Goal: Communication & Community: Answer question/provide support

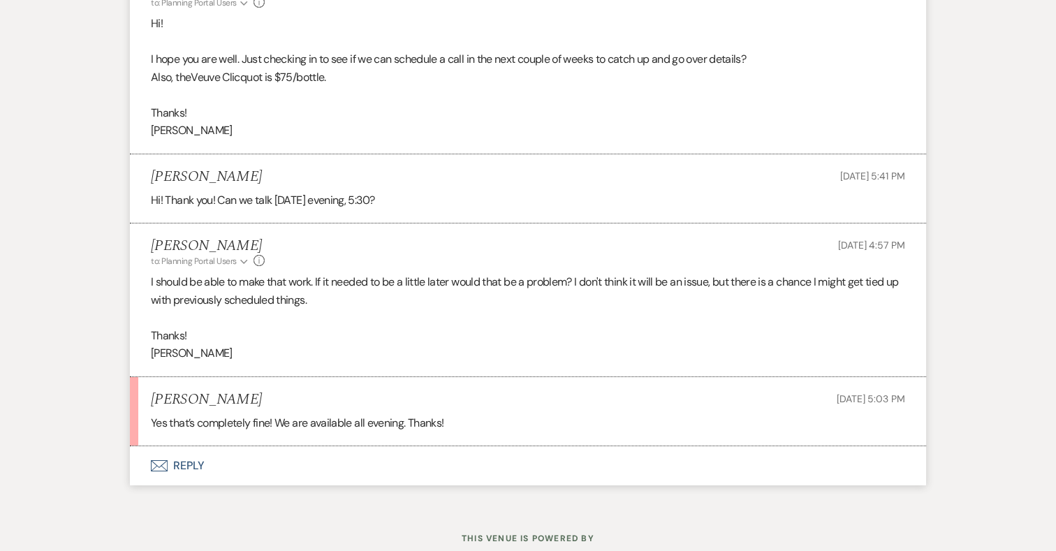
scroll to position [11871, 0]
click at [192, 447] on button "Envelope Reply" at bounding box center [528, 466] width 796 height 39
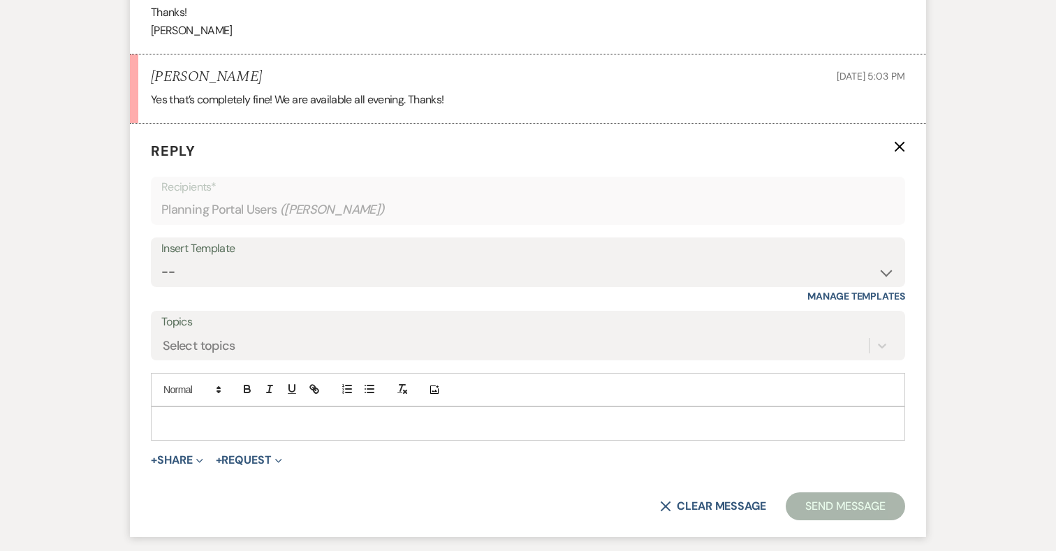
scroll to position [12235, 0]
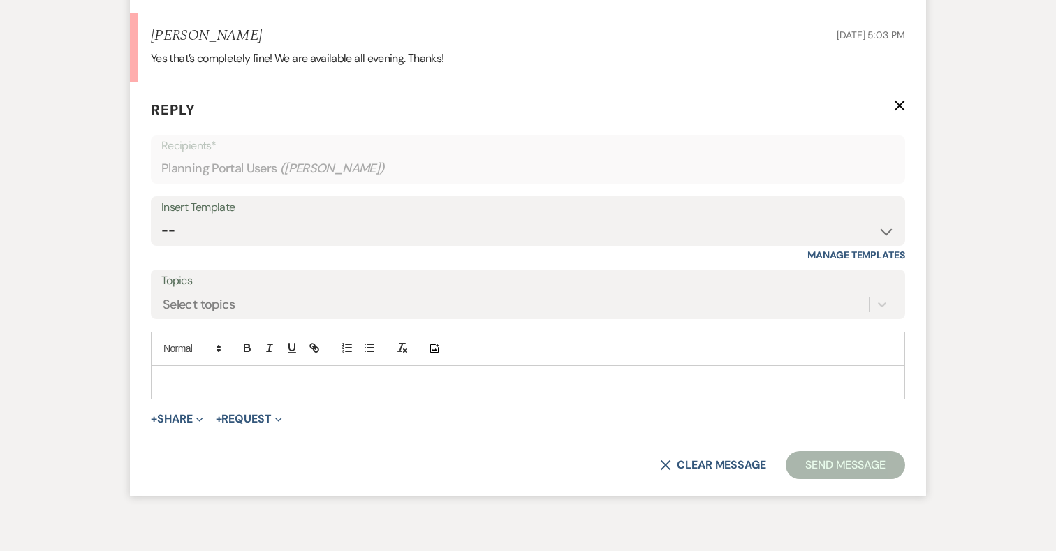
click at [325, 374] on p at bounding box center [528, 381] width 732 height 15
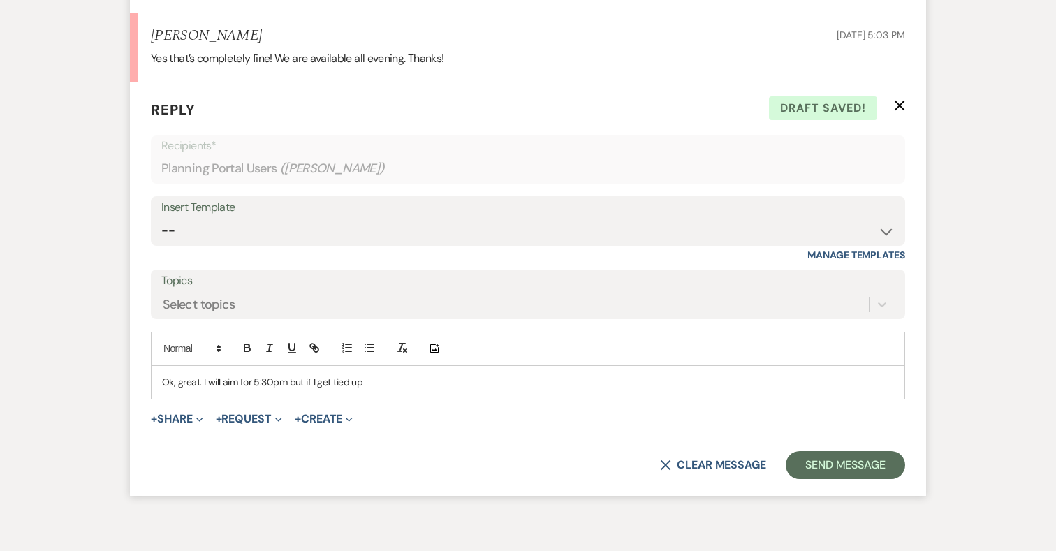
drag, startPoint x: 288, startPoint y: 346, endPoint x: 389, endPoint y: 346, distance: 101.3
click at [389, 374] on p "Ok, great. I will aim for 5:30pm but if I get tied up" at bounding box center [528, 381] width 732 height 15
drag, startPoint x: 286, startPoint y: 346, endPoint x: 412, endPoint y: 347, distance: 126.5
click at [412, 374] on p "Ok, great. I will aim for 5:30pm and if" at bounding box center [528, 381] width 732 height 15
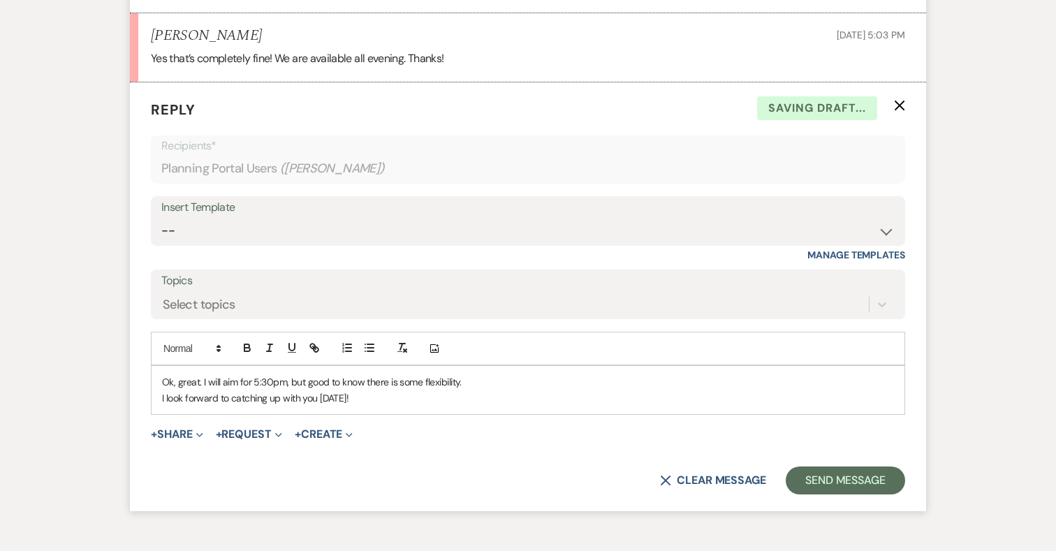
click at [380, 391] on p "I look forward to catching up with you tomorrow!" at bounding box center [528, 398] width 732 height 15
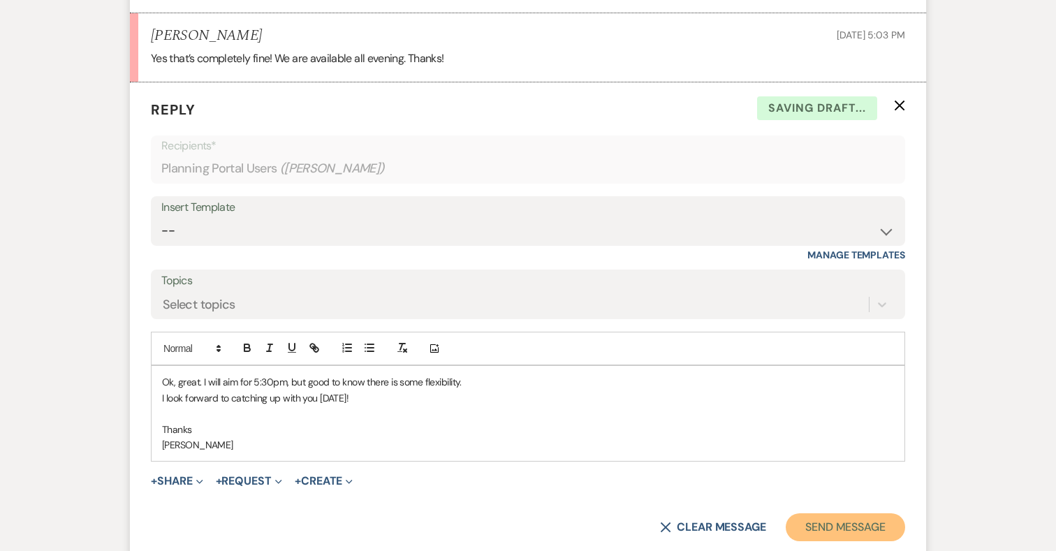
click at [859, 514] on button "Send Message" at bounding box center [845, 528] width 119 height 28
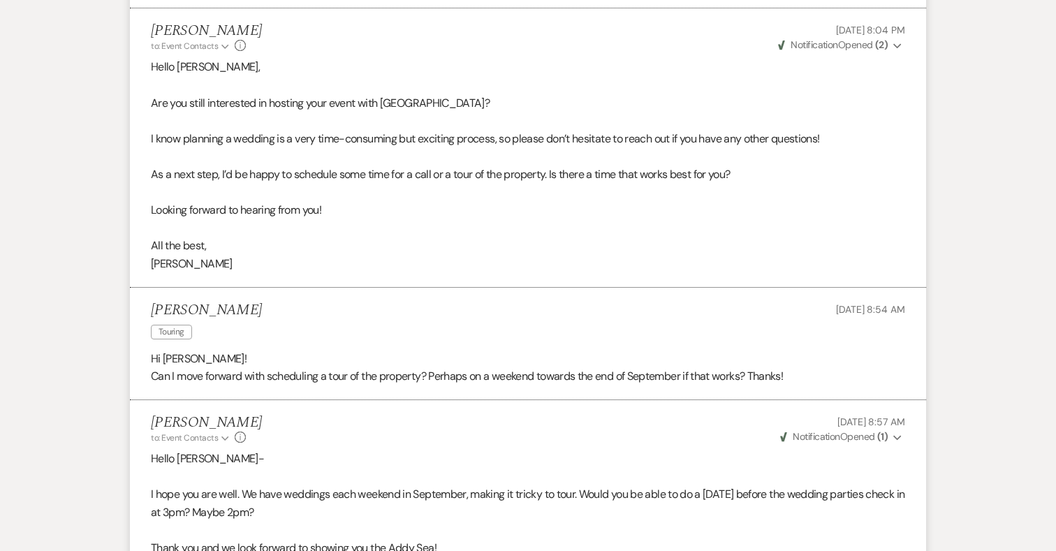
scroll to position [0, 0]
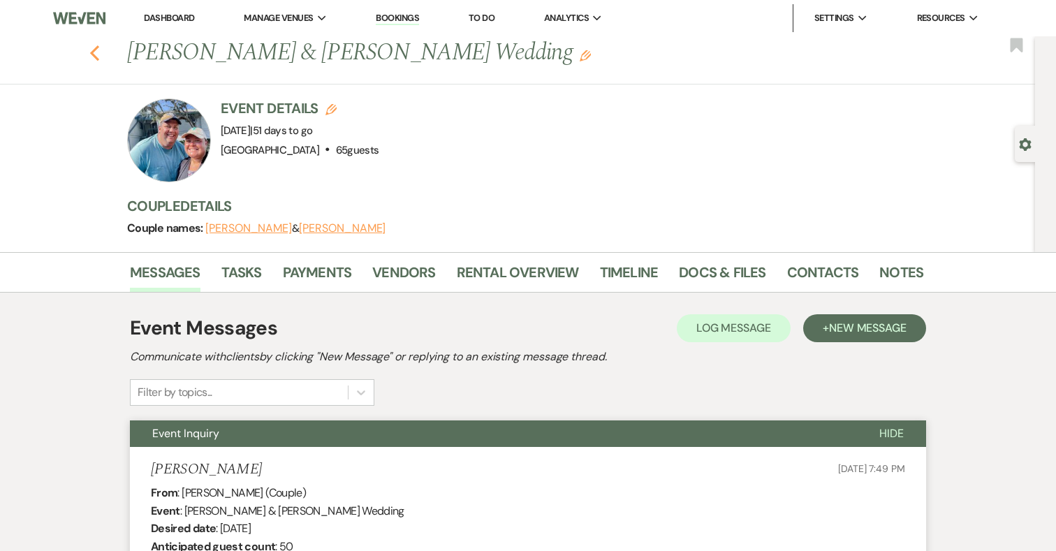
click at [96, 50] on icon "Previous" at bounding box center [94, 53] width 10 height 17
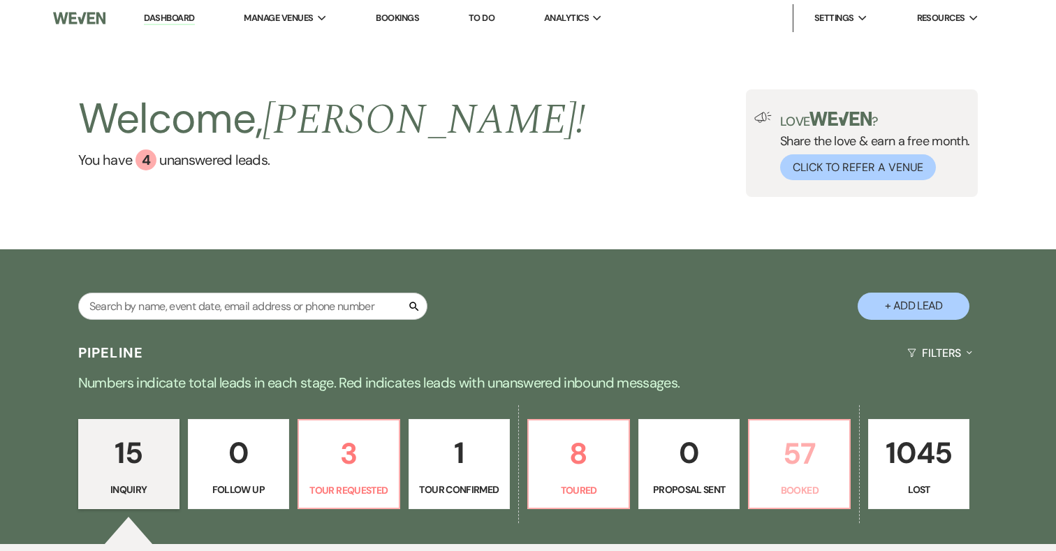
click at [792, 451] on p "57" at bounding box center [799, 453] width 83 height 47
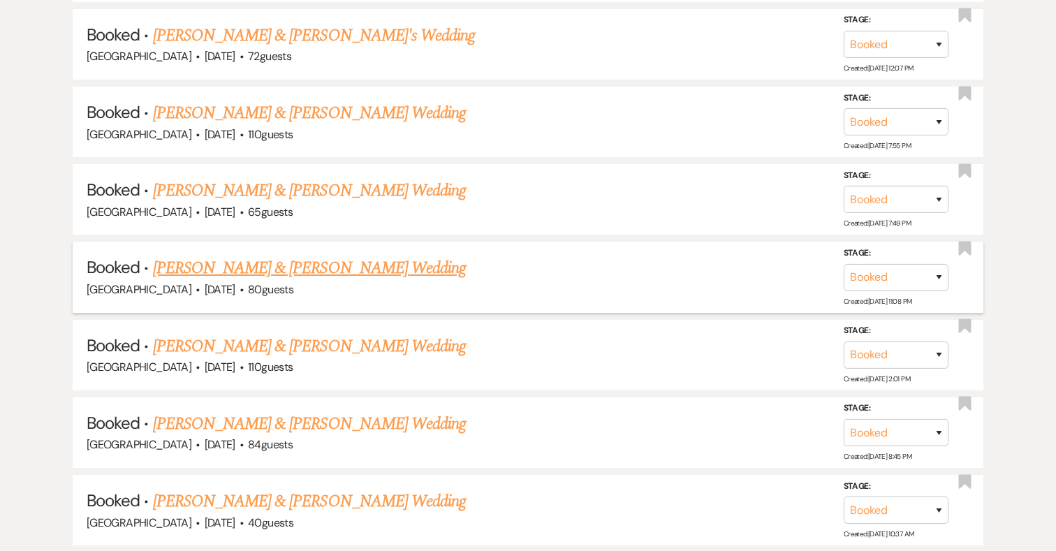
scroll to position [1033, 0]
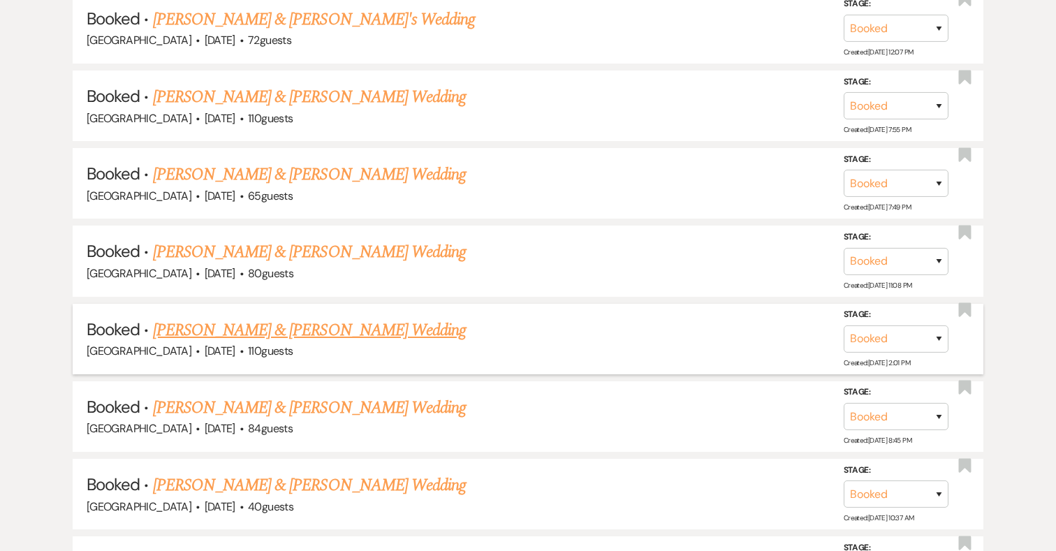
click at [386, 327] on link "Rachel Burstein & Karmo Bolay's Wedding" at bounding box center [309, 330] width 313 height 25
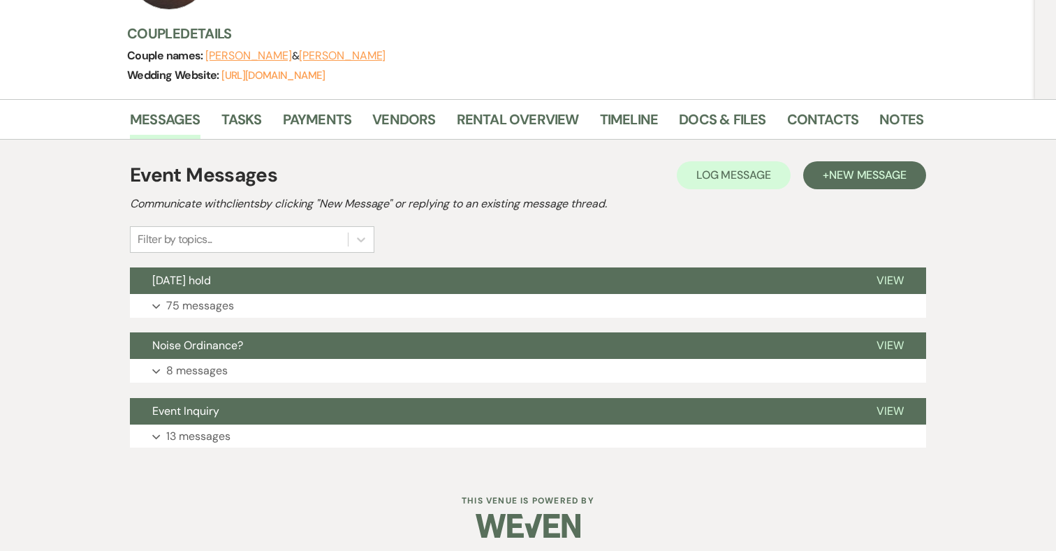
scroll to position [180, 0]
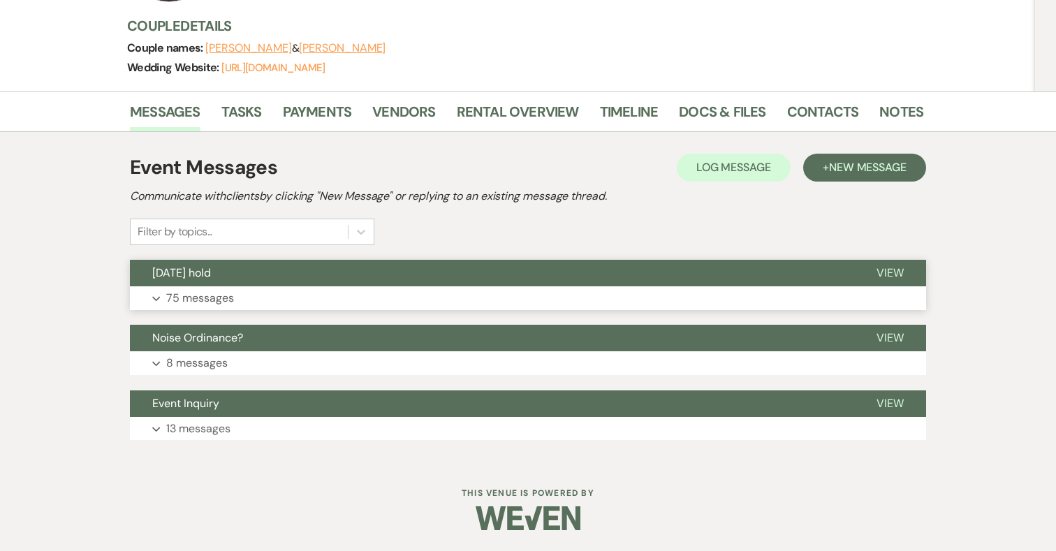
click at [436, 297] on button "Expand 75 messages" at bounding box center [528, 298] width 796 height 24
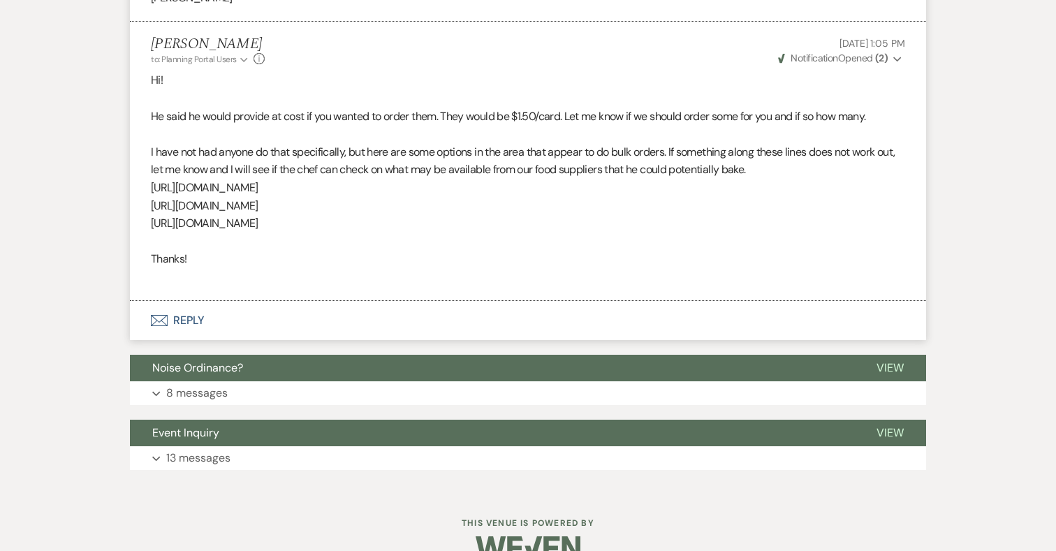
scroll to position [13835, 0]
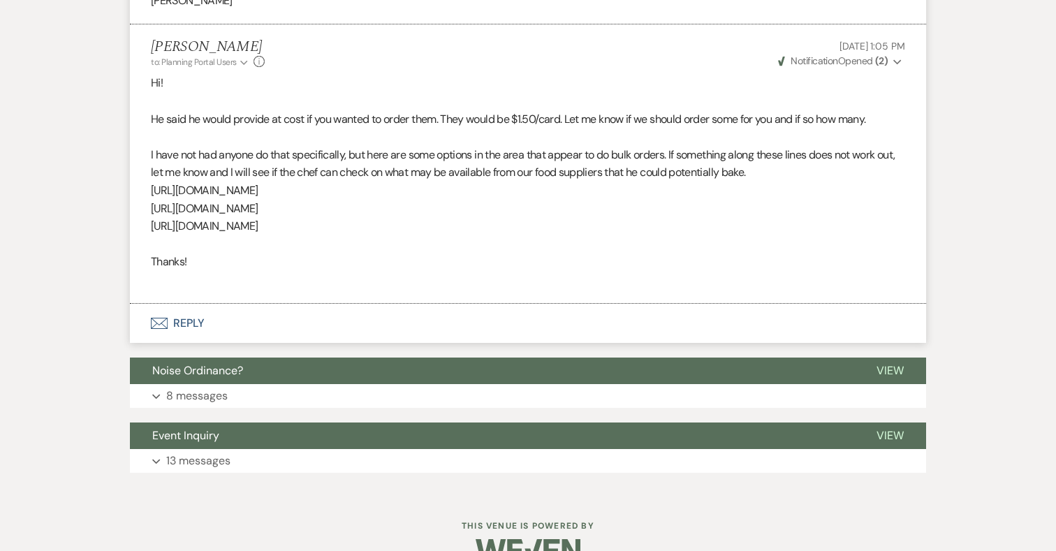
click at [185, 340] on button "Envelope Reply" at bounding box center [528, 323] width 796 height 39
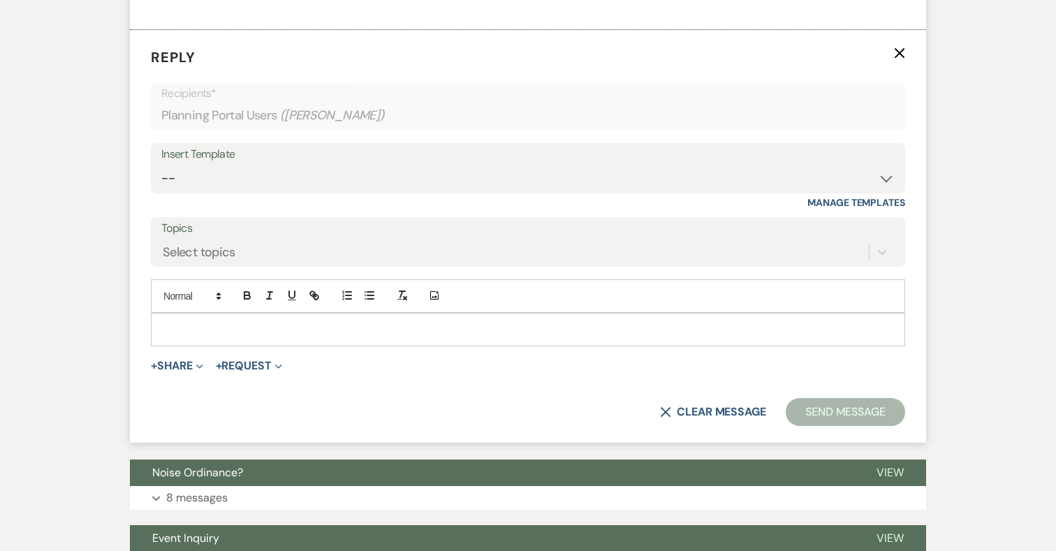
scroll to position [14131, 0]
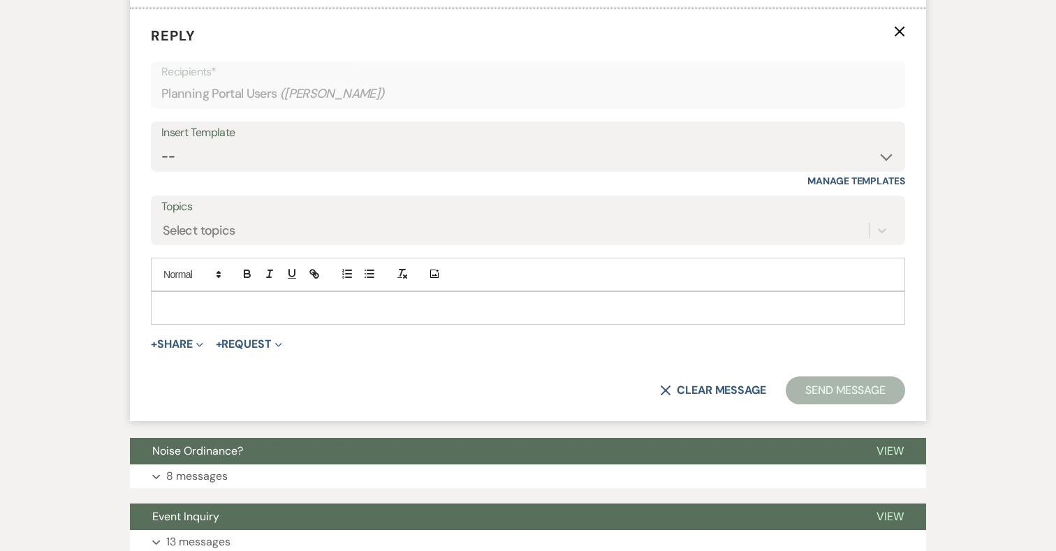
click at [276, 314] on div at bounding box center [528, 308] width 753 height 32
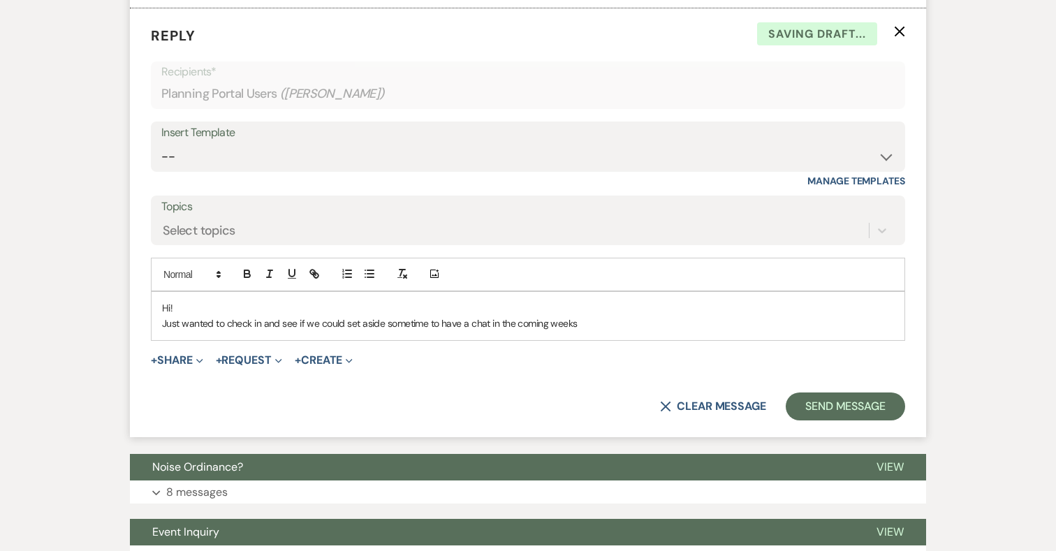
click at [488, 331] on p "Just wanted to check in and see if we could set aside sometime to have a chat i…" at bounding box center [528, 323] width 732 height 15
click at [627, 331] on p "Just wanted to check in and see if we could set aside sometime to have a chat t…" at bounding box center [528, 323] width 732 height 15
drag, startPoint x: 385, startPoint y: 341, endPoint x: 406, endPoint y: 340, distance: 21.0
click at [406, 331] on p "Just wanted to check in and see if we could set aside sometime to have a chat t…" at bounding box center [528, 323] width 732 height 15
click at [627, 331] on p "Just wanted to check in and see if we could set aside a time to have a chat to …" at bounding box center [528, 323] width 732 height 15
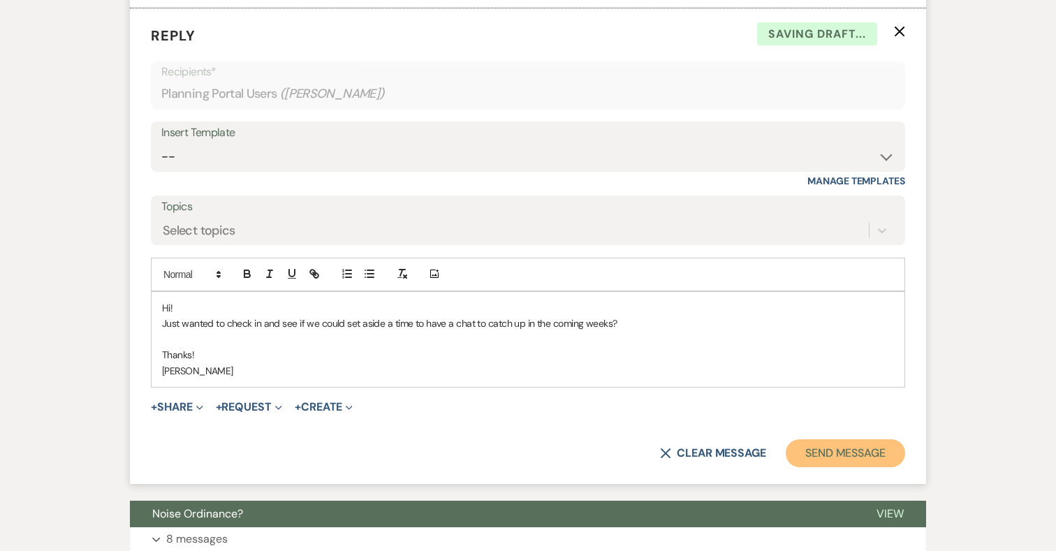
click at [804, 465] on button "Send Message" at bounding box center [845, 453] width 119 height 28
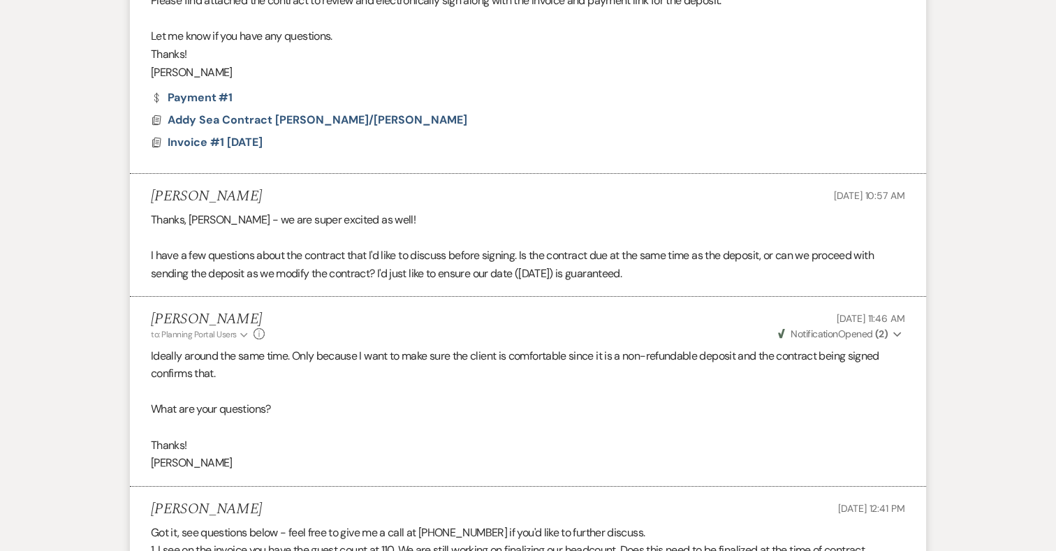
scroll to position [1548, 0]
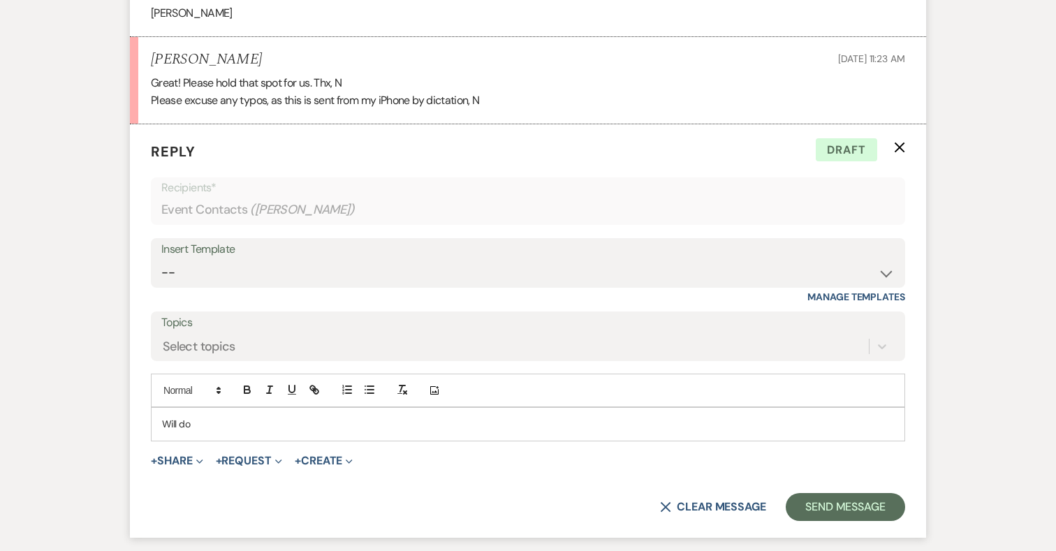
scroll to position [2748, 0]
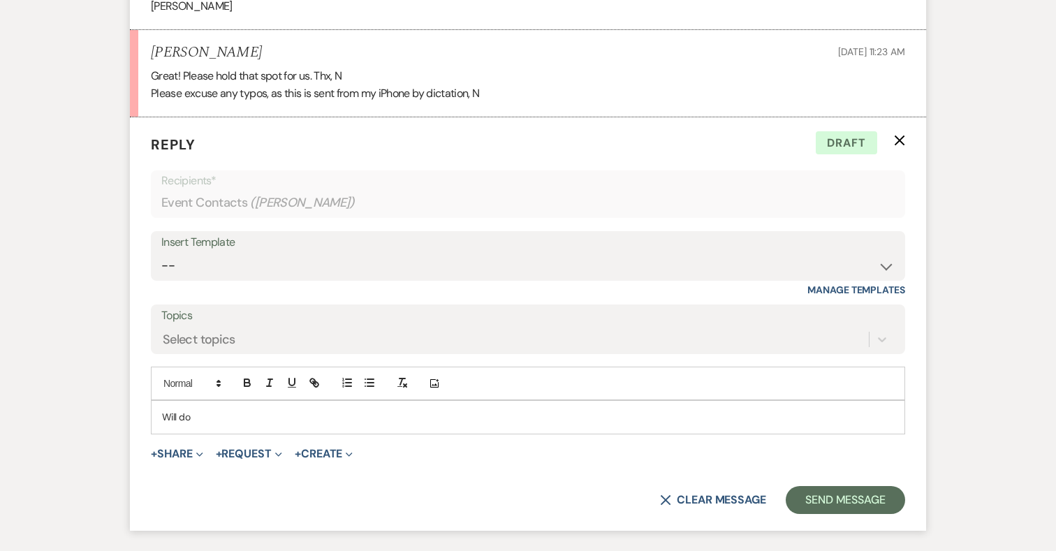
click at [221, 409] on p "Will do" at bounding box center [528, 416] width 732 height 15
click at [829, 486] on button "Send Message" at bounding box center [845, 500] width 119 height 28
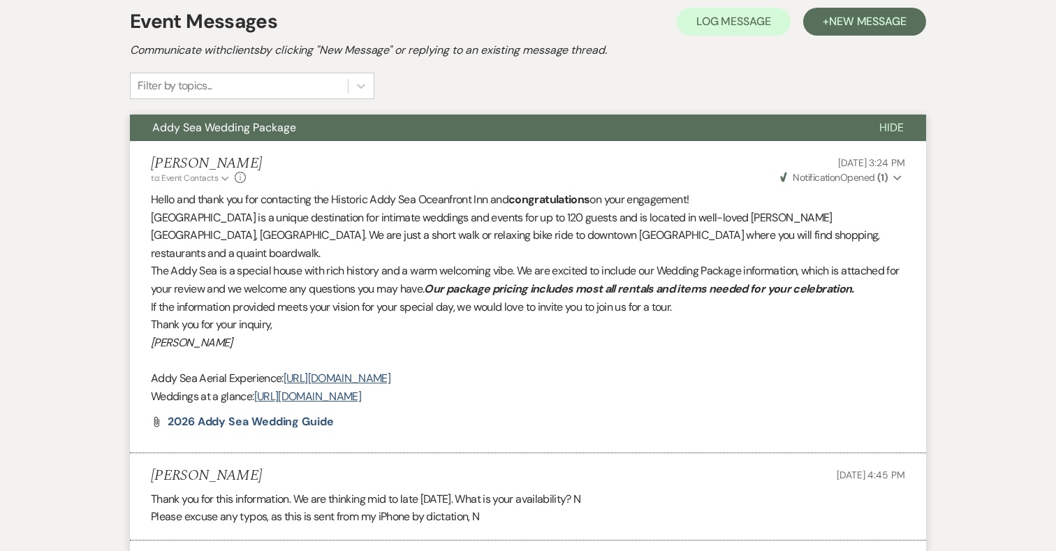
scroll to position [0, 0]
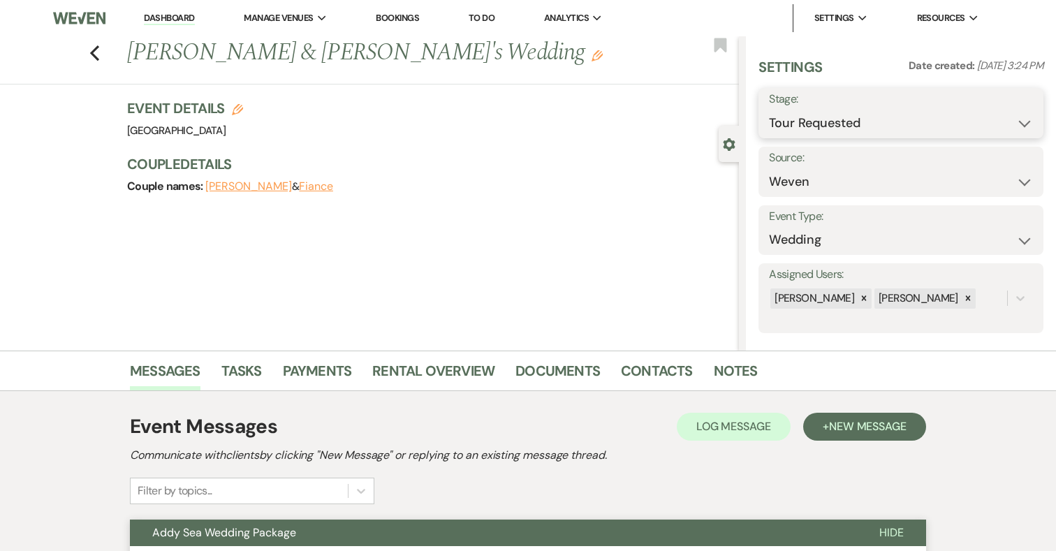
click at [807, 120] on select "Inquiry Follow Up Tour Requested Tour Confirmed Toured Proposal Sent Booked Lost" at bounding box center [901, 123] width 264 height 27
select select "4"
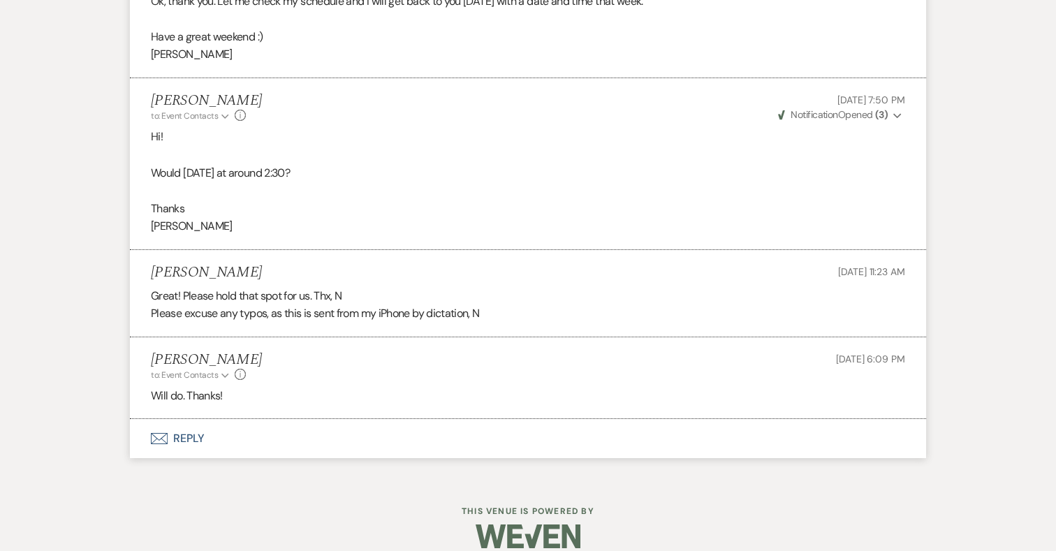
scroll to position [2468, 0]
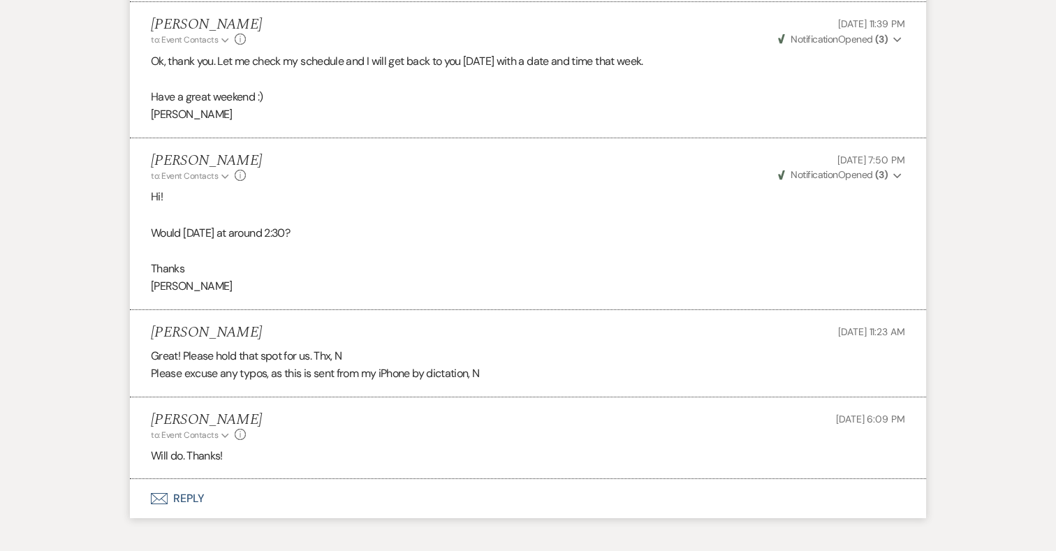
drag, startPoint x: 359, startPoint y: 214, endPoint x: 188, endPoint y: 205, distance: 171.4
click at [188, 224] on p "Would Tuesday, August 26th at around 2:30?" at bounding box center [528, 233] width 755 height 18
drag, startPoint x: 184, startPoint y: 211, endPoint x: 359, endPoint y: 213, distance: 175.4
click at [359, 224] on p "Would Tuesday, August 26th at around 2:30?" at bounding box center [528, 233] width 755 height 18
copy p "Tuesday, August 26th at around 2:30"
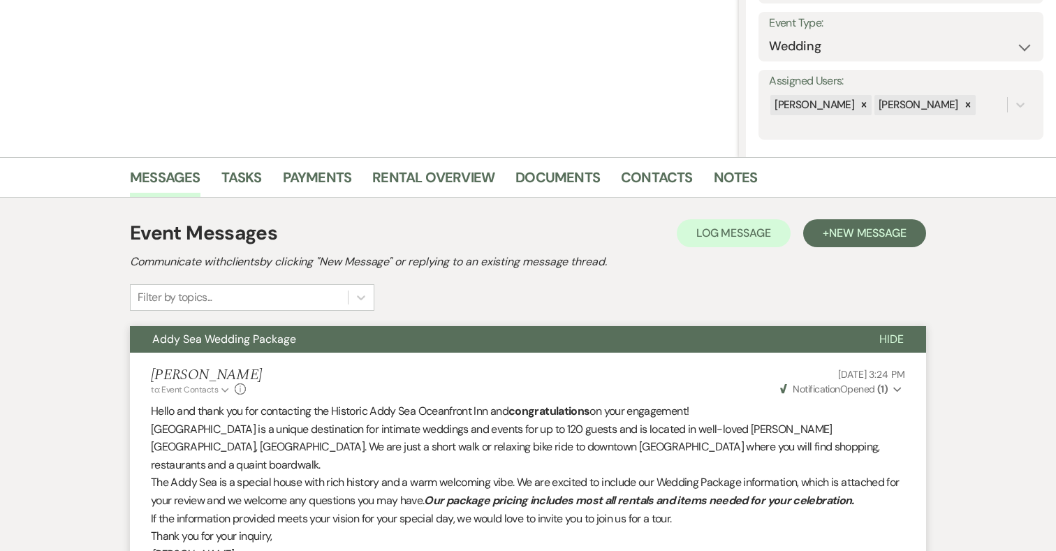
scroll to position [0, 0]
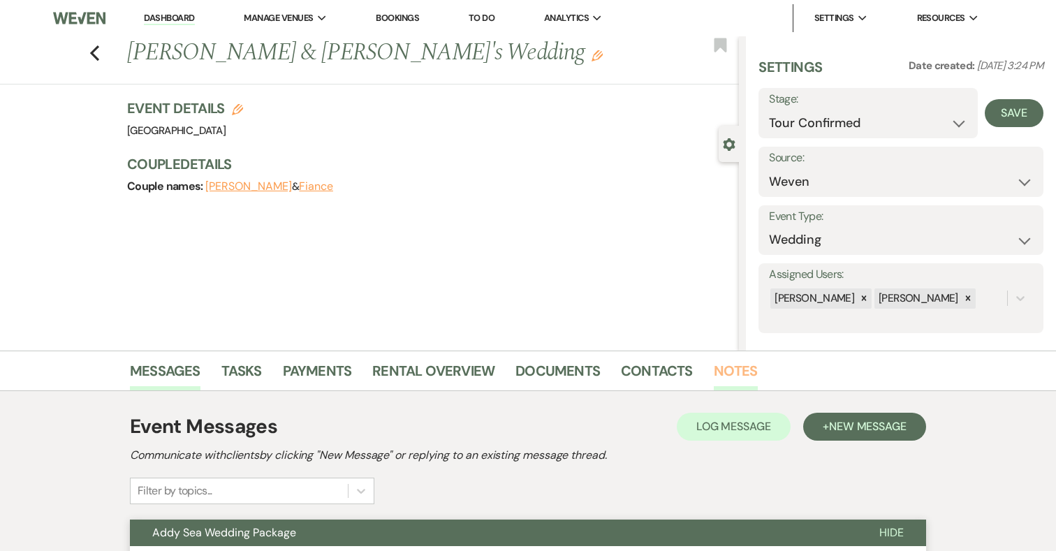
click at [720, 368] on link "Notes" at bounding box center [736, 375] width 44 height 31
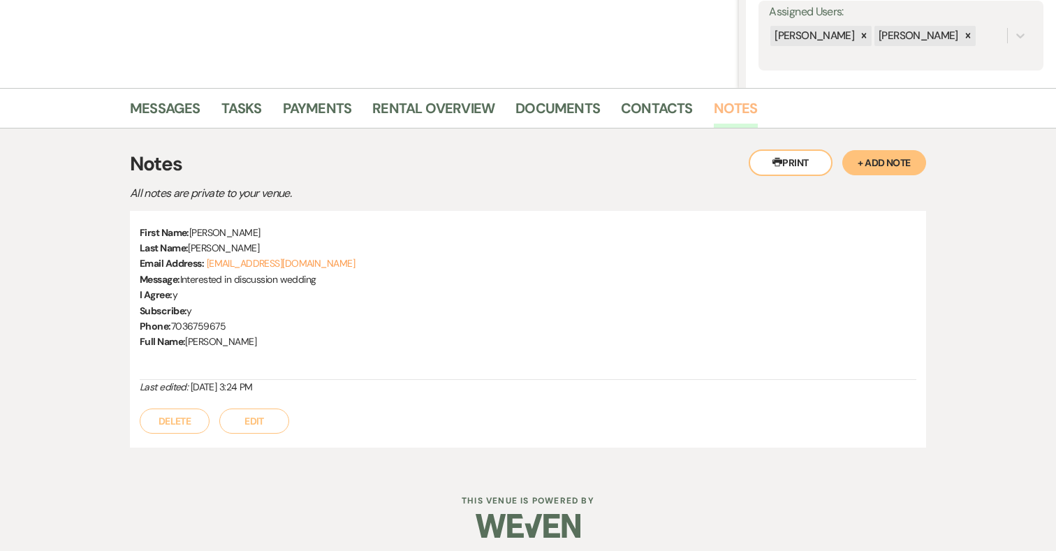
scroll to position [270, 0]
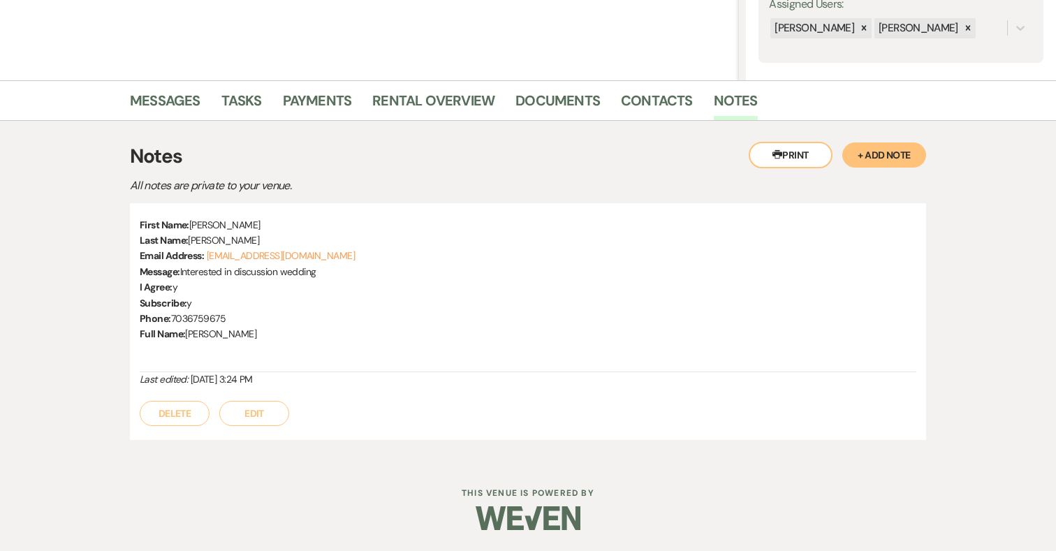
click at [882, 155] on button "+ Add Note" at bounding box center [885, 155] width 84 height 25
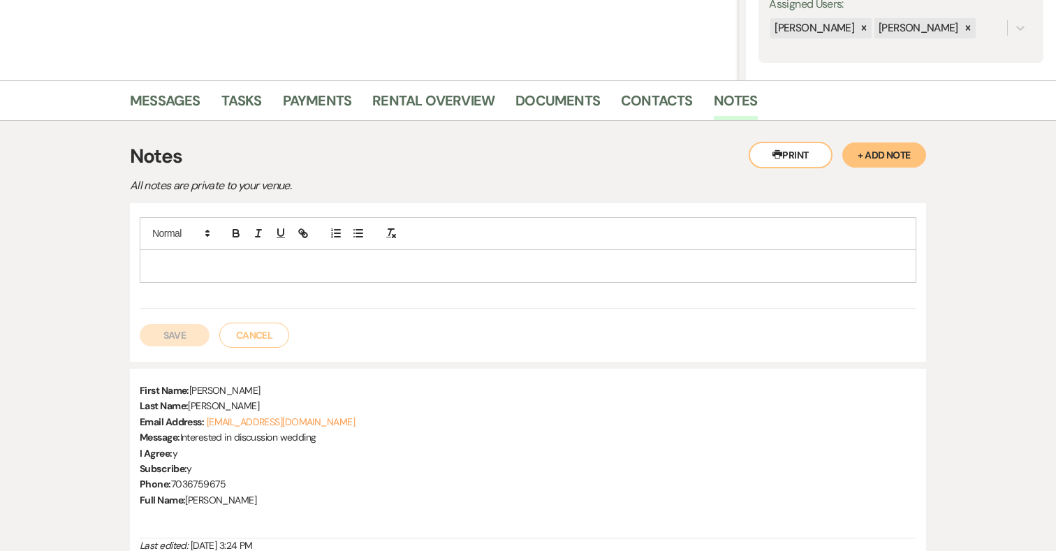
click at [347, 259] on p at bounding box center [528, 266] width 755 height 15
paste div
click at [151, 265] on span "Tuesday, August 26th at around 2:30" at bounding box center [196, 266] width 90 height 13
click at [186, 335] on button "Save" at bounding box center [175, 335] width 70 height 22
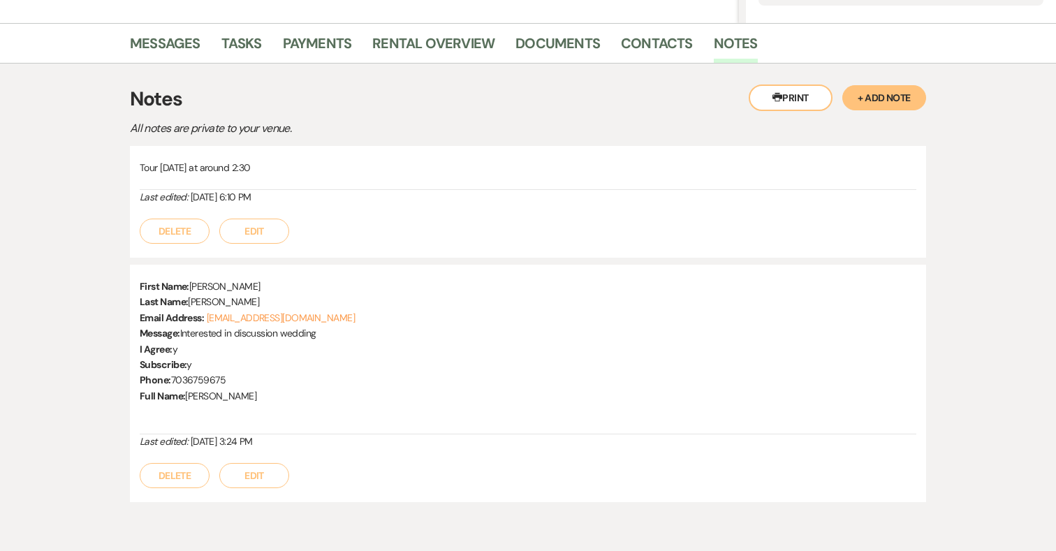
scroll to position [389, 0]
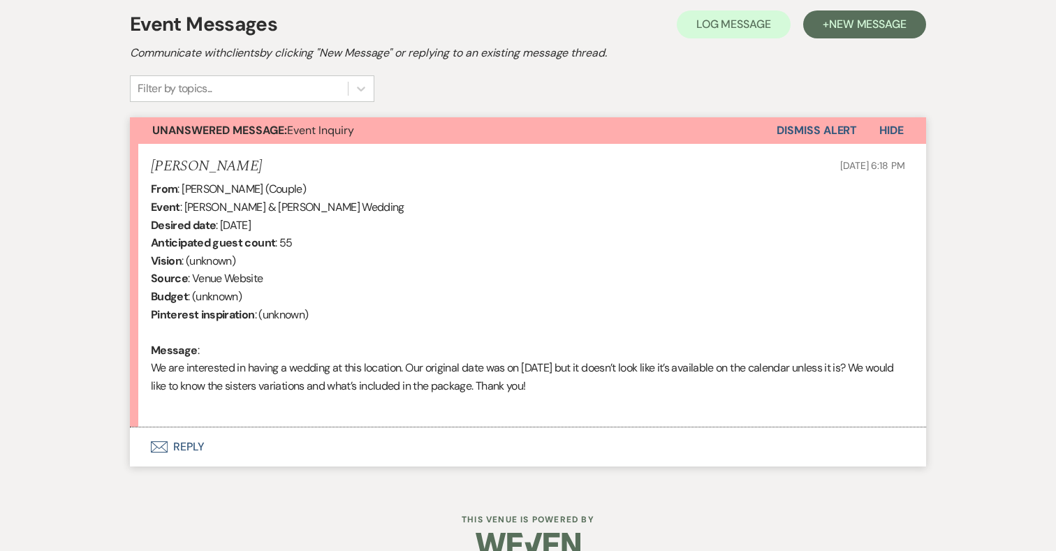
click at [184, 446] on button "Envelope Reply" at bounding box center [528, 447] width 796 height 39
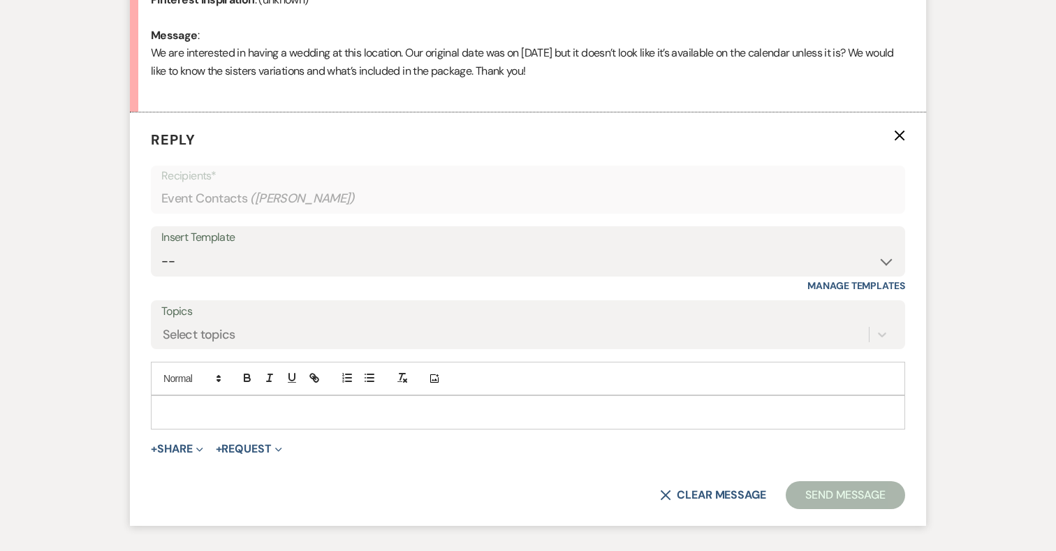
scroll to position [792, 0]
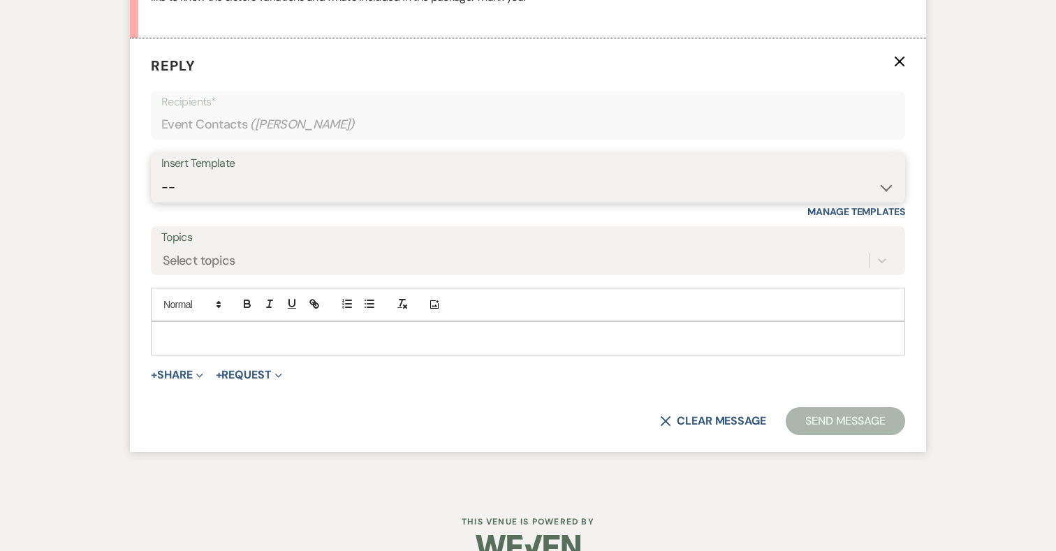
click at [329, 186] on select "-- 2024-25 Follow Up Buy Out Details Menu Tasting Invite Booking Email 2025-Wed…" at bounding box center [528, 187] width 734 height 27
select select "5321"
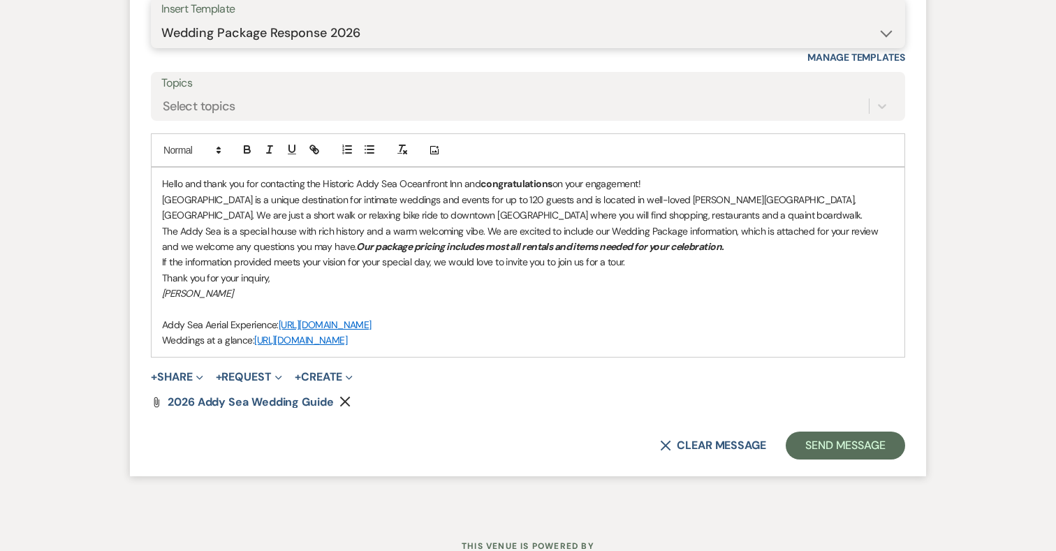
scroll to position [998, 0]
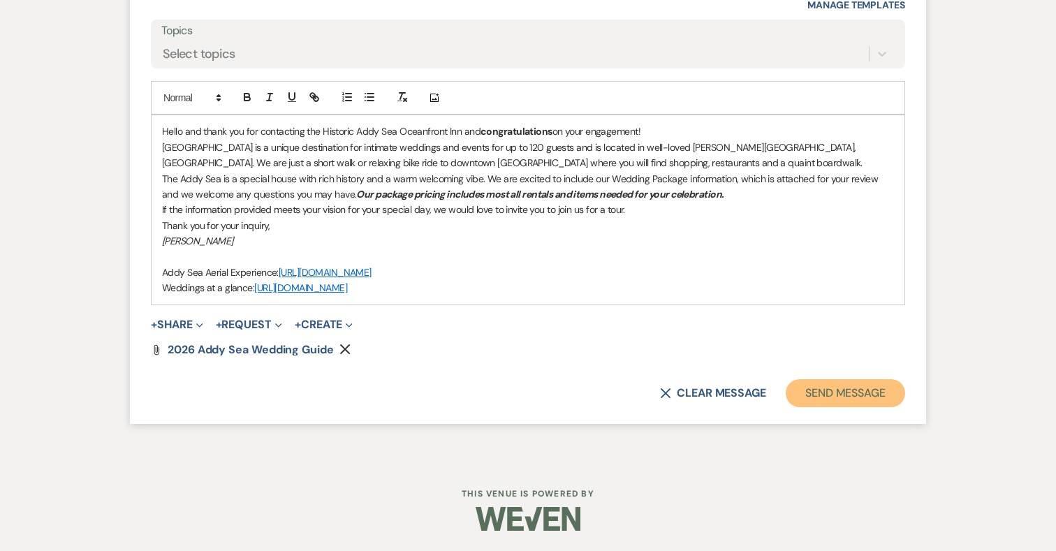
click at [817, 395] on button "Send Message" at bounding box center [845, 393] width 119 height 28
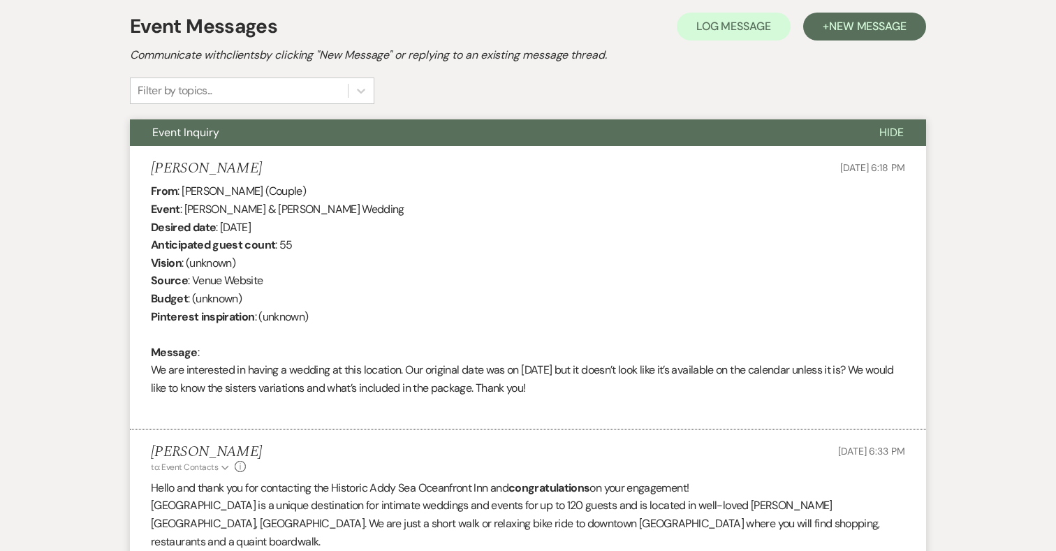
scroll to position [0, 0]
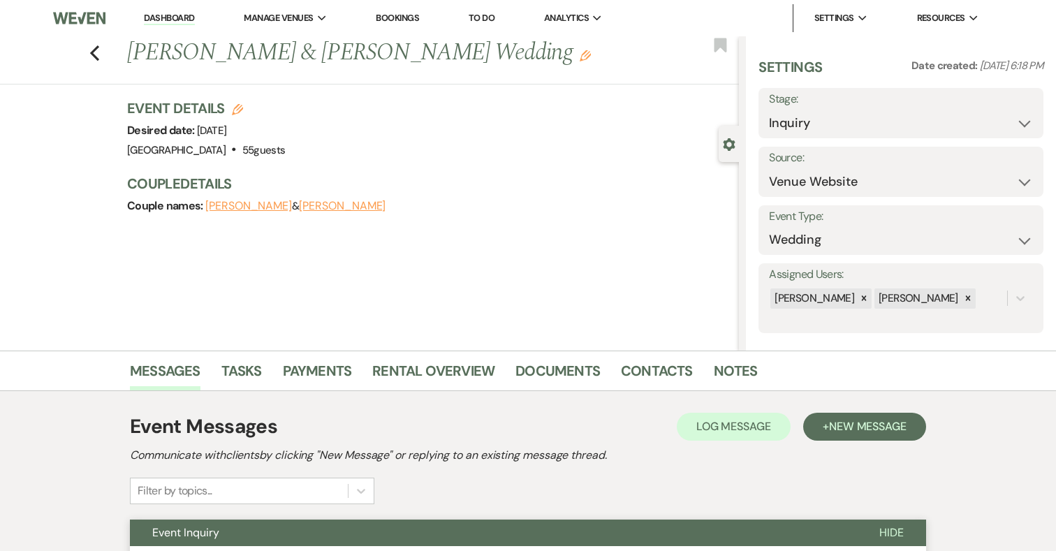
click at [412, 13] on link "Bookings" at bounding box center [397, 18] width 43 height 12
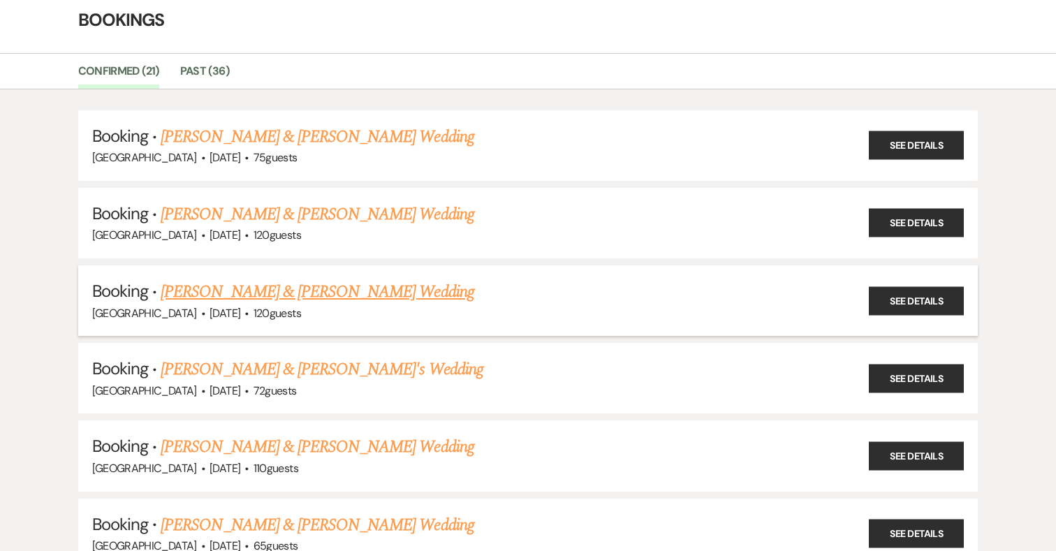
scroll to position [65, 0]
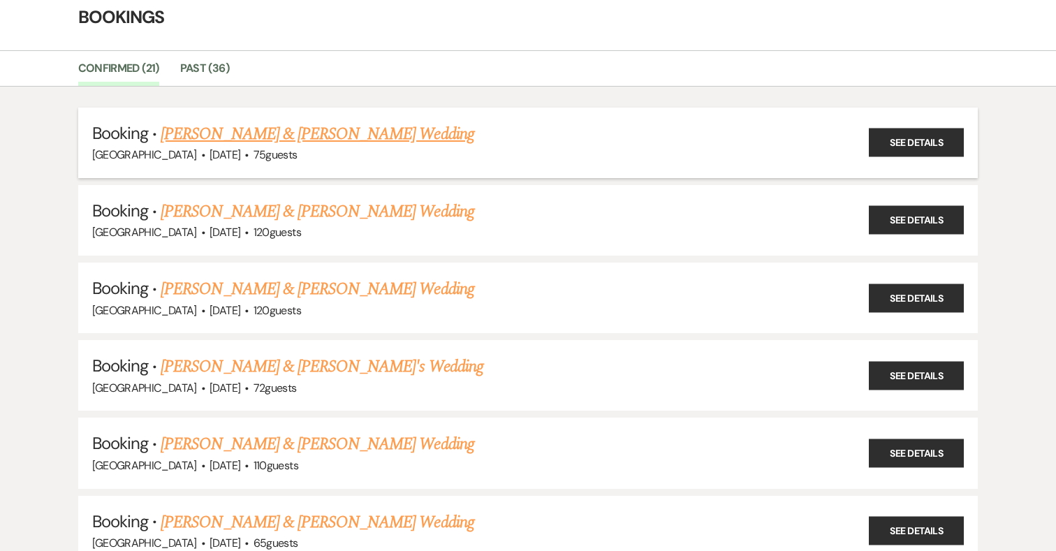
click at [272, 131] on link "[PERSON_NAME] & [PERSON_NAME] Wedding" at bounding box center [317, 134] width 313 height 25
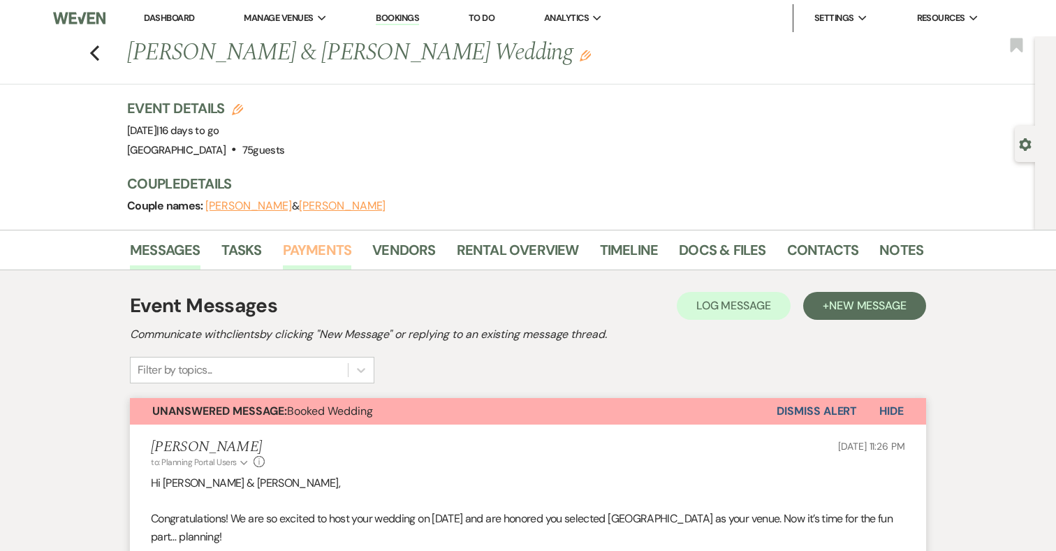
click at [314, 245] on link "Payments" at bounding box center [317, 254] width 69 height 31
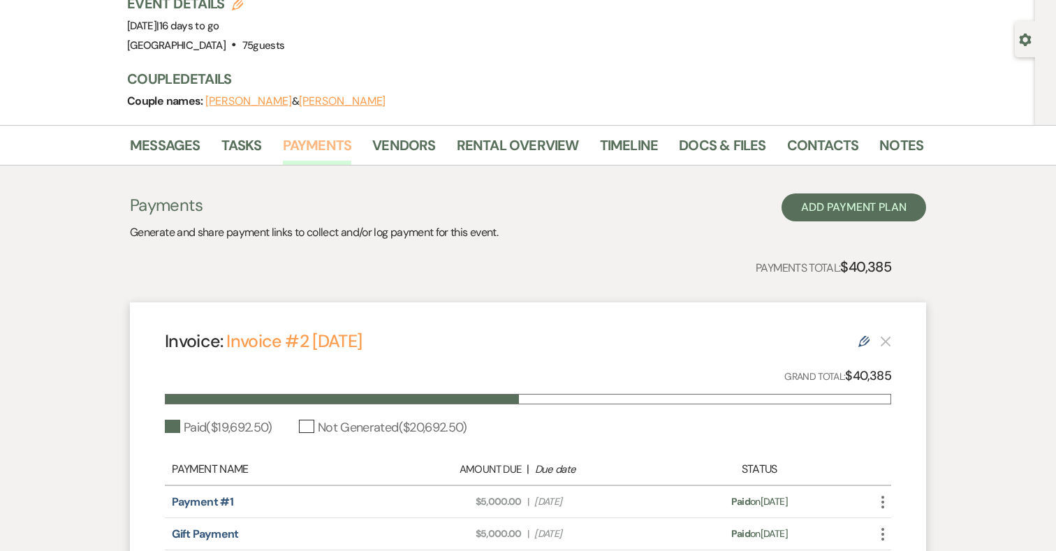
scroll to position [336, 0]
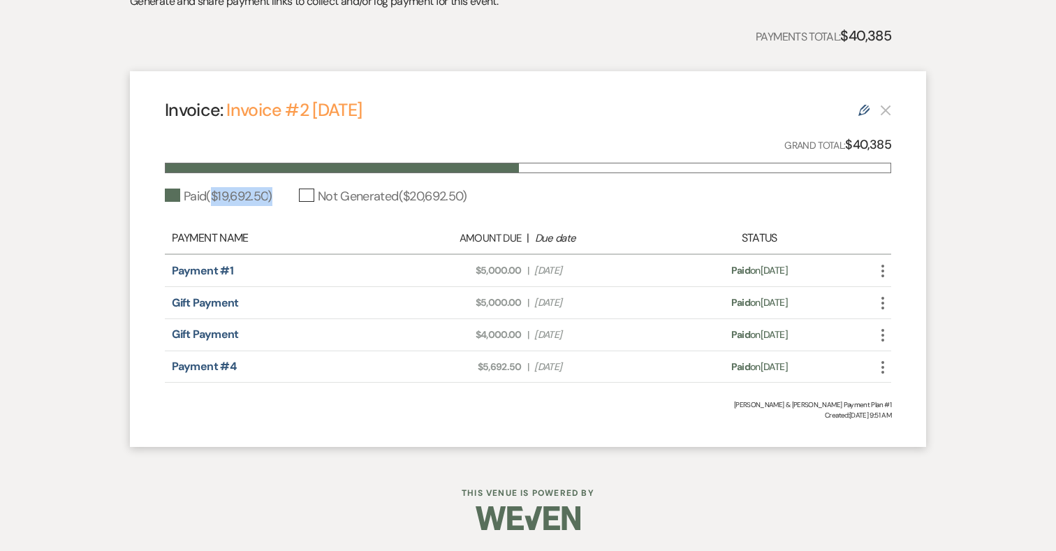
drag, startPoint x: 274, startPoint y: 194, endPoint x: 213, endPoint y: 189, distance: 60.9
click at [213, 189] on div "Paid ( $19,692.50 )" at bounding box center [219, 196] width 108 height 19
copy div "$19,692.50 )"
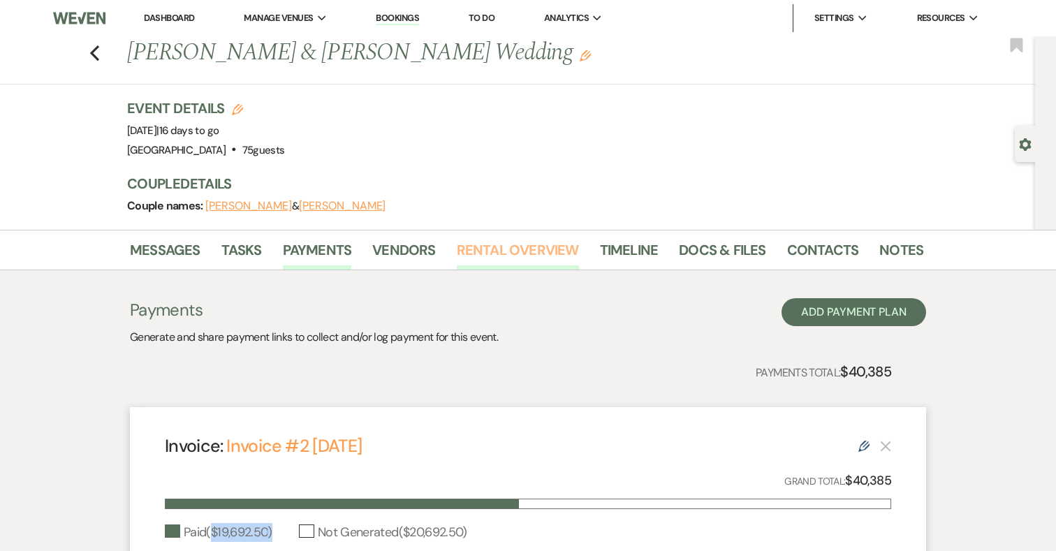
click at [544, 244] on link "Rental Overview" at bounding box center [518, 254] width 122 height 31
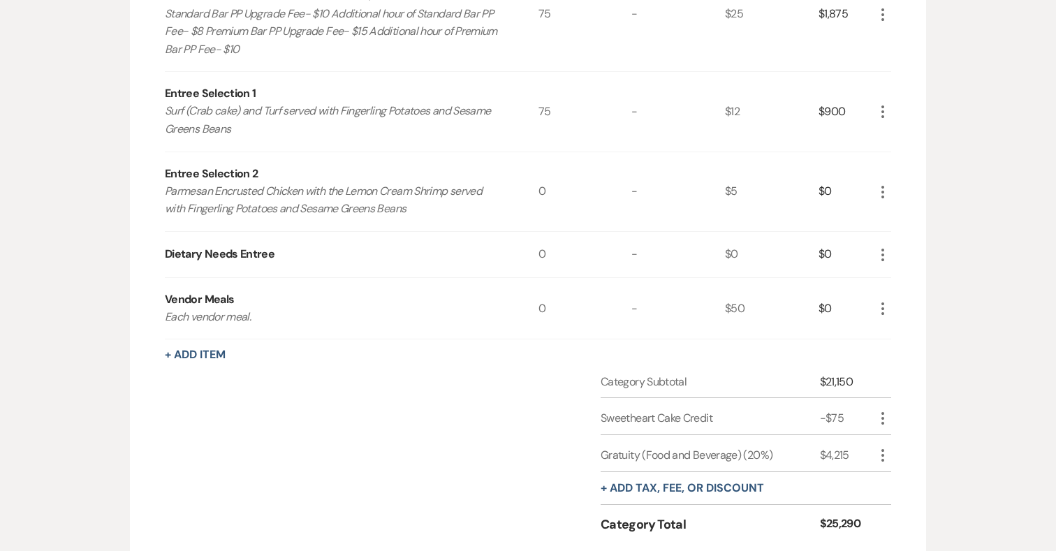
scroll to position [572, 0]
click at [882, 112] on use "button" at bounding box center [883, 113] width 3 height 13
click at [903, 135] on button "Pencil Edit" at bounding box center [911, 140] width 73 height 22
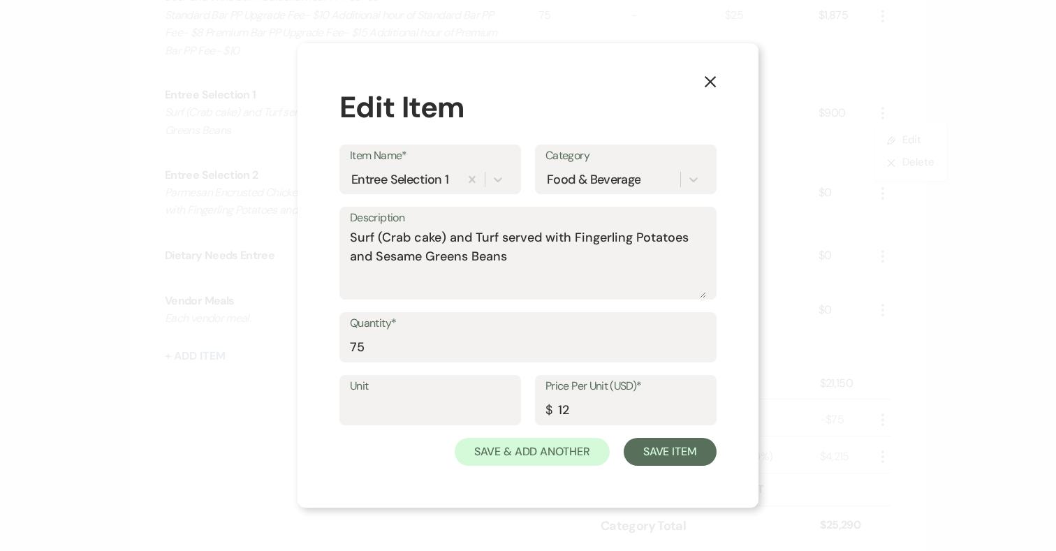
click at [712, 78] on icon "X" at bounding box center [710, 81] width 13 height 13
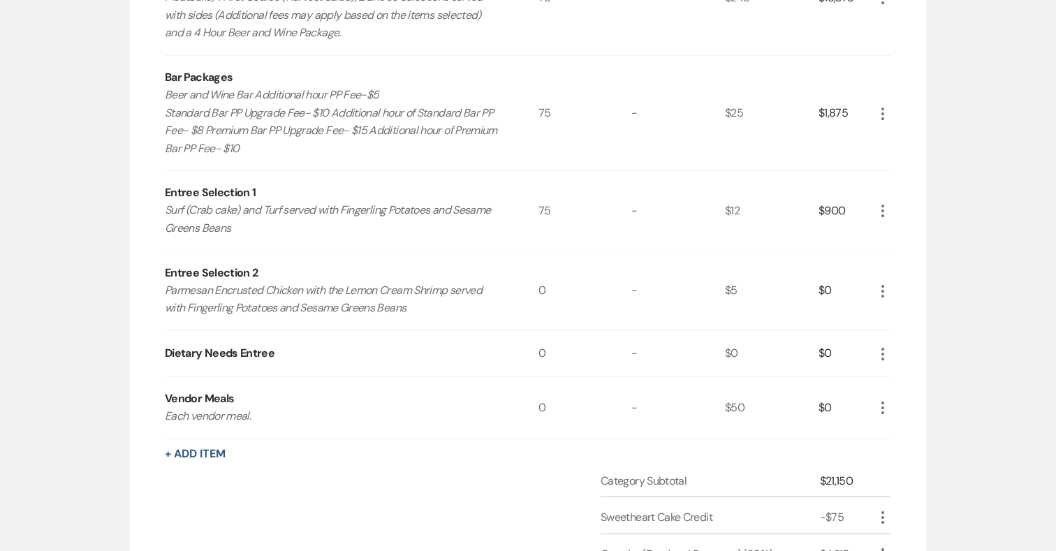
scroll to position [468, 0]
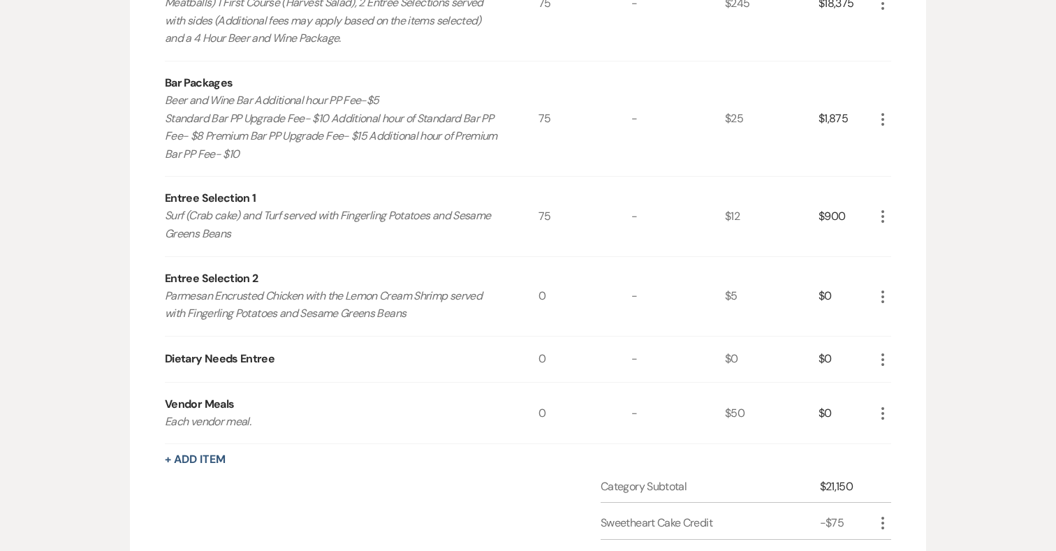
click at [884, 118] on icon "More" at bounding box center [883, 119] width 17 height 17
click at [906, 145] on button "Pencil Edit" at bounding box center [911, 147] width 73 height 22
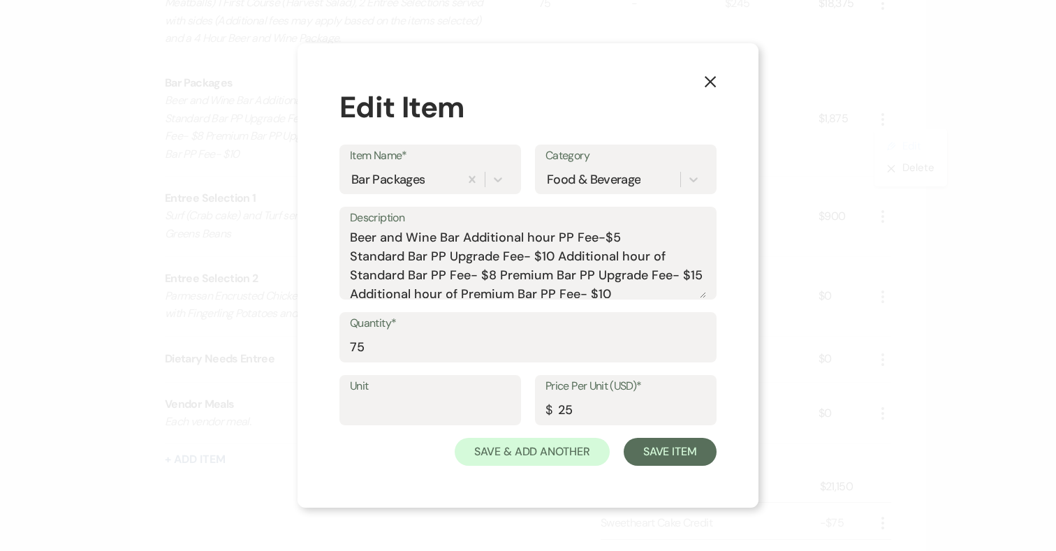
scroll to position [6, 0]
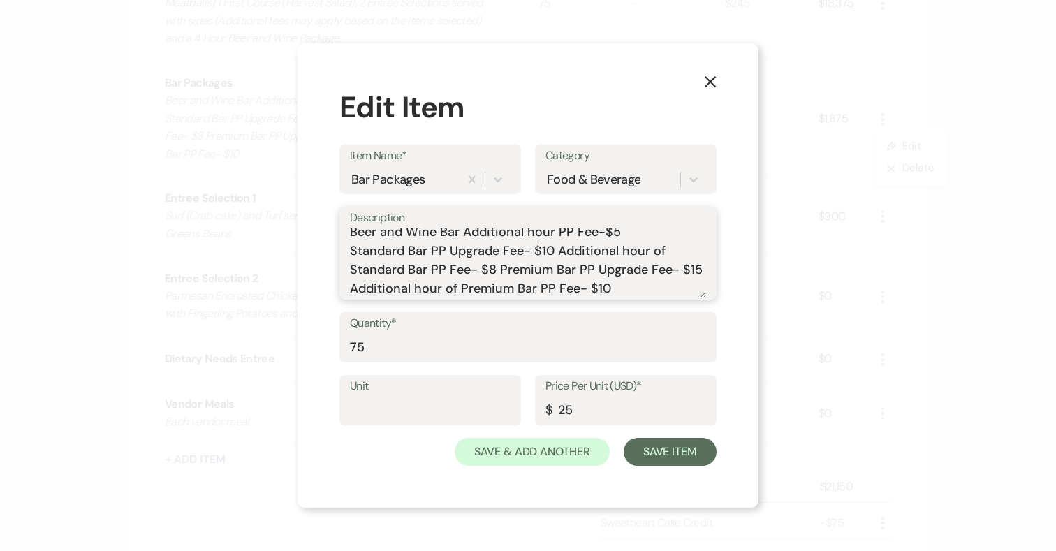
click at [500, 270] on textarea "Beer and Wine Bar Additional hour PP Fee-$5 Standard Bar PP Upgrade Fee- $10 Ad…" at bounding box center [528, 263] width 356 height 70
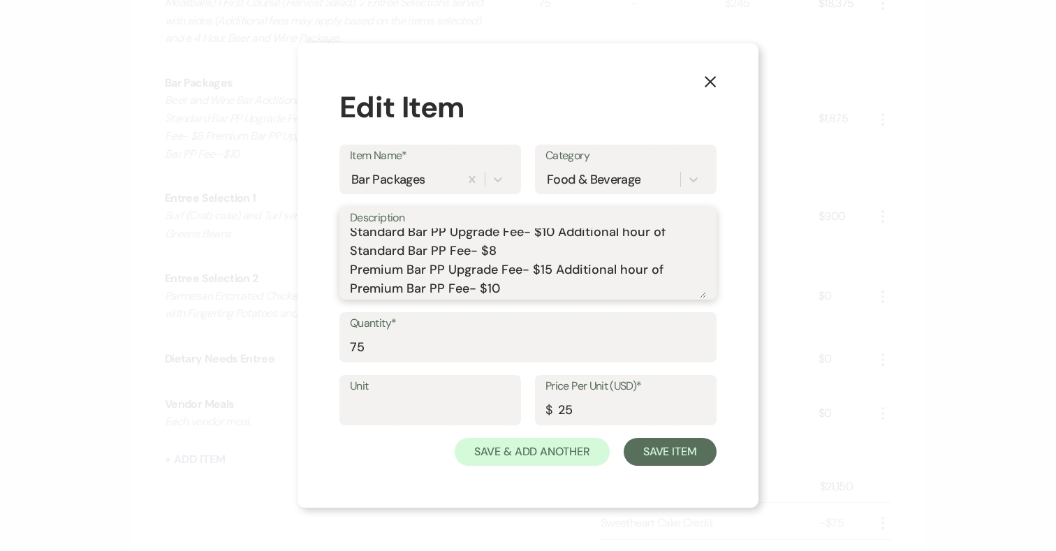
type textarea "Beer and Wine Bar Additional hour PP Fee-$5 Standard Bar PP Upgrade Fee- $10 Ad…"
click at [563, 415] on input "25" at bounding box center [626, 410] width 161 height 27
type input "15"
click at [655, 451] on button "Save Item" at bounding box center [670, 452] width 93 height 28
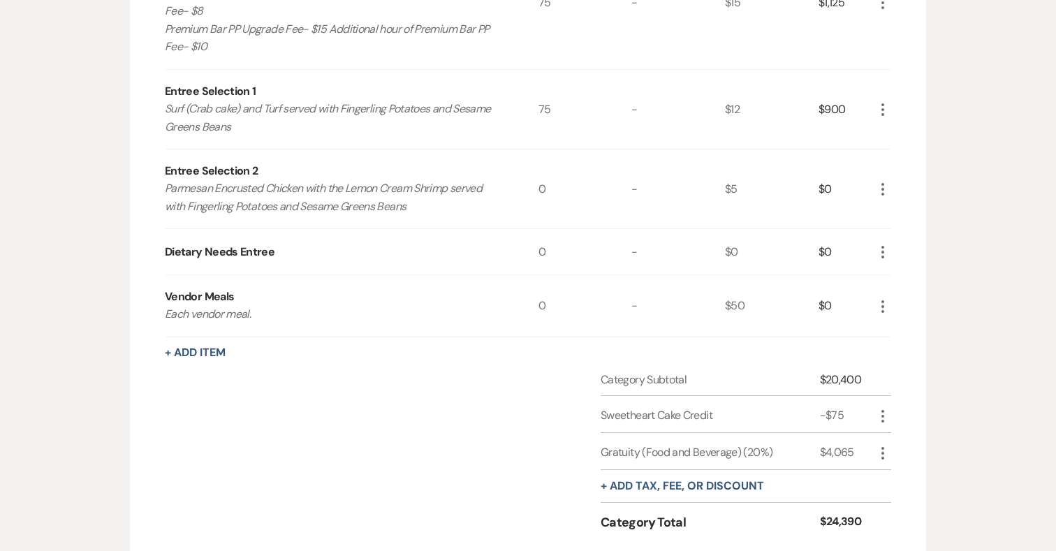
scroll to position [595, 0]
drag, startPoint x: 862, startPoint y: 520, endPoint x: 814, endPoint y: 520, distance: 48.2
click at [814, 520] on div "Category Total $24,390" at bounding box center [746, 525] width 291 height 40
copy div "$24,390"
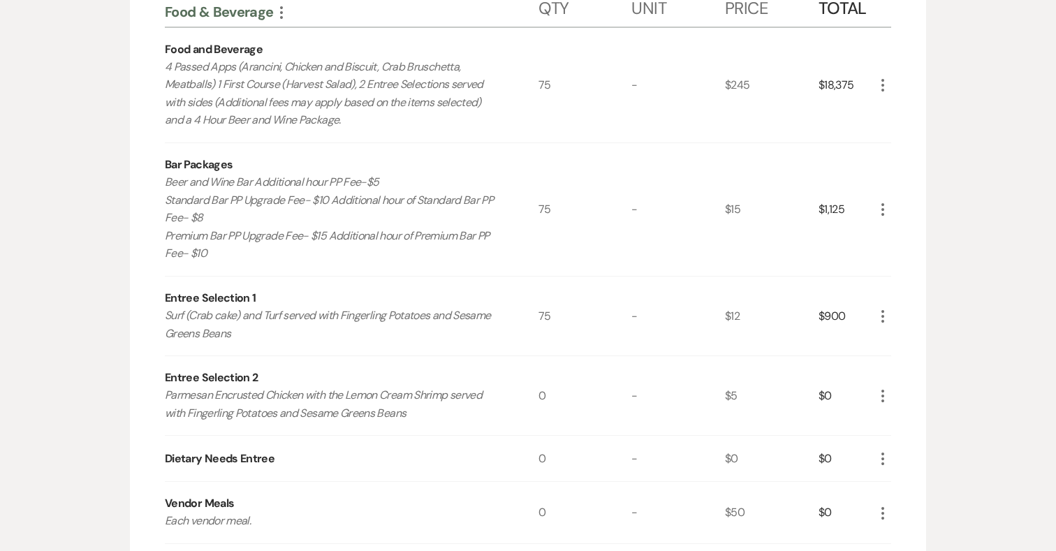
scroll to position [384, 0]
click at [881, 211] on icon "More" at bounding box center [883, 211] width 17 height 17
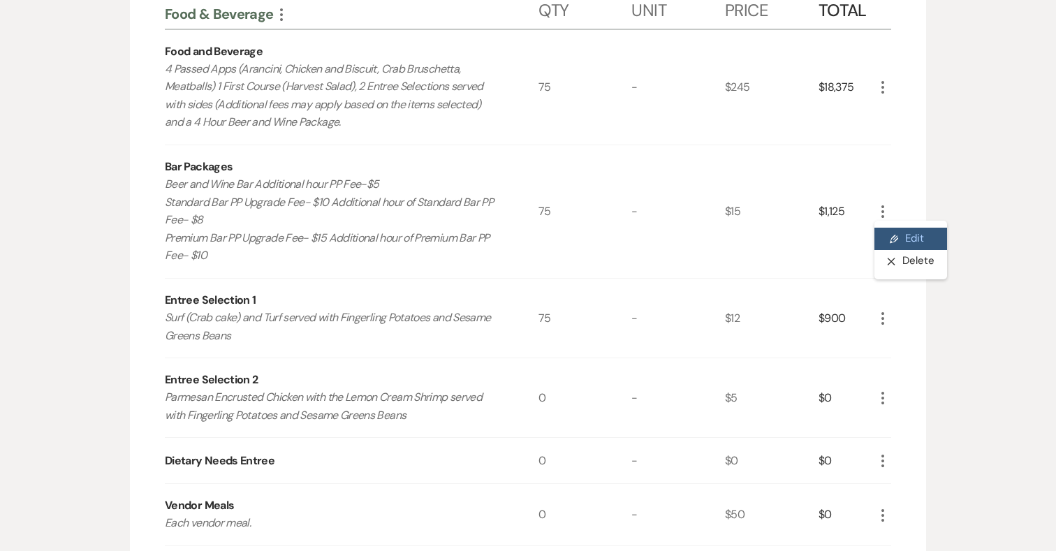
click at [898, 229] on button "Pencil Edit" at bounding box center [911, 239] width 73 height 22
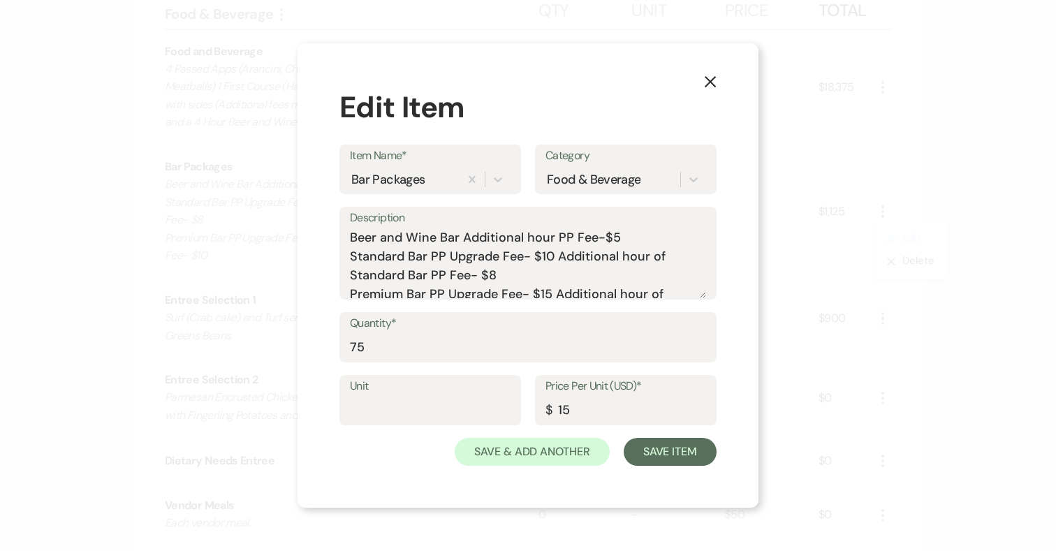
scroll to position [24, 0]
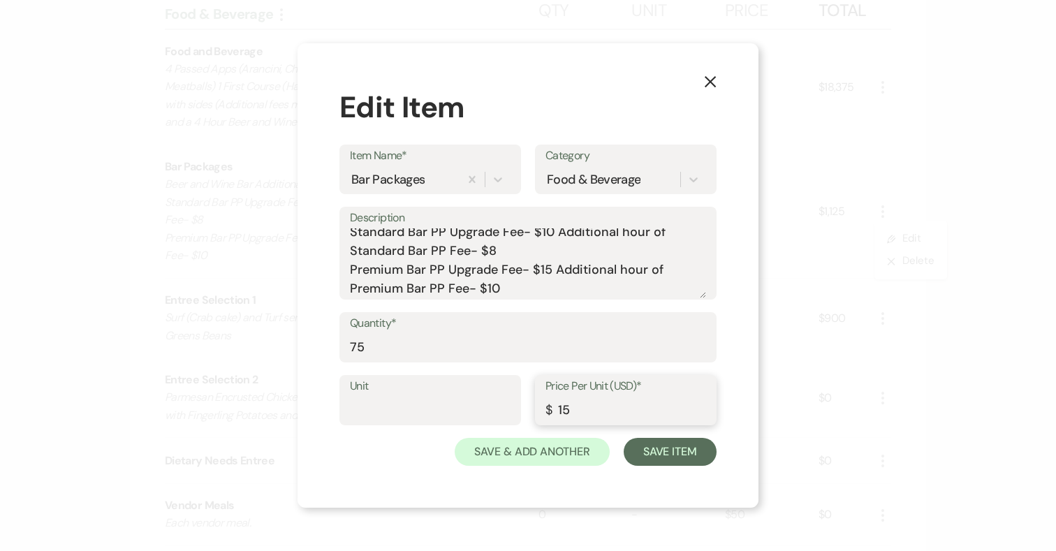
click at [563, 408] on input "15" at bounding box center [626, 410] width 161 height 27
type input "25"
click at [678, 454] on button "Save Item" at bounding box center [670, 452] width 93 height 28
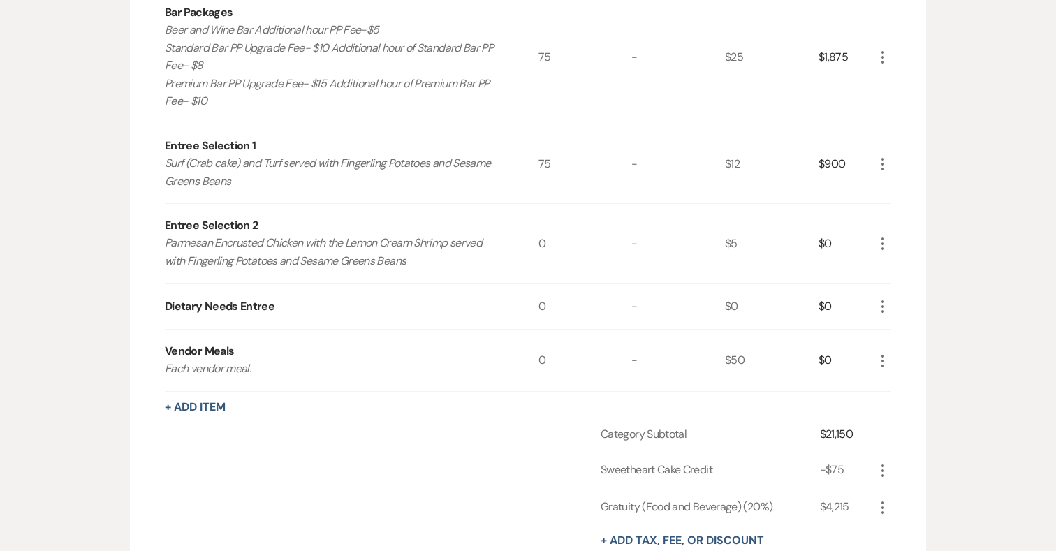
scroll to position [853, 0]
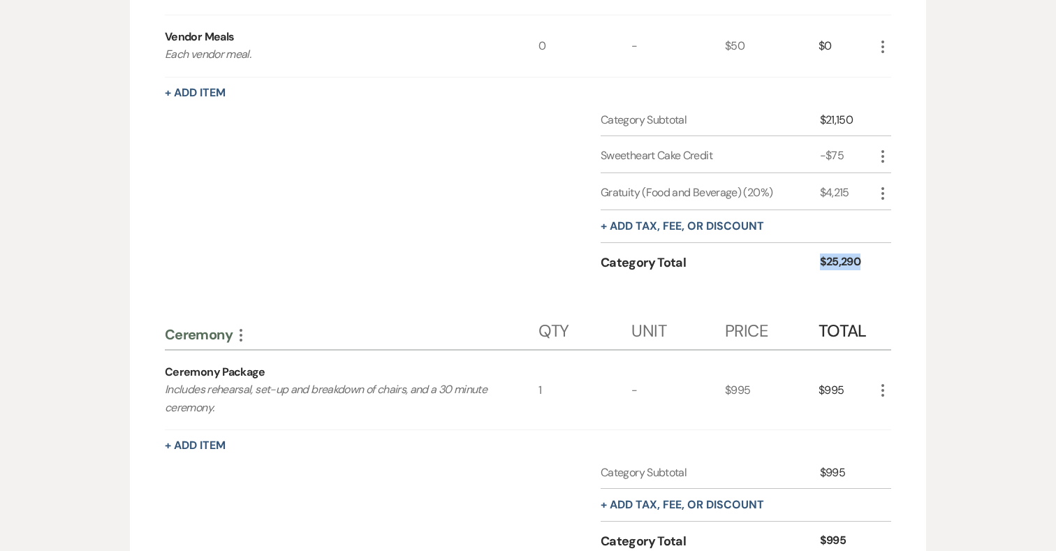
drag, startPoint x: 868, startPoint y: 261, endPoint x: 813, endPoint y: 261, distance: 55.9
click at [813, 261] on div "Category Total $25,290" at bounding box center [746, 267] width 291 height 40
copy div "$25,290"
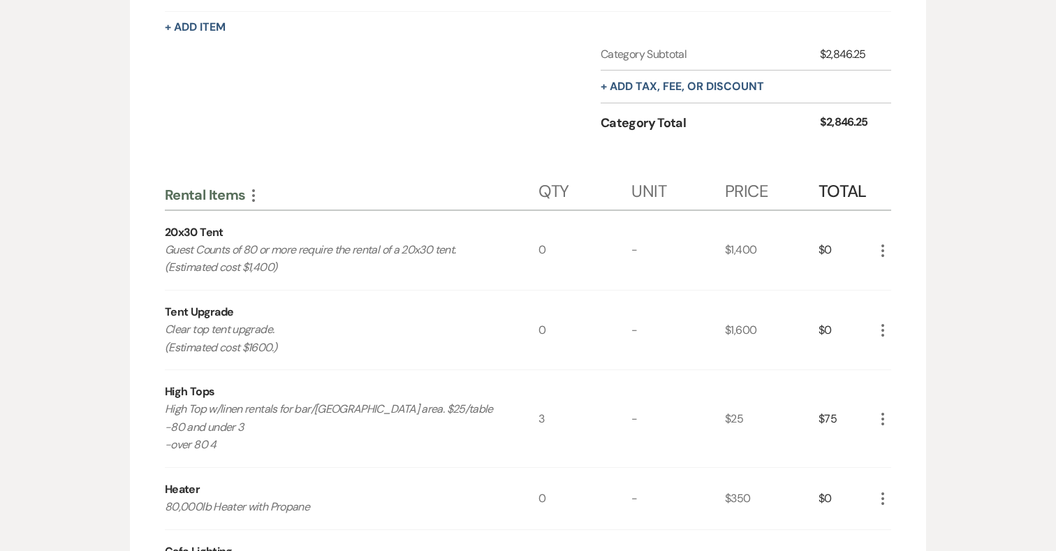
scroll to position [1584, 0]
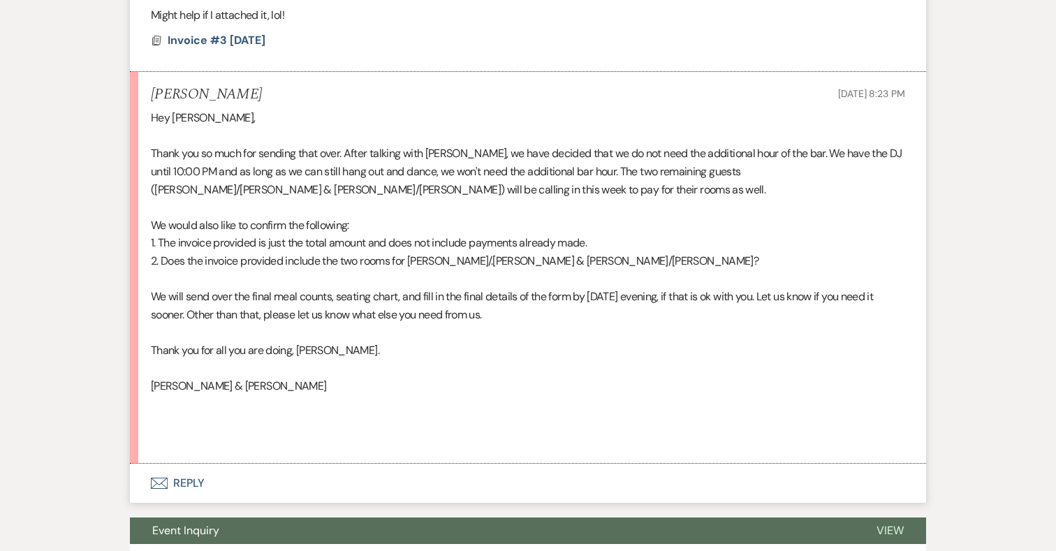
scroll to position [11312, 0]
click at [187, 491] on button "Envelope Reply" at bounding box center [528, 483] width 796 height 39
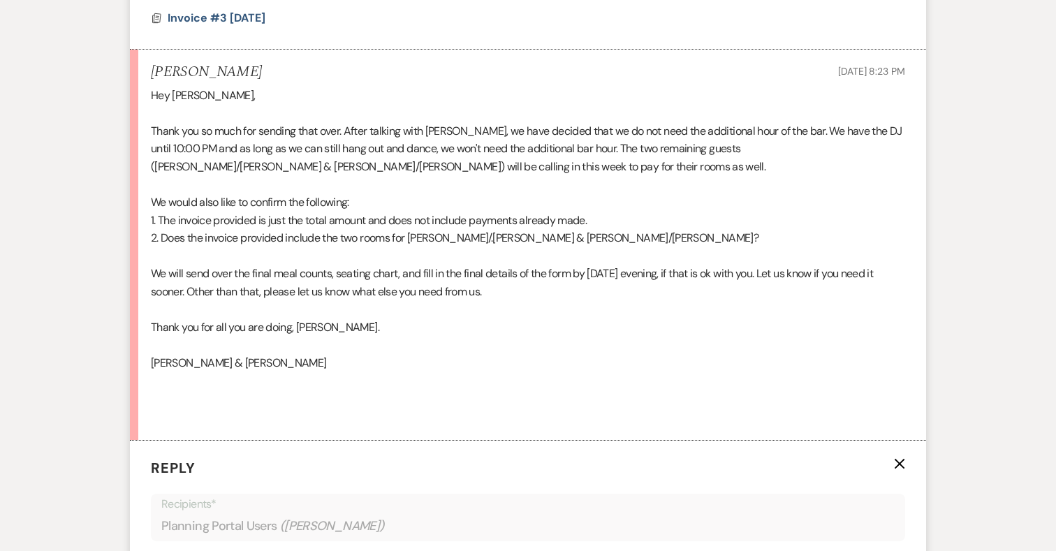
scroll to position [11333, 0]
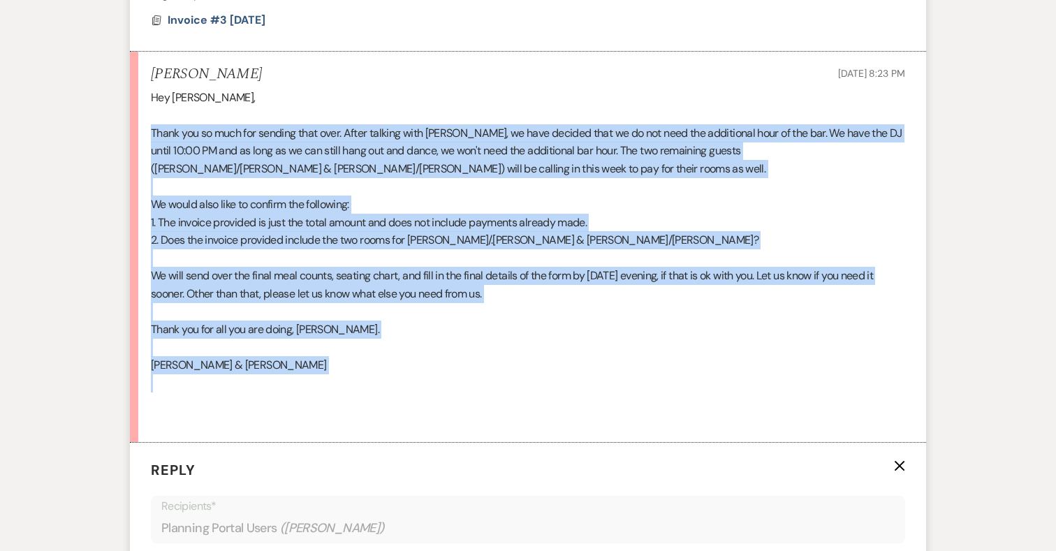
drag, startPoint x: 152, startPoint y: 148, endPoint x: 381, endPoint y: 395, distance: 337.2
click at [381, 395] on div "Hey Katie, Thank you so much for sending that over. After talking with Noah, we…" at bounding box center [528, 259] width 755 height 340
copy div "Thank you so much for sending that over. After talking with Noah, we have decid…"
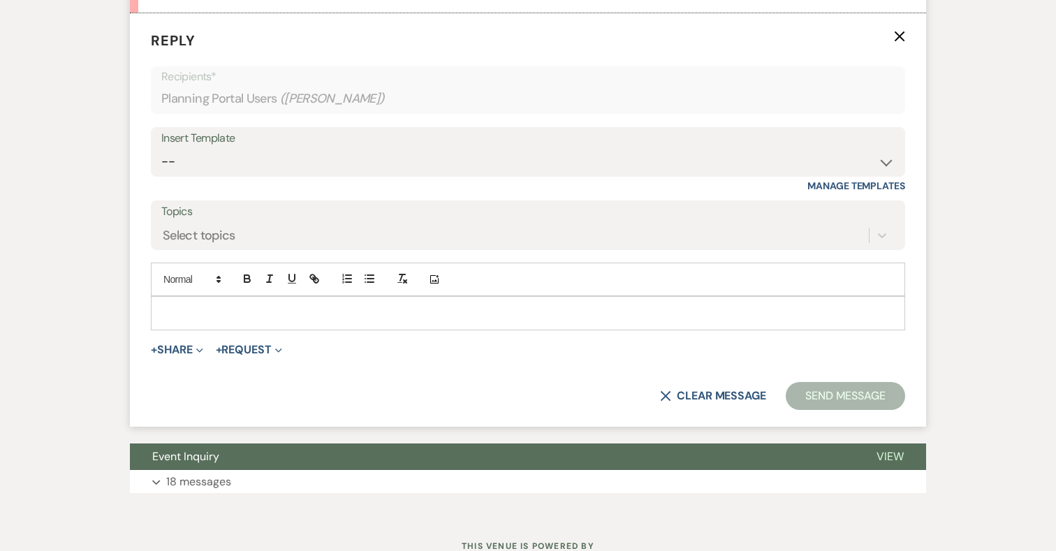
scroll to position [11833, 0]
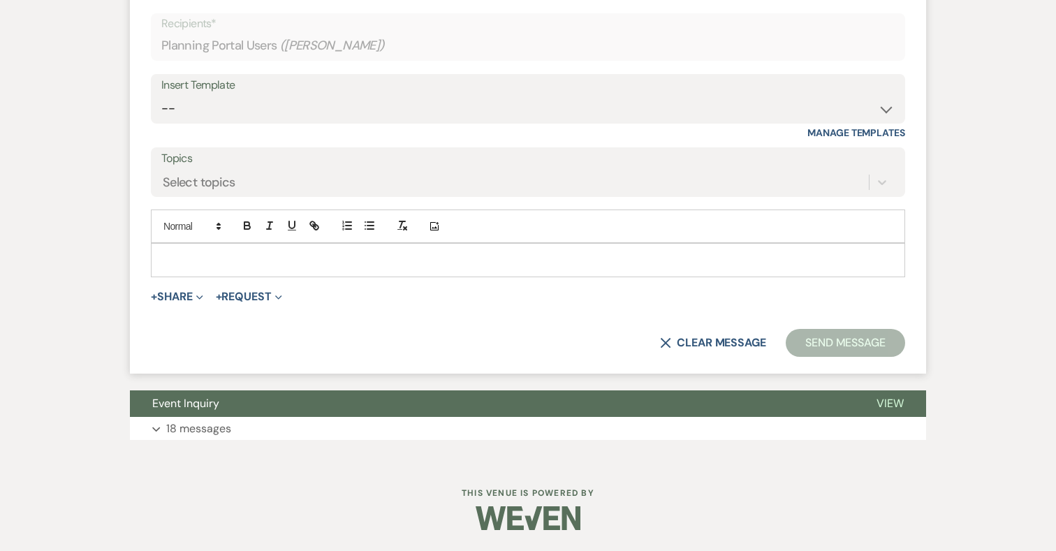
click at [310, 262] on p at bounding box center [528, 259] width 732 height 15
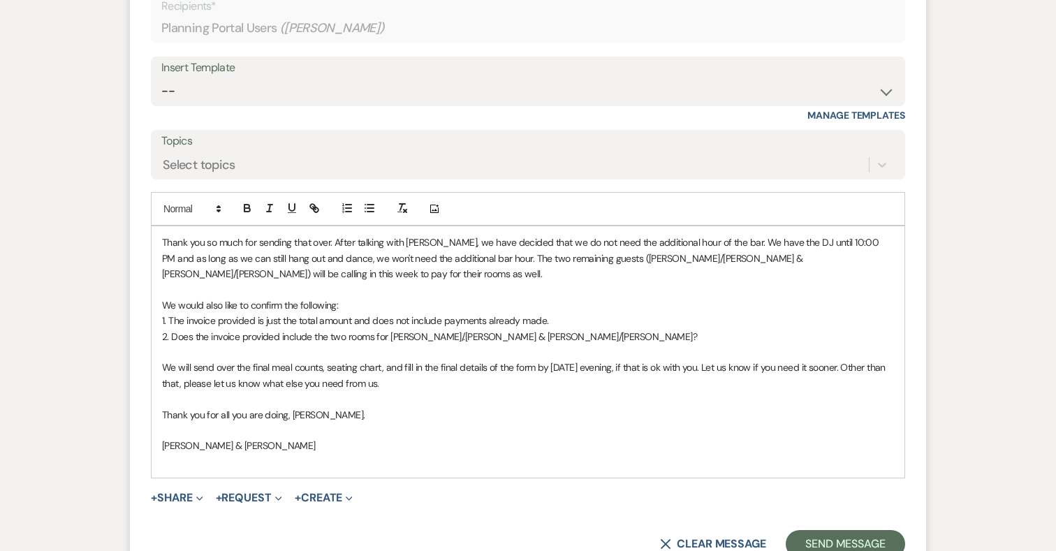
click at [528, 344] on p "2. Does the invoice provided include the two rooms for Tom/.Claudia & Brian/Bro…" at bounding box center [528, 336] width 732 height 15
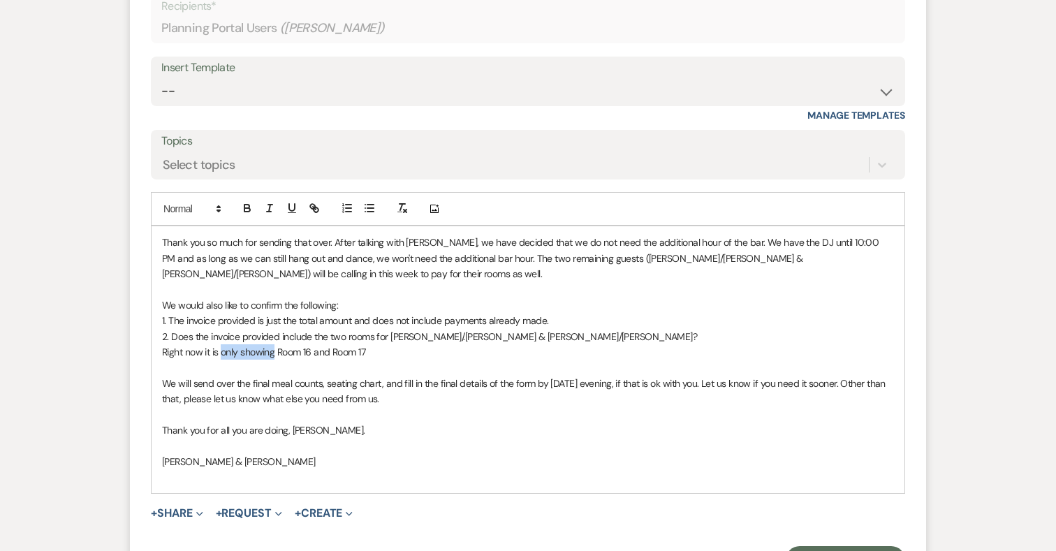
drag, startPoint x: 222, startPoint y: 369, endPoint x: 275, endPoint y: 367, distance: 53.1
click at [275, 360] on p "Right now it is only showing Room 16 and Room 17" at bounding box center [528, 351] width 732 height 15
click at [323, 360] on p "Right now it is for Room 16 and Room 17" at bounding box center [528, 351] width 732 height 15
click at [554, 328] on p "1. The invoice provided is just the total amount and does not include payments …" at bounding box center [528, 320] width 732 height 15
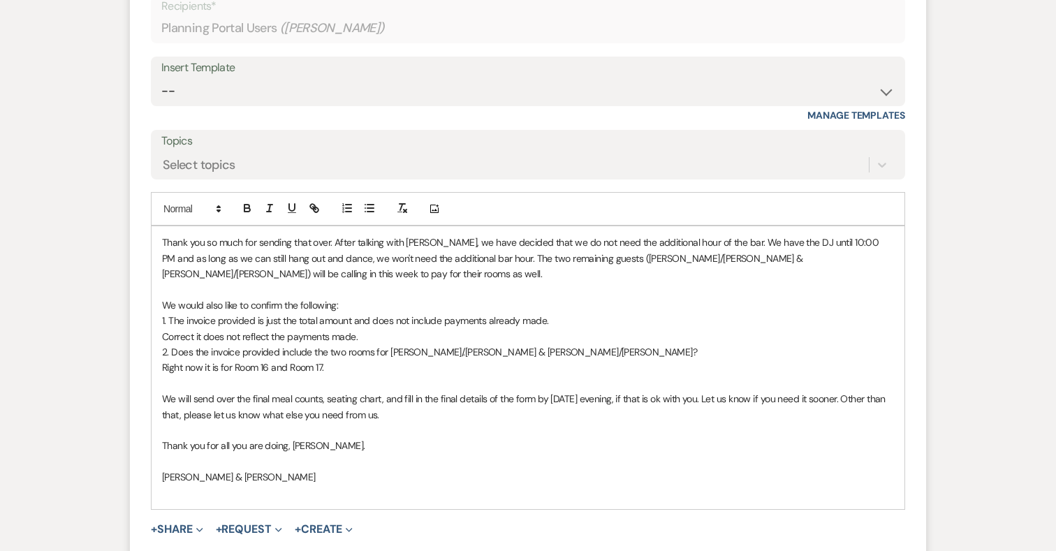
click at [286, 344] on p "Correct it does not reflect the payments made." at bounding box center [528, 336] width 732 height 15
click at [331, 344] on p "Correct it does not reflect the payments made." at bounding box center [528, 336] width 732 height 15
click at [356, 344] on p "Correct it does not reflect the payments made." at bounding box center [528, 336] width 732 height 15
click at [358, 343] on span "$19,692.50)" at bounding box center [380, 336] width 49 height 13
drag, startPoint x: 411, startPoint y: 354, endPoint x: 359, endPoint y: 353, distance: 51.7
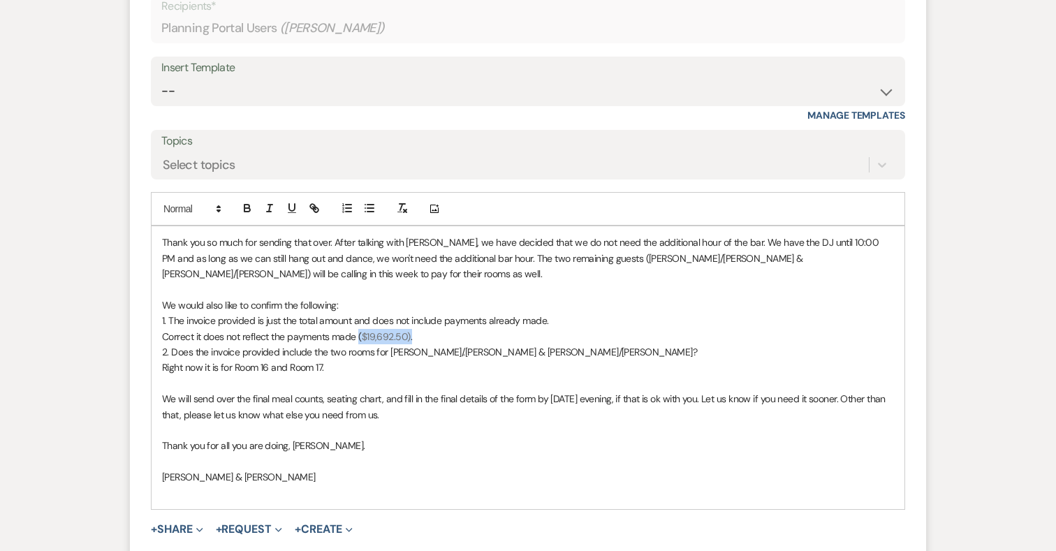
click at [359, 344] on p "Correct it does not reflect the payments made ( $19,692.50) ." at bounding box center [528, 336] width 732 height 15
click at [247, 208] on icon "button" at bounding box center [247, 206] width 5 height 3
click at [408, 214] on icon "button" at bounding box center [402, 208] width 13 height 13
click at [525, 360] on p "2. Does the invoice provided include the two rooms for [PERSON_NAME]/.[PERSON_N…" at bounding box center [528, 351] width 732 height 15
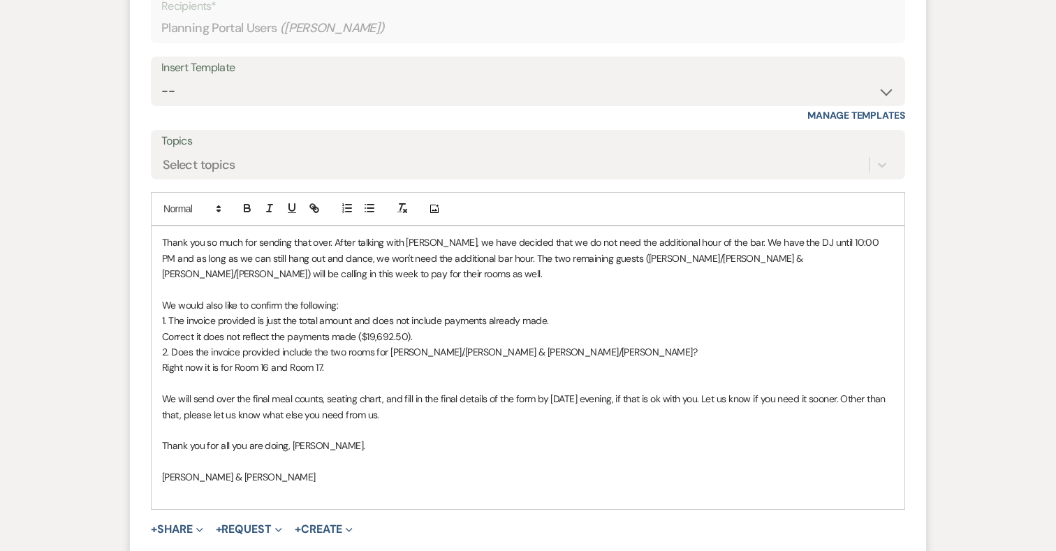
click at [227, 282] on p "Thank you so much for sending that over. After talking with Noah, we have decid…" at bounding box center [528, 258] width 732 height 47
drag, startPoint x: 405, startPoint y: 433, endPoint x: 159, endPoint y: 418, distance: 246.4
click at [159, 418] on div "Thank you so much for sending that over. After talking with Noah, we have decid…" at bounding box center [528, 367] width 753 height 283
click at [386, 438] on p at bounding box center [528, 430] width 732 height 15
click at [409, 423] on p "We will send over the final meal counts, seating chart, and fill in the final d…" at bounding box center [528, 406] width 732 height 31
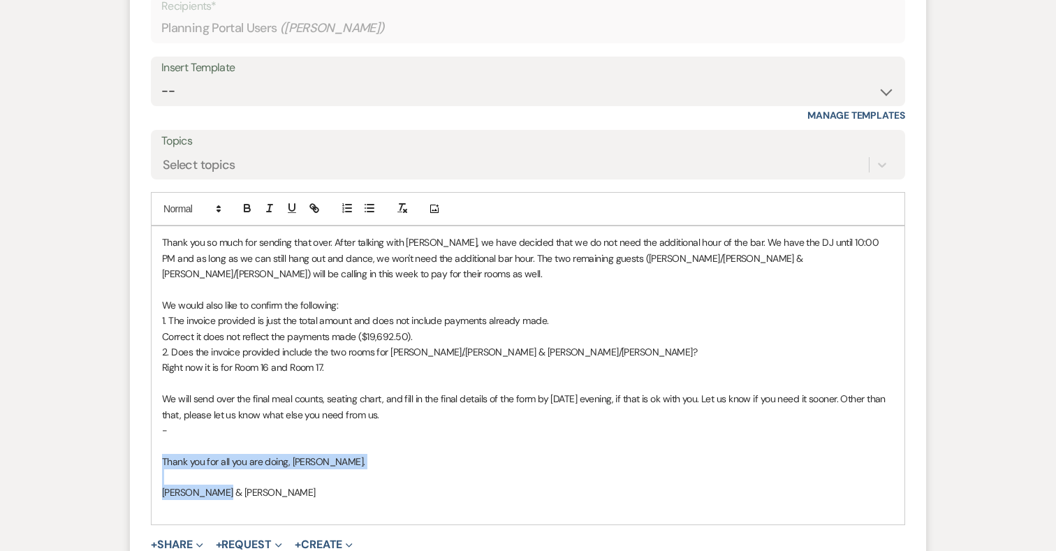
drag, startPoint x: 223, startPoint y: 510, endPoint x: 154, endPoint y: 481, distance: 75.1
click at [154, 481] on div "Thank you so much for sending that over. After talking with Noah, we have decid…" at bounding box center [528, 375] width 753 height 298
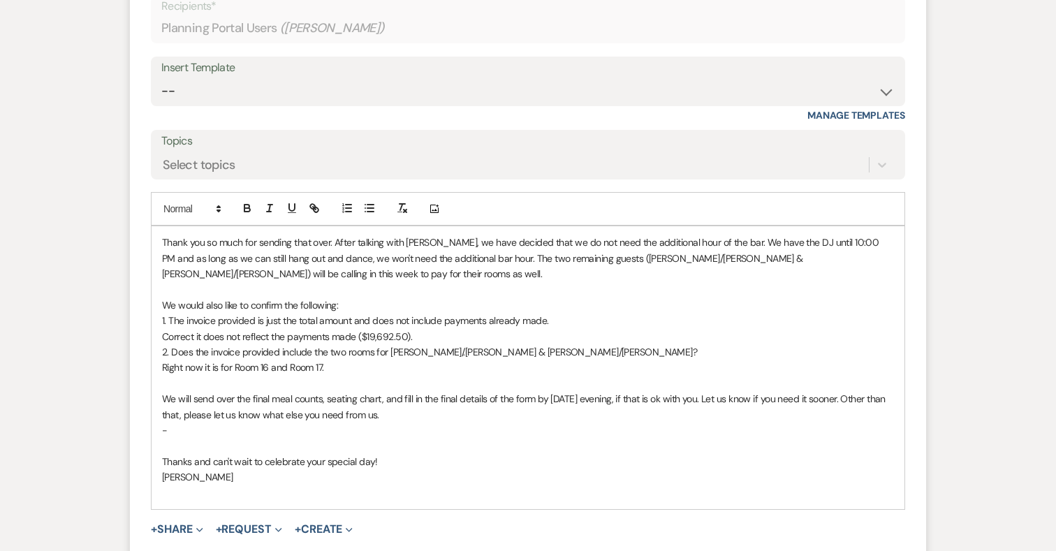
click at [175, 438] on p "-" at bounding box center [528, 430] width 732 height 15
drag, startPoint x: 372, startPoint y: 448, endPoint x: 169, endPoint y: 447, distance: 203.3
click at [169, 438] on p "-Just those counts by Friday so I can update and" at bounding box center [528, 430] width 732 height 15
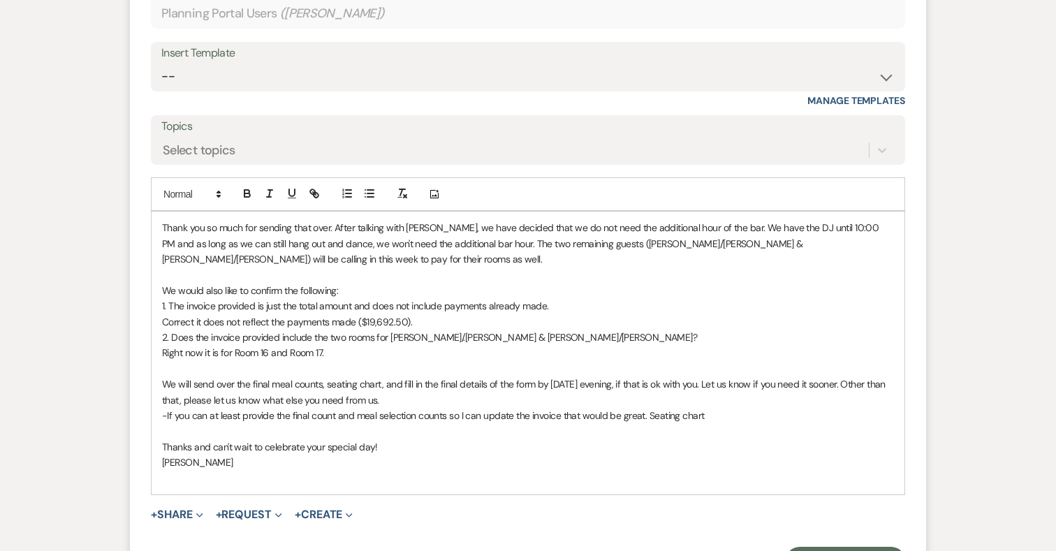
scroll to position [11860, 0]
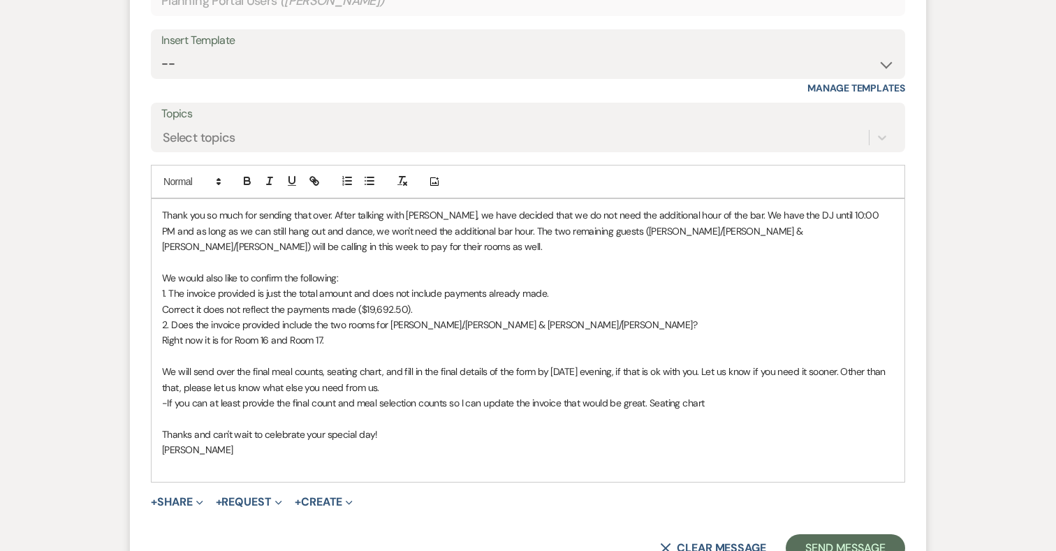
click at [207, 411] on p "-If you can at least provide the final count and meal selection counts so I can…" at bounding box center [528, 402] width 732 height 15
drag, startPoint x: 680, startPoint y: 419, endPoint x: 775, endPoint y: 419, distance: 95.0
click at [775, 411] on p "-If you can try and at least provide the final count and meal selection counts …" at bounding box center [528, 402] width 732 height 15
click at [207, 270] on p at bounding box center [528, 261] width 732 height 15
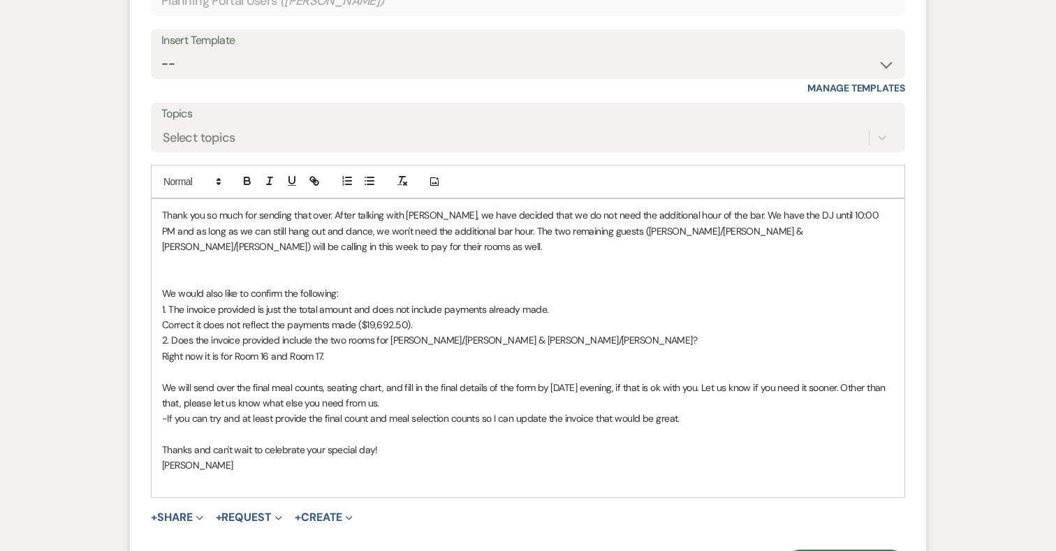
click at [239, 254] on p "Thank you so much for sending that over. After talking with Noah, we have decid…" at bounding box center [528, 231] width 732 height 47
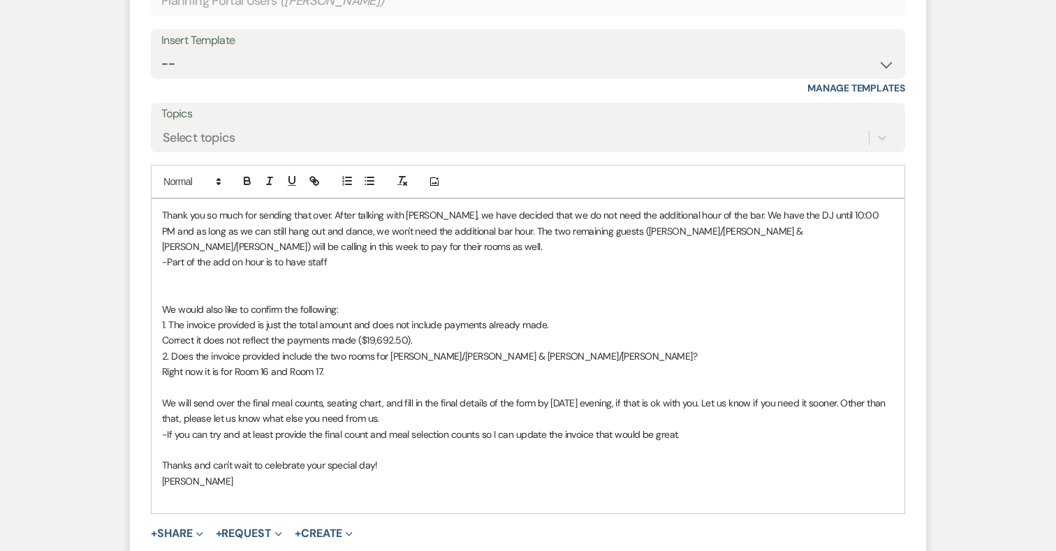
click at [282, 270] on p "-Part of the add on hour is to have staff" at bounding box center [528, 261] width 732 height 15
click at [348, 270] on p "-Part of the add on hour is to cover the have staff" at bounding box center [528, 261] width 732 height 15
click at [361, 270] on p "-Part of the add on hour is to cover the staff" at bounding box center [528, 261] width 732 height 15
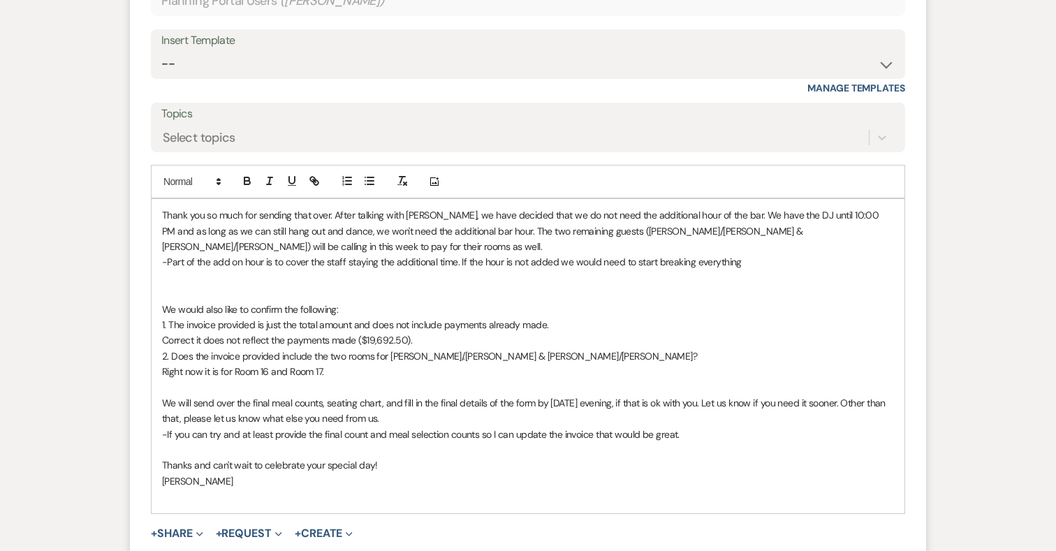
click at [558, 270] on p "-Part of the add on hour is to cover the staff staying the additional time. If …" at bounding box center [528, 261] width 732 height 15
drag, startPoint x: 463, startPoint y: 277, endPoint x: 736, endPoint y: 288, distance: 273.4
click at [736, 288] on div "Thank you so much for sending that over. After talking with Noah, we have decid…" at bounding box center [528, 356] width 753 height 314
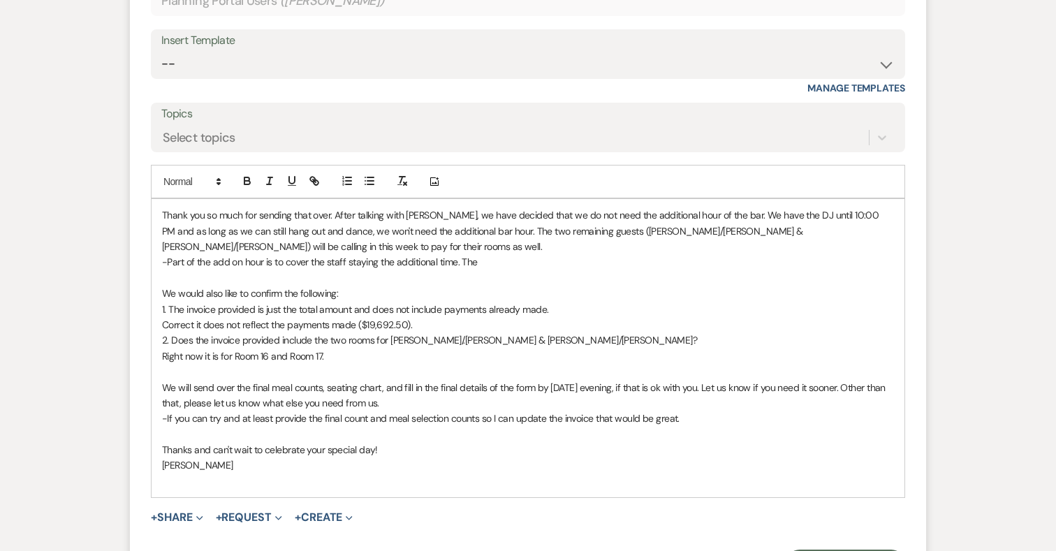
click at [458, 270] on p "-Part of the add on hour is to cover the staff staying the additional time. The" at bounding box center [528, 261] width 732 height 15
click at [590, 270] on p "-Part of the add on hour is to cover the staff staying the additional time so i…" at bounding box center [528, 261] width 732 height 15
drag, startPoint x: 667, startPoint y: 277, endPoint x: 730, endPoint y: 270, distance: 63.3
click at [730, 270] on div "Thank you so much for sending that over. After talking with Noah, we have decid…" at bounding box center [528, 348] width 753 height 298
click at [685, 270] on p "-Part of the add on hour is to cover the staff staying the additional time so i…" at bounding box center [528, 261] width 732 height 15
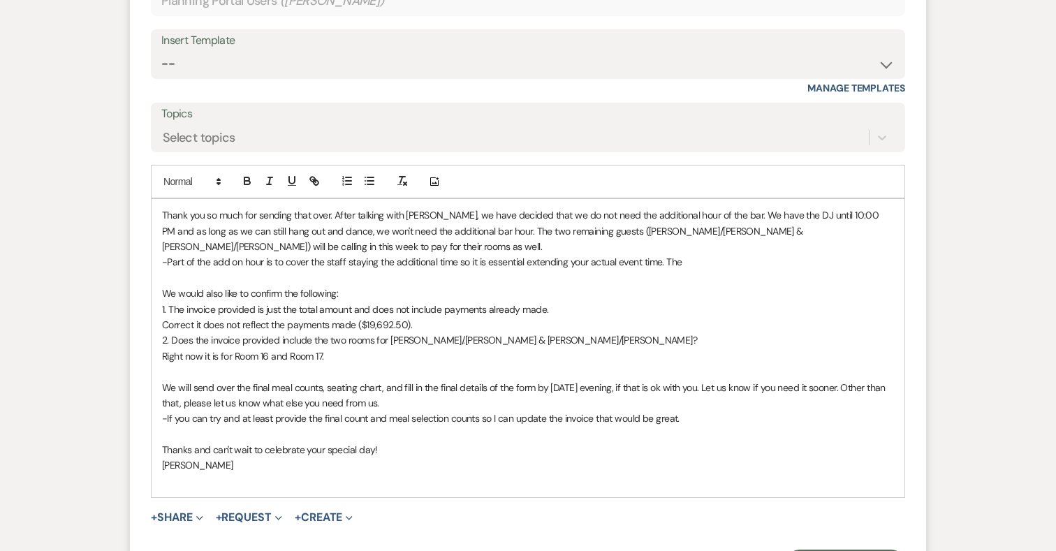
drag, startPoint x: 667, startPoint y: 276, endPoint x: 715, endPoint y: 275, distance: 47.5
click at [714, 270] on p "-Part of the add on hour is to cover the staff staying the additional time so i…" at bounding box center [528, 261] width 732 height 15
click at [217, 489] on p at bounding box center [528, 481] width 732 height 15
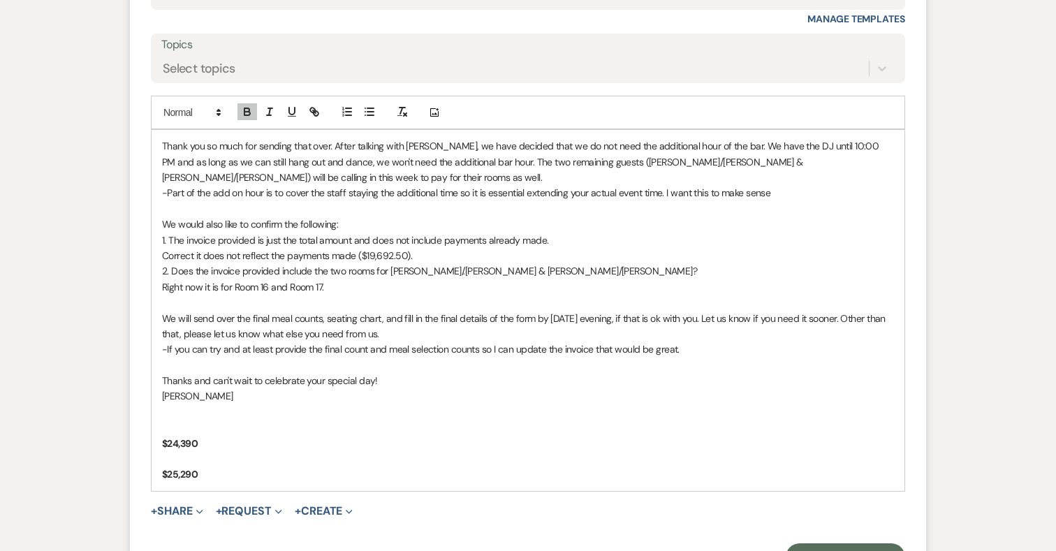
scroll to position [11949, 0]
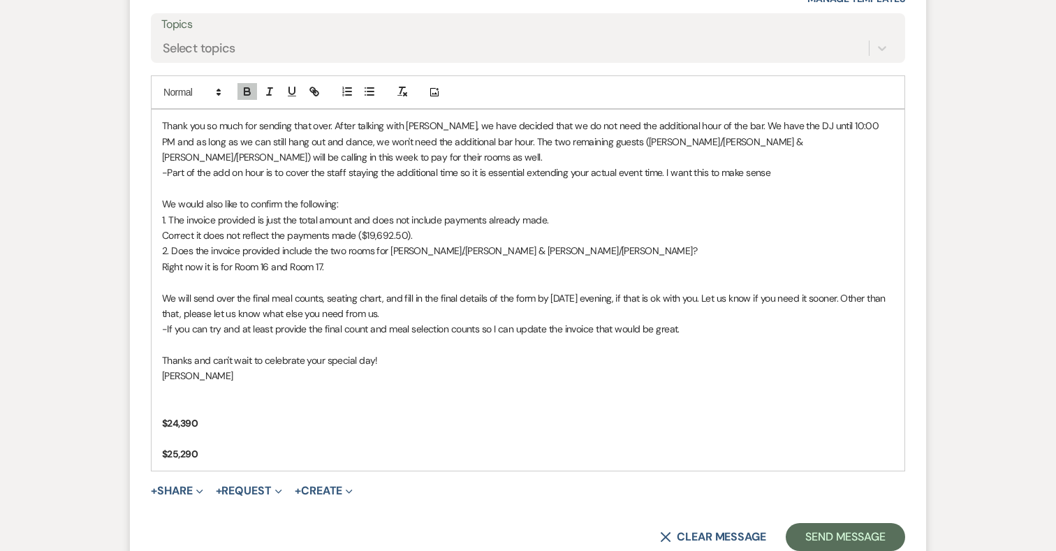
click at [773, 180] on p "-Part of the add on hour is to cover the staff staying the additional time so i…" at bounding box center [528, 172] width 732 height 15
click at [525, 180] on p "-Part of the add on hour is to cover the staff staying the additional time so i…" at bounding box center [528, 172] width 732 height 15
drag, startPoint x: 674, startPoint y: 186, endPoint x: 808, endPoint y: 194, distance: 133.7
click at [808, 180] on p "-Part of the add on hour is to cover the staff staying the additional time so i…" at bounding box center [528, 172] width 732 height 15
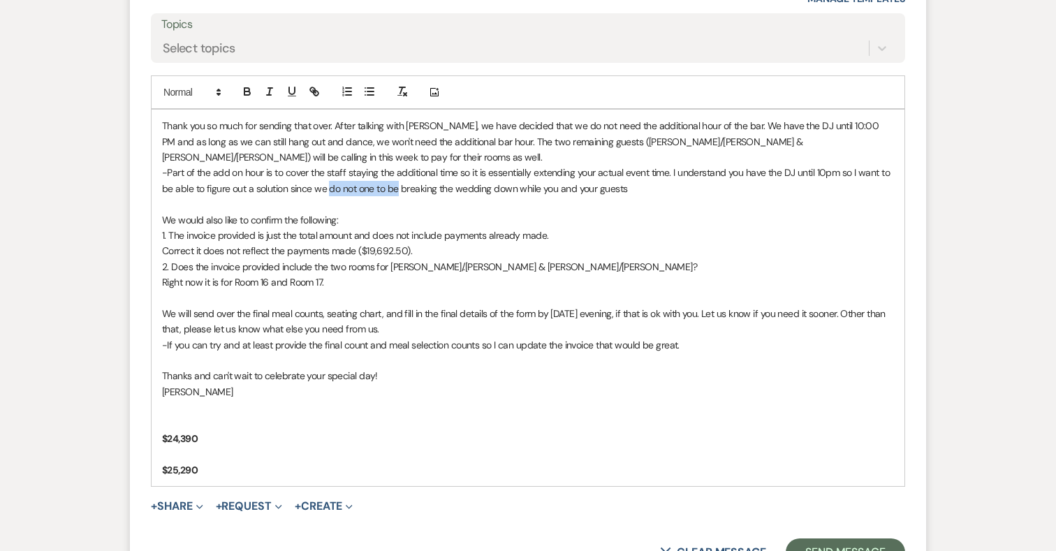
drag, startPoint x: 329, startPoint y: 205, endPoint x: 398, endPoint y: 208, distance: 68.5
click at [398, 196] on p "-Part of the add on hour is to cover the staff staying the additional time so i…" at bounding box center [528, 180] width 732 height 31
click at [840, 188] on p "-Part of the add on hour is to cover the staff staying the additional time so i…" at bounding box center [528, 180] width 732 height 31
click at [727, 188] on p "-Part of the add on hour is to cover the staff staying the additional time so i…" at bounding box center [528, 180] width 732 height 31
click at [622, 196] on p "-Part of the add on hour is to cover the staff staying the additional time so i…" at bounding box center [528, 180] width 732 height 31
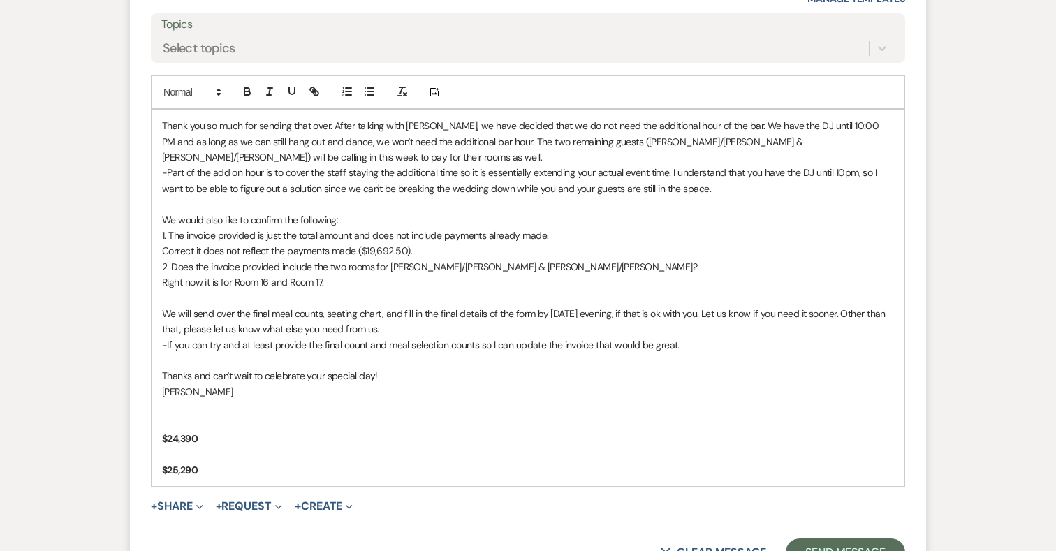
scroll to position [12109, 0]
drag, startPoint x: 880, startPoint y: 205, endPoint x: 711, endPoint y: 208, distance: 169.8
click at [711, 196] on p "-Part of the add on hour is to cover the staff staying the additional time so i…" at bounding box center [528, 180] width 732 height 31
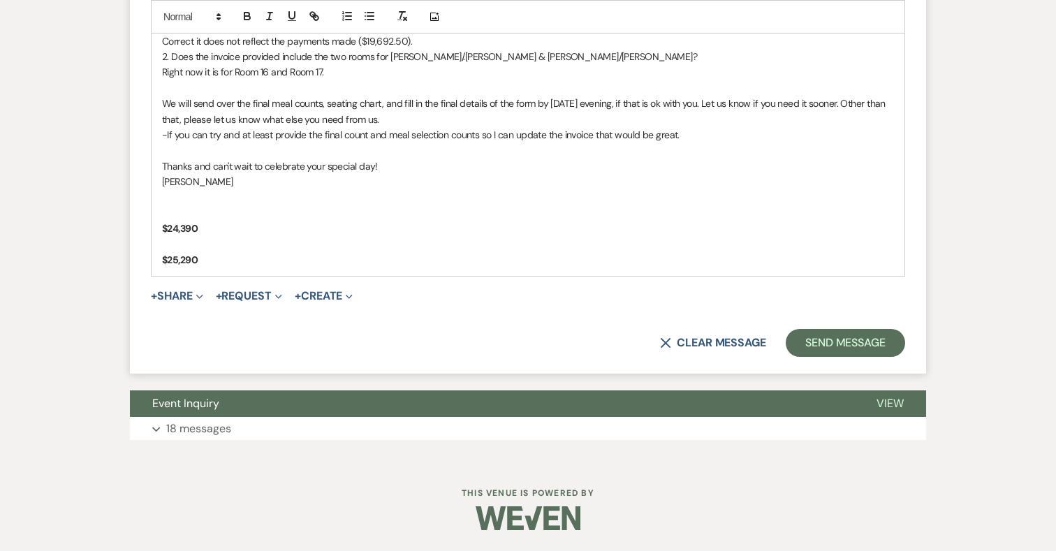
scroll to position [12513, 0]
drag, startPoint x: 231, startPoint y: 268, endPoint x: 133, endPoint y: 204, distance: 117.6
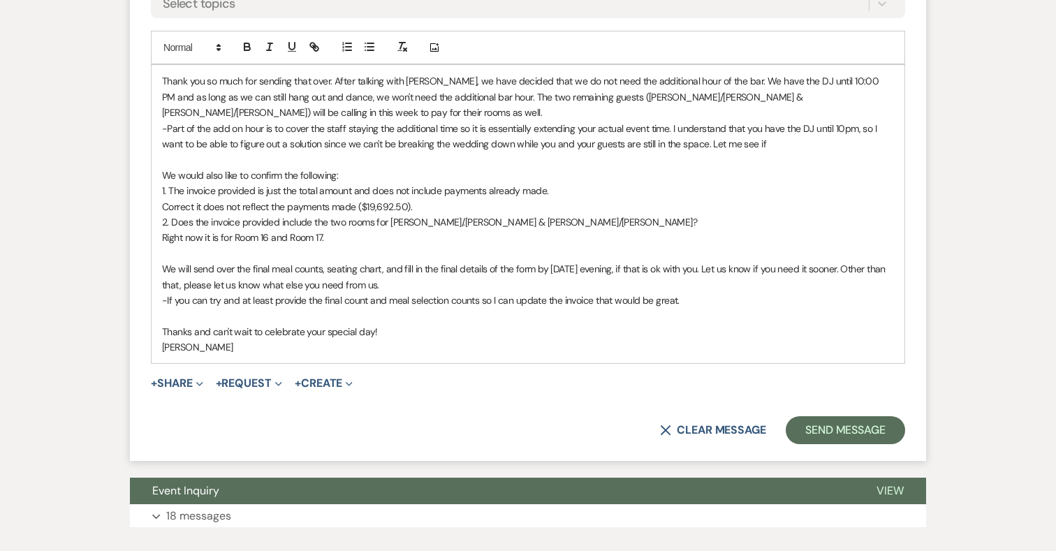
scroll to position [12324, 0]
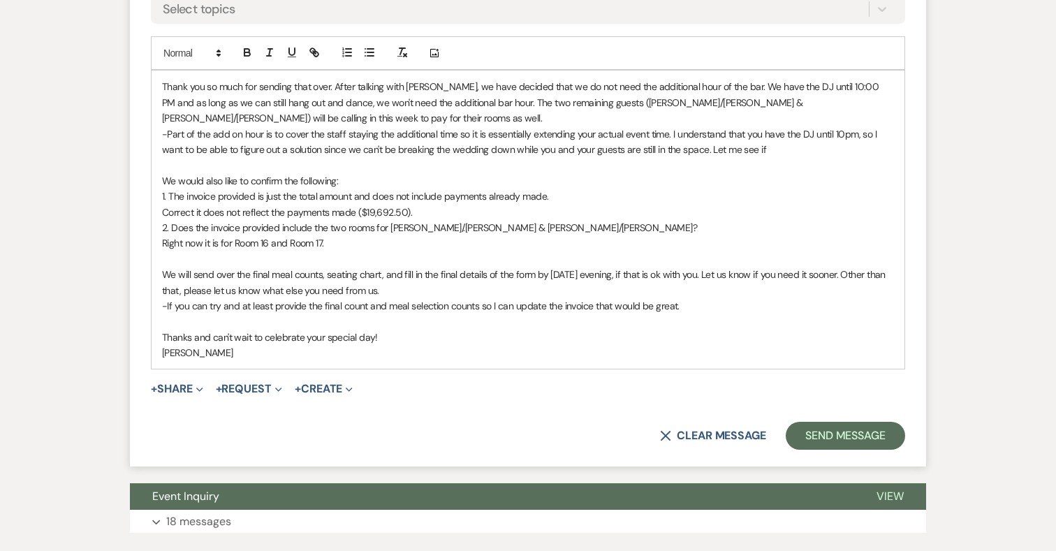
drag, startPoint x: 764, startPoint y: 167, endPoint x: 709, endPoint y: 167, distance: 55.2
click at [709, 158] on p "-Part of the add on hour is to cover the staff staying the additional time so i…" at bounding box center [528, 141] width 732 height 31
drag, startPoint x: 757, startPoint y: 168, endPoint x: 708, endPoint y: 166, distance: 49.0
click at [708, 158] on p "-Part of the add on hour is to cover the staff staying the additional time so i…" at bounding box center [528, 141] width 732 height 31
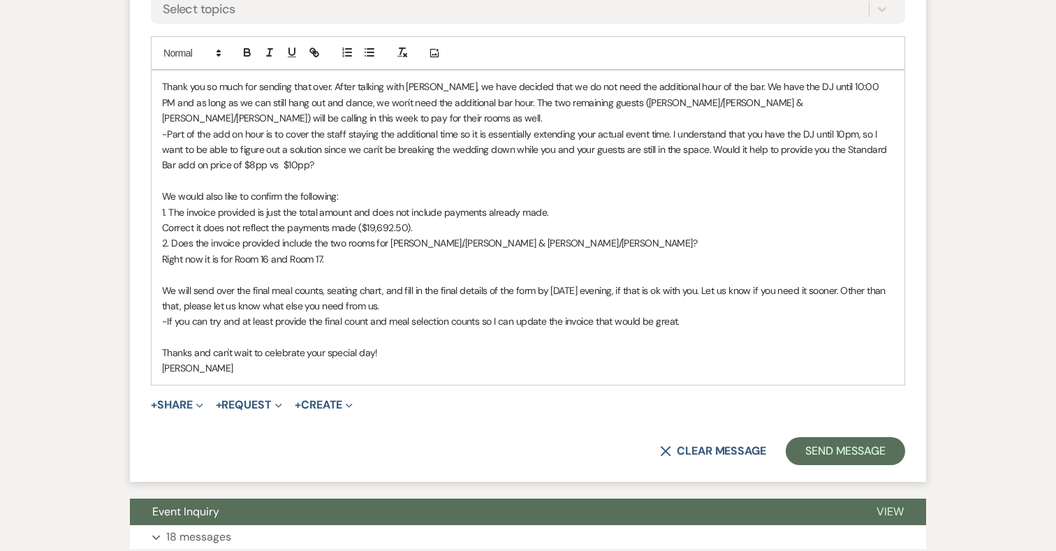
click at [826, 166] on p "-Part of the add on hour is to cover the staff staying the additional time so i…" at bounding box center [528, 149] width 732 height 47
drag, startPoint x: 219, startPoint y: 185, endPoint x: 270, endPoint y: 185, distance: 51.7
click at [270, 173] on p "-Part of the add on hour is to cover the staff staying the additional time so i…" at bounding box center [528, 149] width 732 height 47
click at [337, 173] on p "-Part of the add on hour is to cover the staff staying the additional time so i…" at bounding box center [528, 149] width 732 height 47
click at [165, 104] on p "Thank you so much for sending that over. After talking with Noah, we have decid…" at bounding box center [528, 102] width 732 height 47
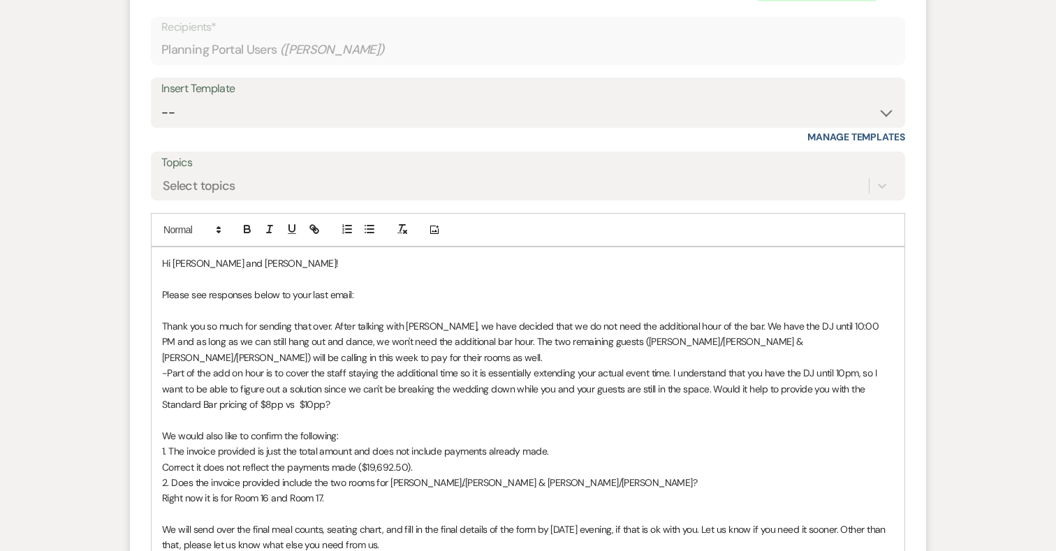
scroll to position [12156, 0]
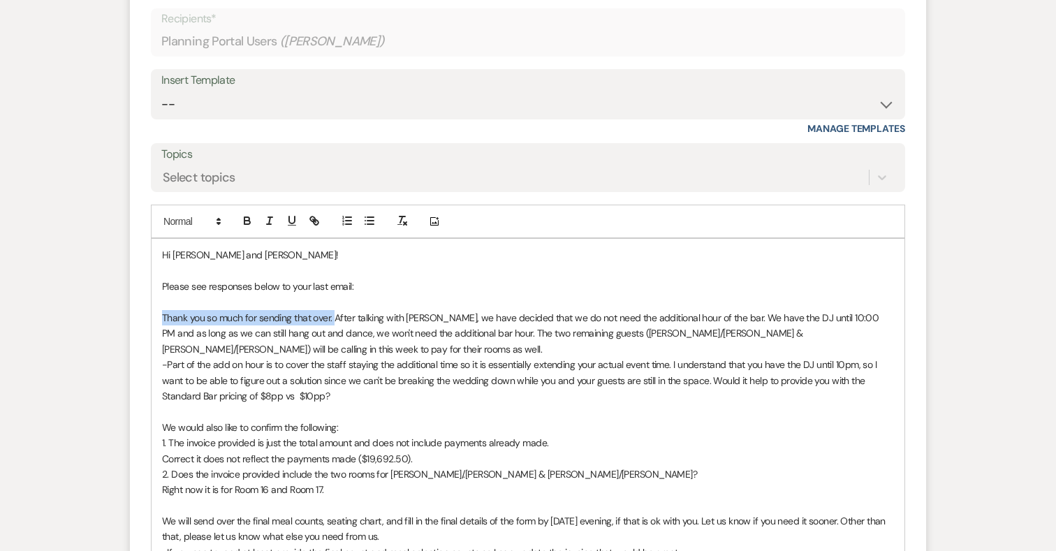
drag, startPoint x: 335, startPoint y: 333, endPoint x: 152, endPoint y: 337, distance: 183.1
click at [152, 337] on div "Hi Taylor and Noah! Please see responses below to your last email: Thank you so…" at bounding box center [528, 427] width 753 height 377
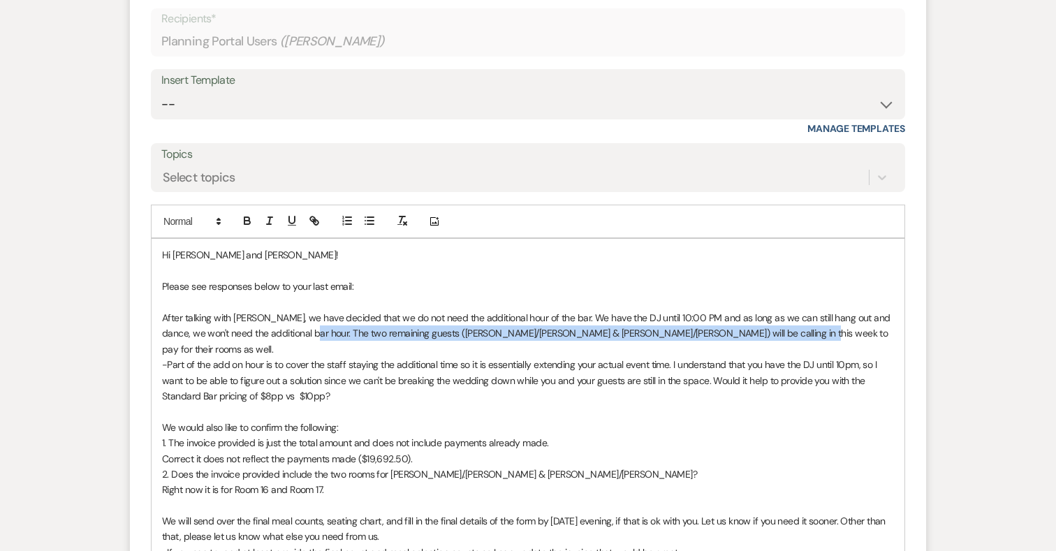
drag, startPoint x: 771, startPoint y: 351, endPoint x: 309, endPoint y: 354, distance: 461.8
click at [309, 354] on p "After talking with Noah, we have decided that we do not need the additional hou…" at bounding box center [528, 333] width 732 height 47
drag, startPoint x: 784, startPoint y: 351, endPoint x: 308, endPoint y: 351, distance: 475.8
click at [308, 351] on p "After talking with Noah, we have decided that we do not need the additional hou…" at bounding box center [528, 333] width 732 height 47
copy p "The two remaining guests ([PERSON_NAME]/[PERSON_NAME] & [PERSON_NAME]/[PERSON_N…"
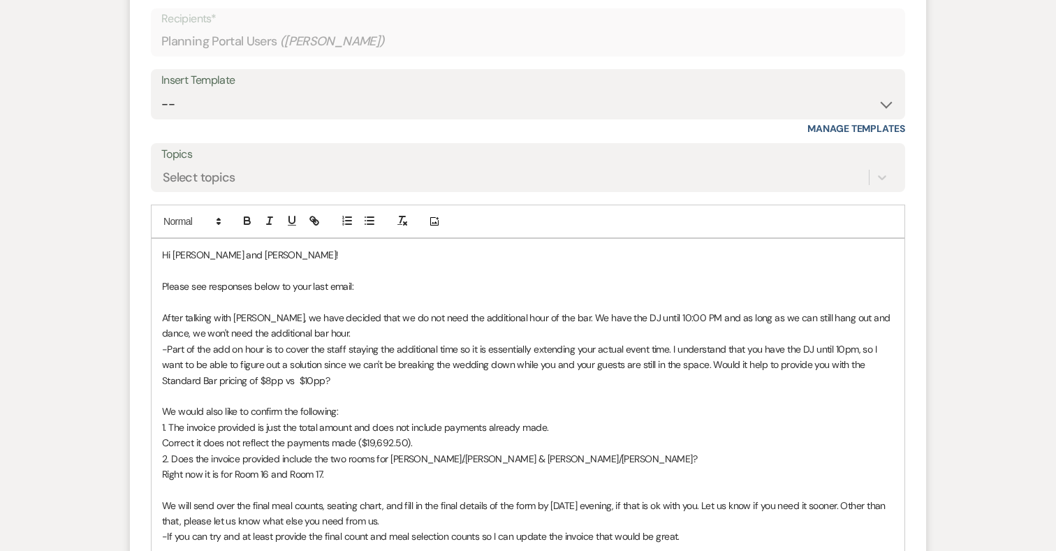
click at [347, 388] on p "-Part of the add on hour is to cover the staff staying the additional time so i…" at bounding box center [528, 365] width 732 height 47
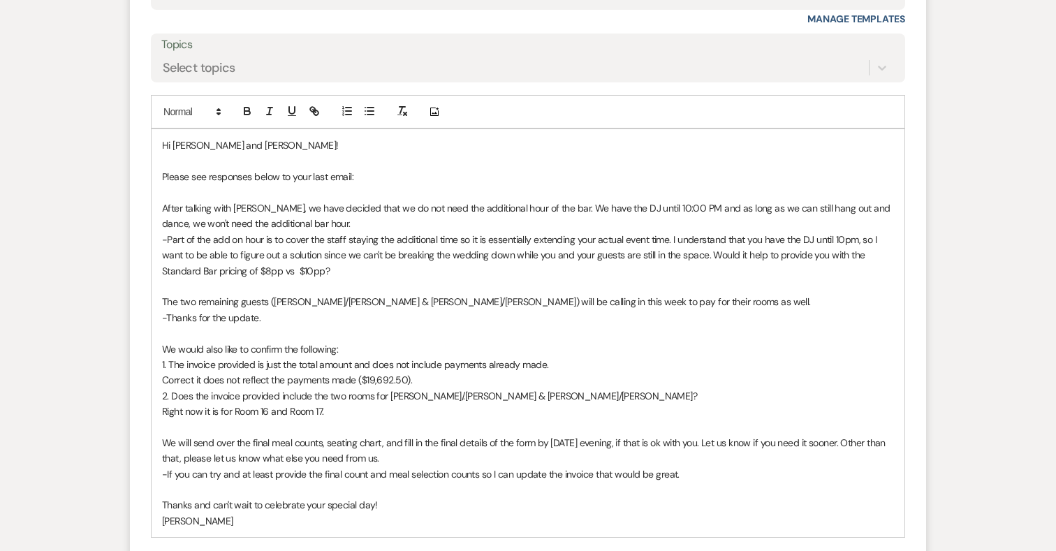
scroll to position [12266, 0]
click at [470, 255] on p "-Part of the add on hour is to cover the staff staying the additional time so i…" at bounding box center [528, 254] width 732 height 47
click at [500, 254] on p "-Part of the add on hour is to cover the staff staying the additional time so t…" at bounding box center [528, 254] width 732 height 47
click at [298, 278] on p "-Part of the add on hour is to cover the staff staying the additional time so t…" at bounding box center [528, 254] width 732 height 47
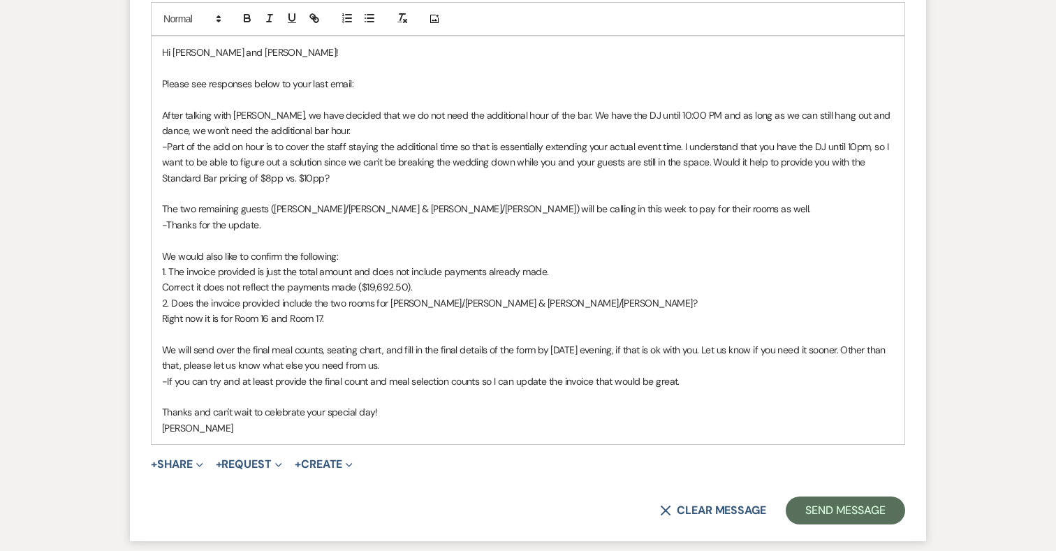
scroll to position [12360, 0]
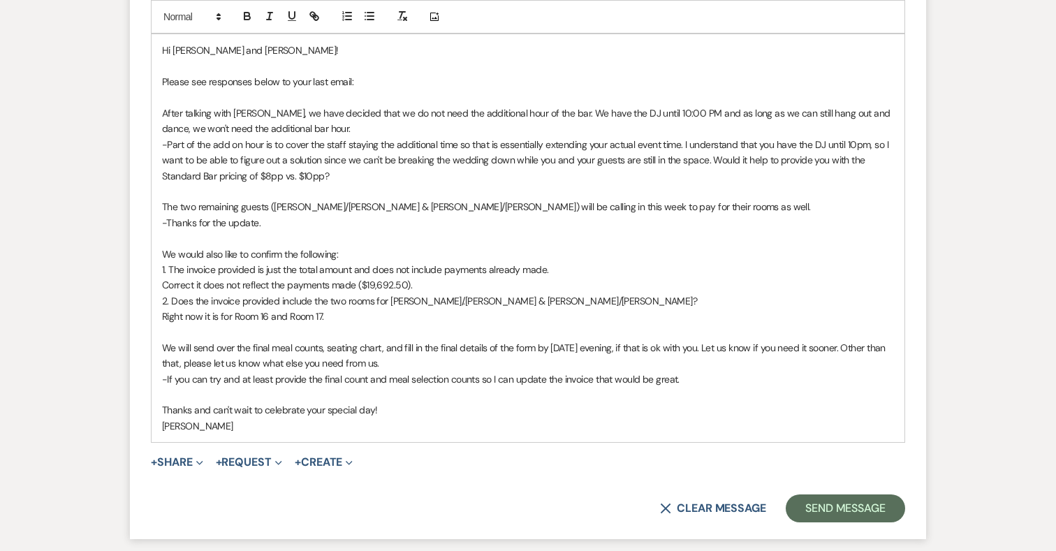
click at [194, 293] on p "Correct it does not reflect the payments made ($19,692.50)." at bounding box center [528, 284] width 732 height 15
click at [332, 293] on p "Correct, it does not reflect the payments made ($19,692.50)." at bounding box center [528, 284] width 732 height 15
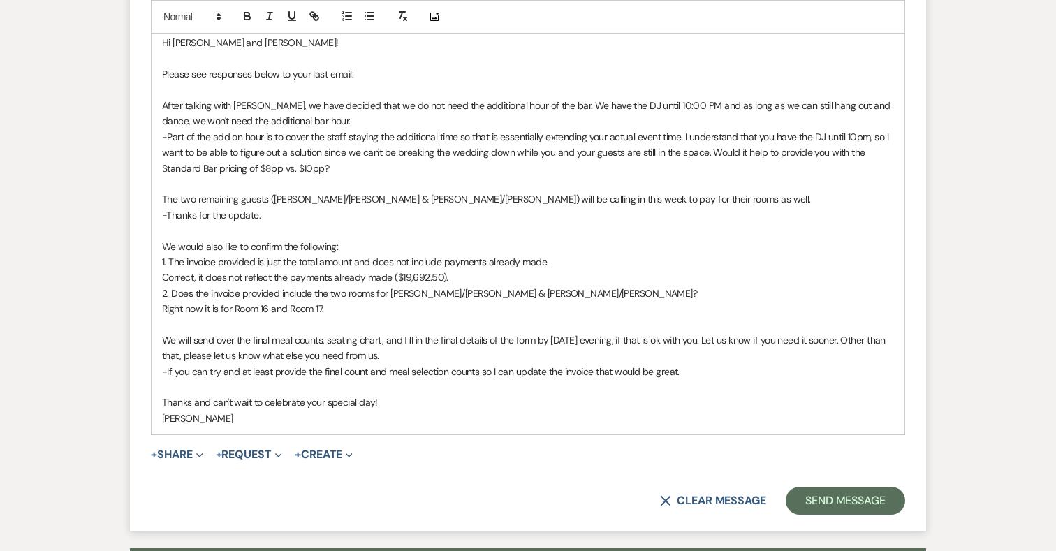
click at [395, 285] on p "Correct, it does not reflect the payments already made ($19,692.50)." at bounding box center [528, 277] width 732 height 15
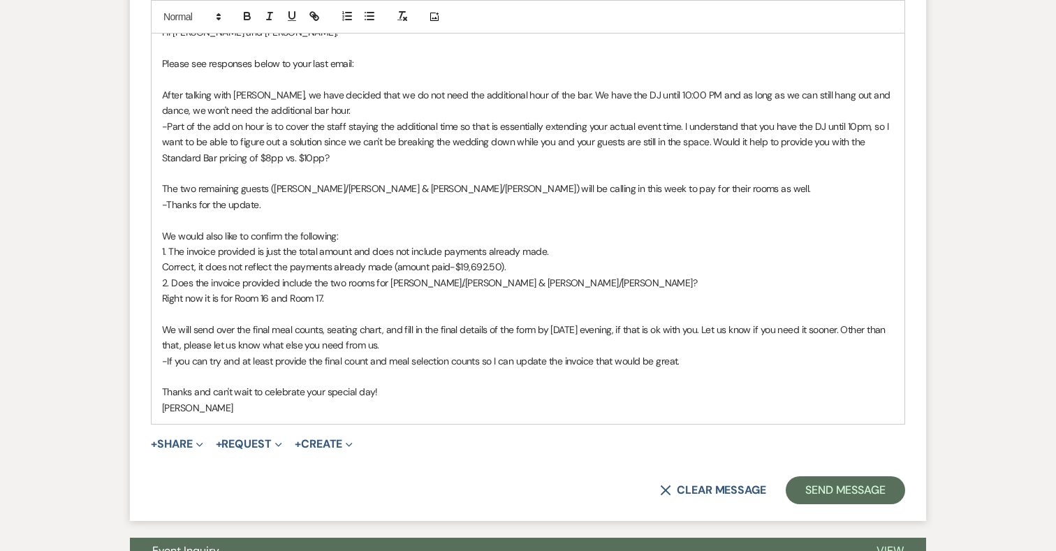
scroll to position [12380, 0]
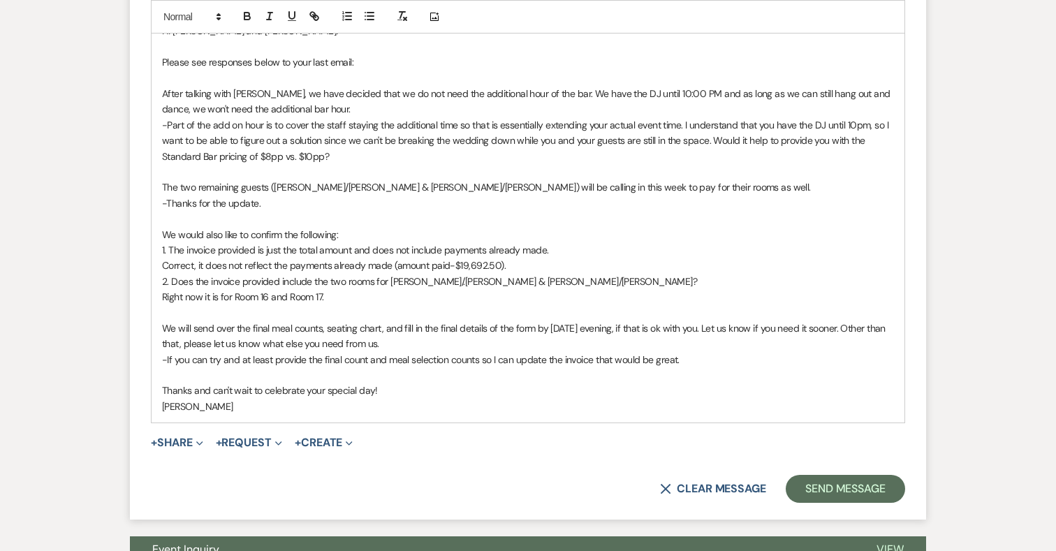
click at [204, 305] on p "Right now it is for Room 16 and Room 17." at bounding box center [528, 296] width 732 height 15
click at [341, 305] on p "Right now, it is for Room 16 and Room 17." at bounding box center [528, 296] width 732 height 15
click at [219, 305] on p "Right now, it is for Room 16 and Room 17." at bounding box center [528, 296] width 732 height 15
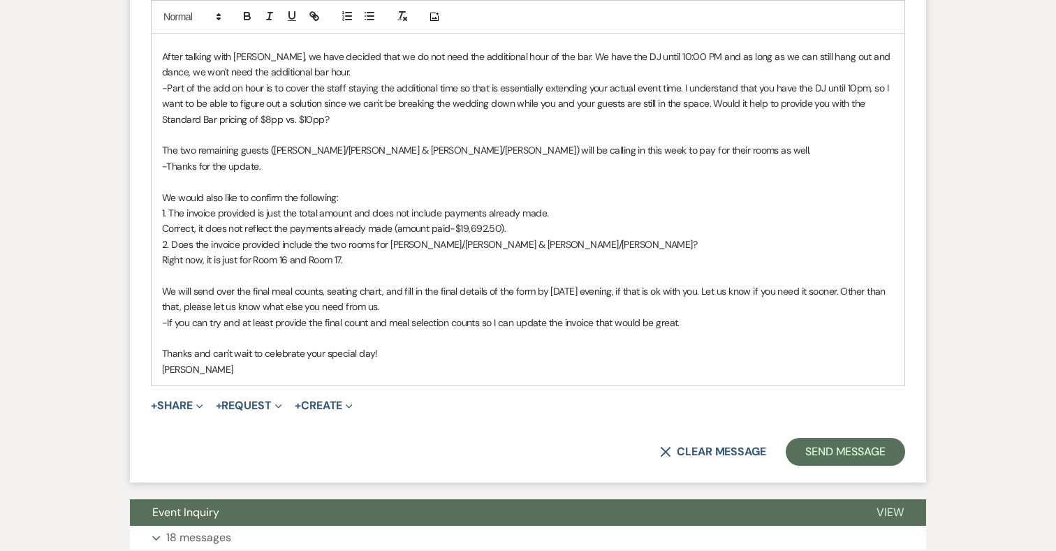
scroll to position [12418, 0]
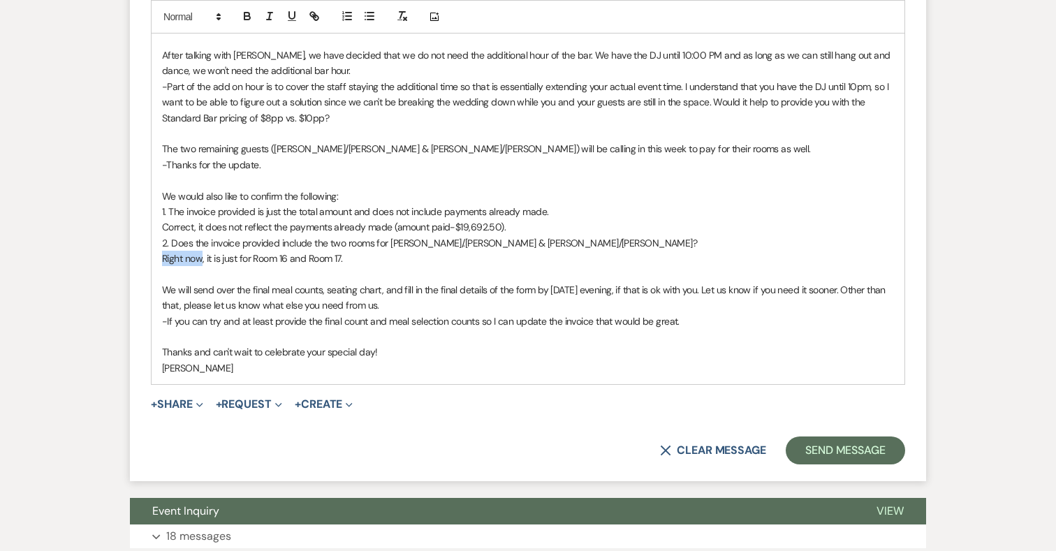
drag, startPoint x: 162, startPoint y: 275, endPoint x: 203, endPoint y: 275, distance: 40.5
click at [203, 266] on p "Right now, it is just for Room 16 and Room 17." at bounding box center [528, 258] width 732 height 15
drag, startPoint x: 228, startPoint y: 274, endPoint x: 273, endPoint y: 273, distance: 44.7
click at [273, 266] on p "No. At this time, it is just for Room 16 and Room 17." at bounding box center [528, 258] width 732 height 15
click at [402, 266] on p "No. At this time, only the charges for Room 16 and Room 17." at bounding box center [528, 258] width 732 height 15
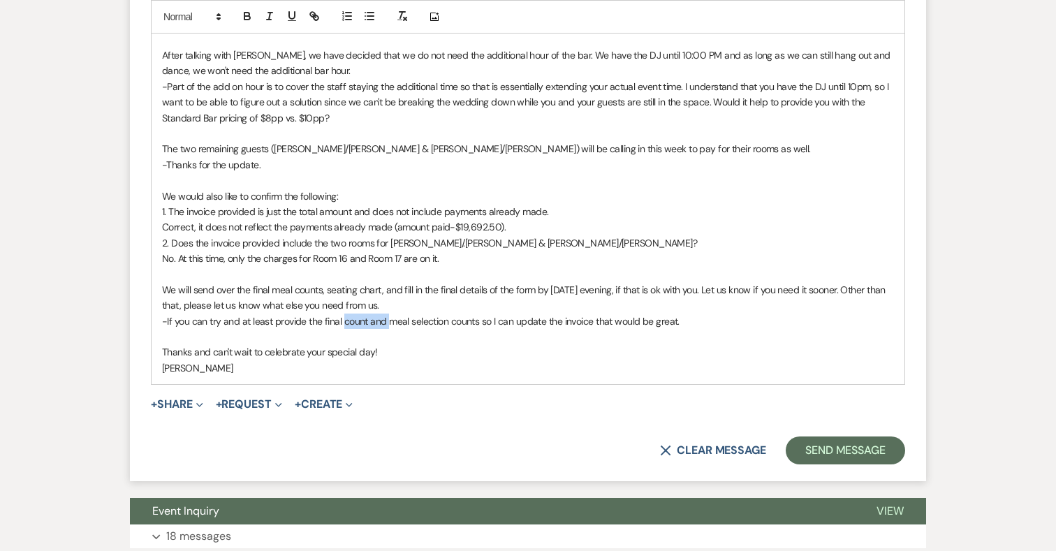
drag, startPoint x: 343, startPoint y: 337, endPoint x: 390, endPoint y: 340, distance: 46.9
click at [390, 329] on p "-If you can try and at least provide the final count and meal selection counts …" at bounding box center [528, 321] width 732 height 15
click at [344, 329] on p "-If you can try and at least provide the final count and meal selection counts …" at bounding box center [528, 321] width 732 height 15
click at [381, 360] on p "Thanks and can't wait to celebrate your special day!" at bounding box center [528, 351] width 732 height 15
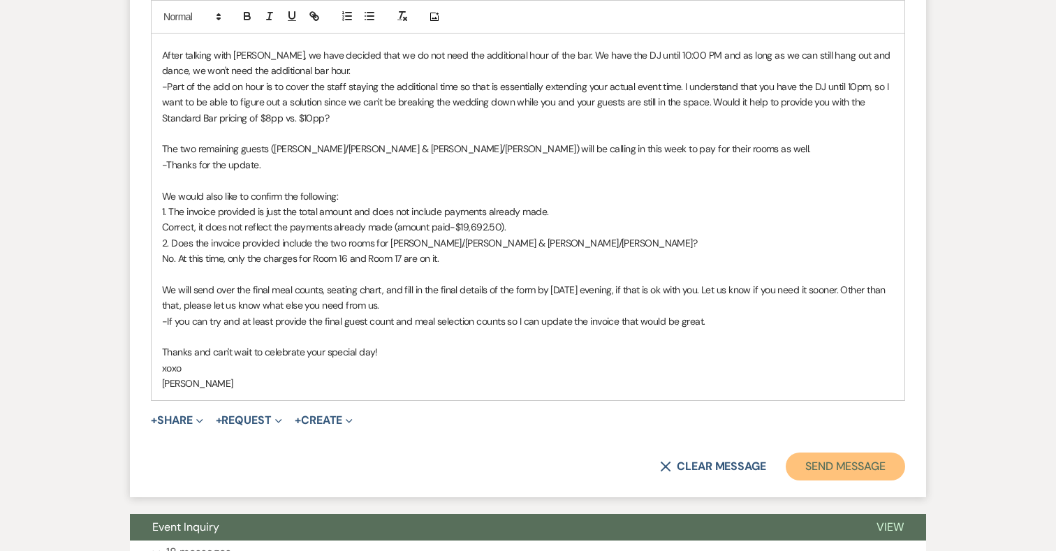
click at [880, 481] on button "Send Message" at bounding box center [845, 467] width 119 height 28
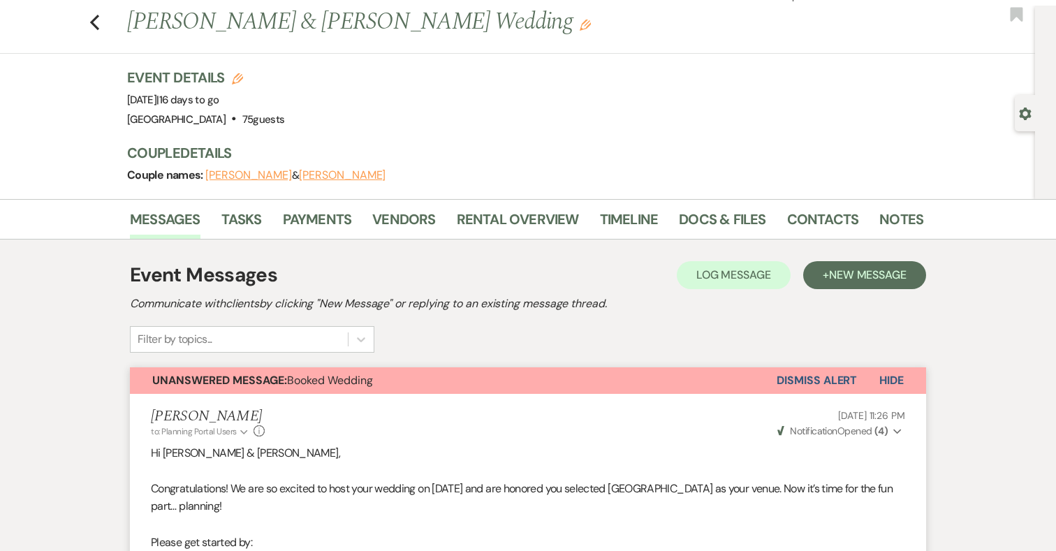
scroll to position [0, 0]
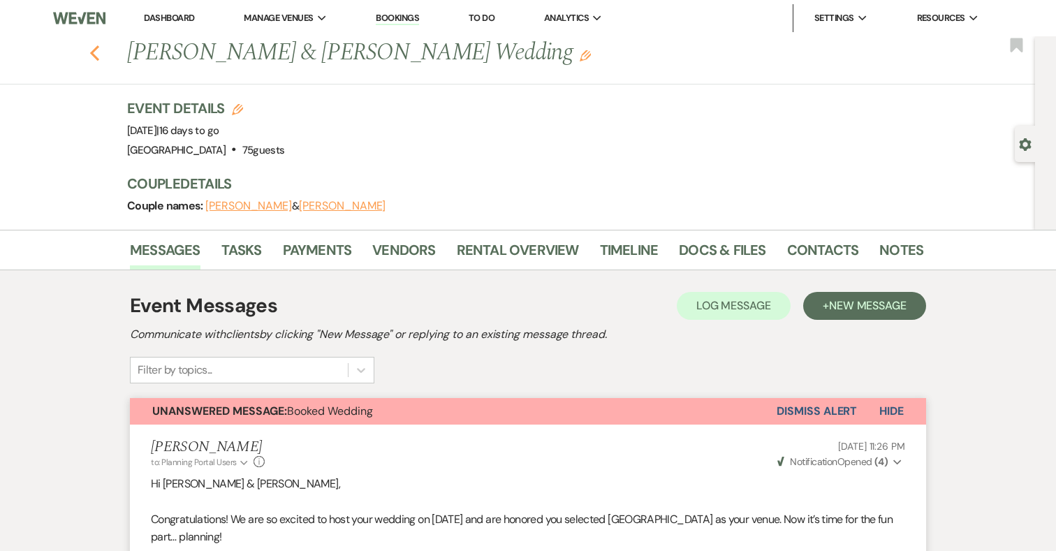
click at [99, 50] on icon "Previous" at bounding box center [94, 53] width 10 height 17
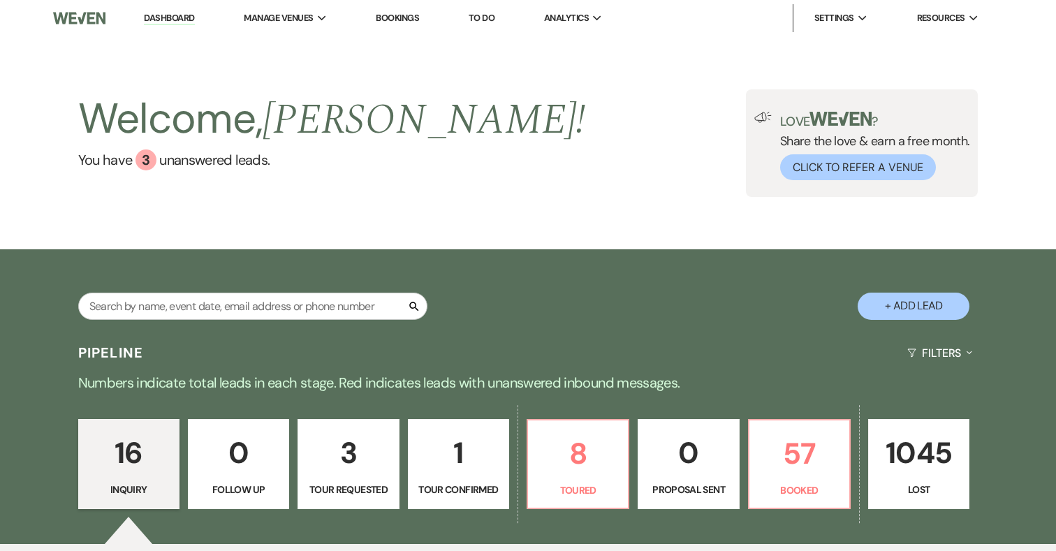
click at [446, 451] on p "1" at bounding box center [458, 453] width 83 height 47
select select "4"
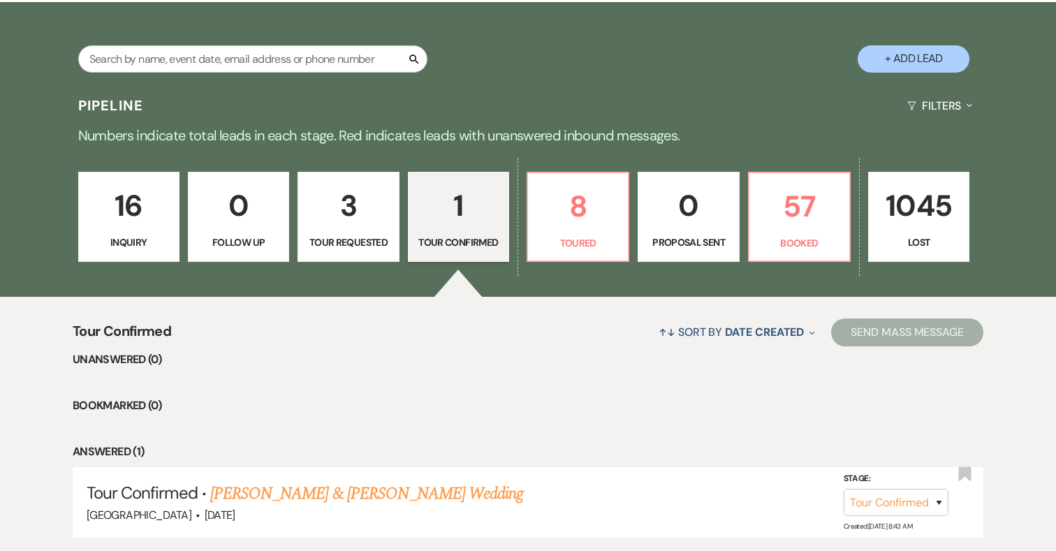
scroll to position [347, 0]
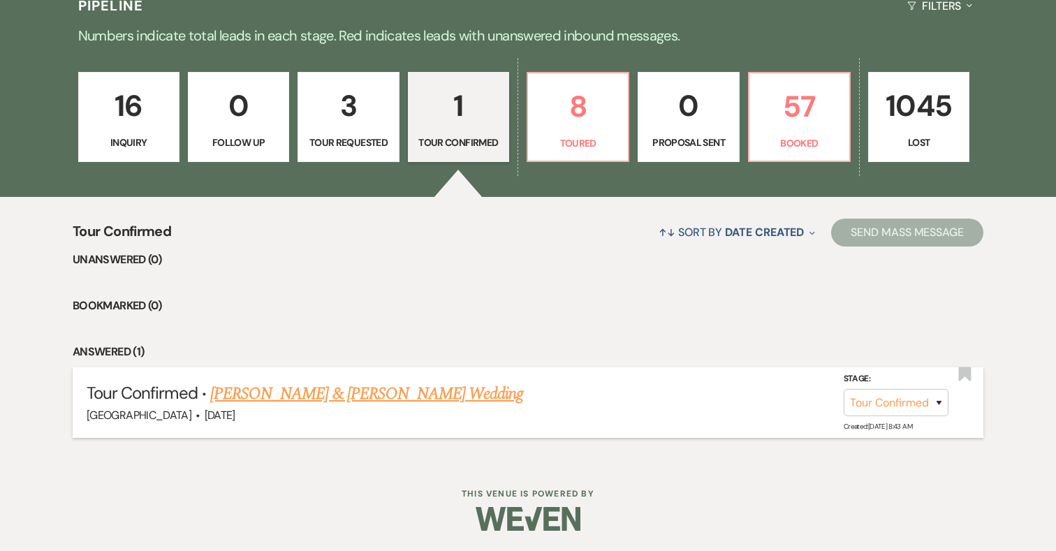
click at [417, 389] on link "Riley Cooper & Ashley Dyck's Wedding" at bounding box center [366, 393] width 313 height 25
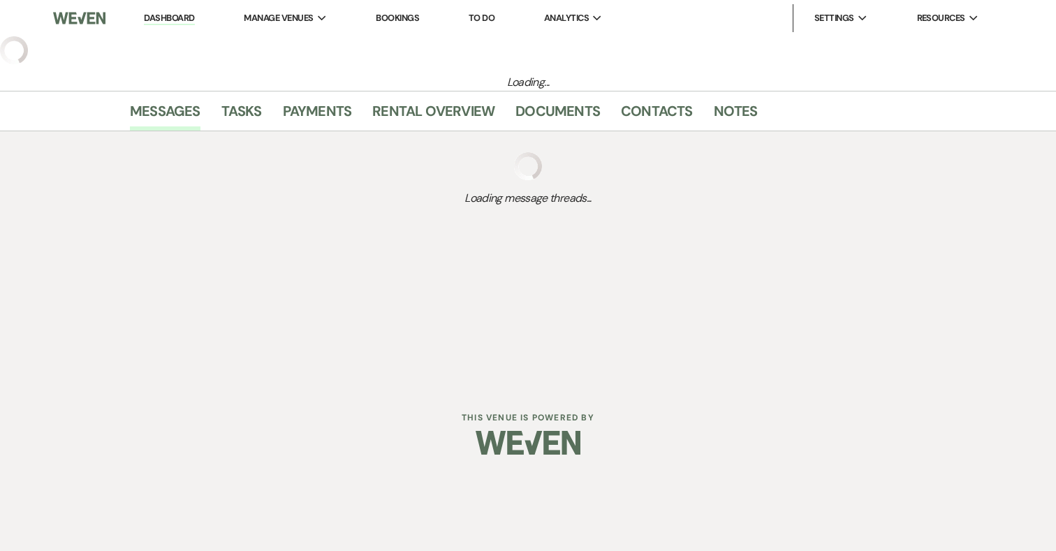
select select "4"
select select "5"
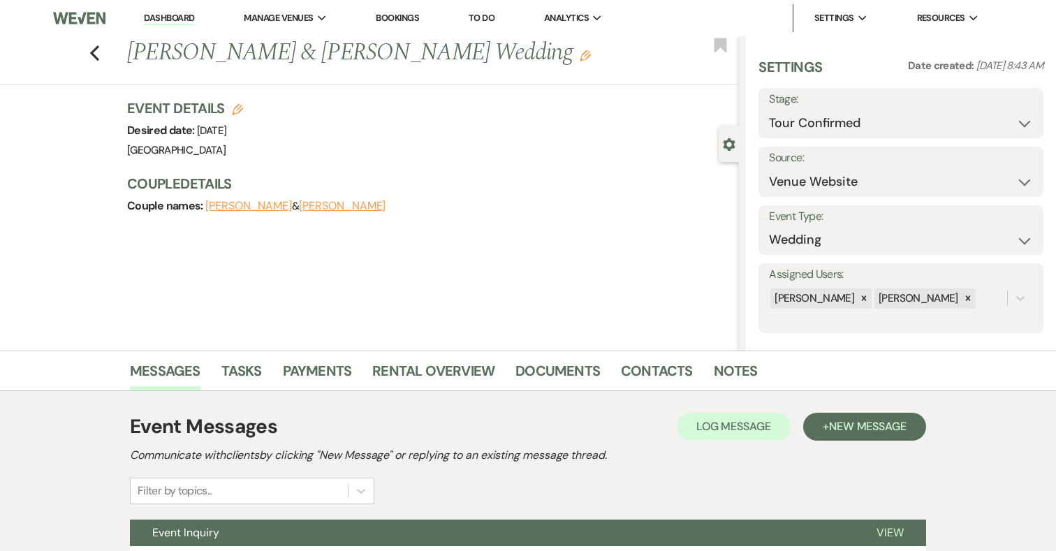
scroll to position [129, 0]
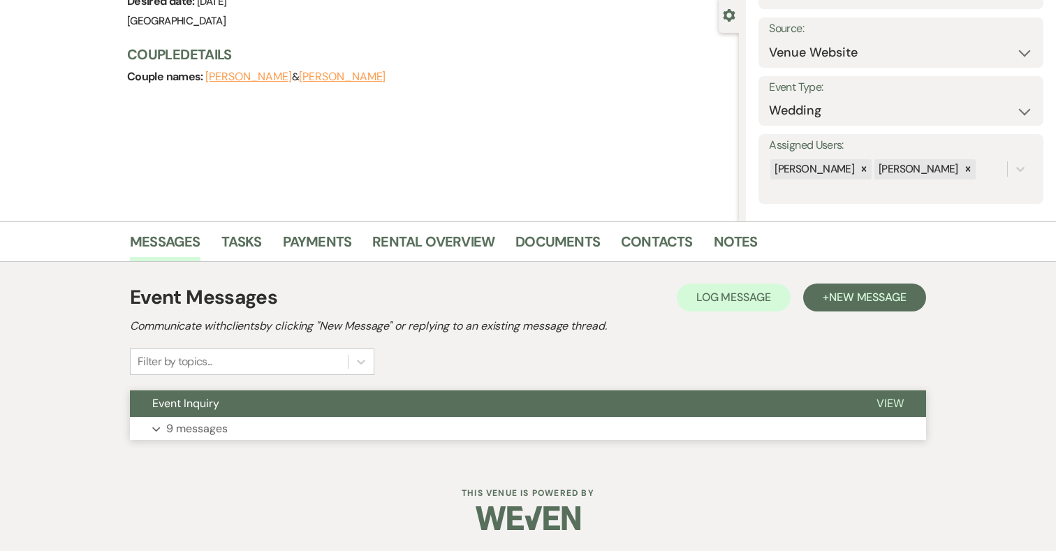
click at [484, 416] on div "Event Inquiry View Expand 9 messages" at bounding box center [528, 416] width 796 height 50
click at [358, 437] on button "Expand 9 messages" at bounding box center [528, 429] width 796 height 24
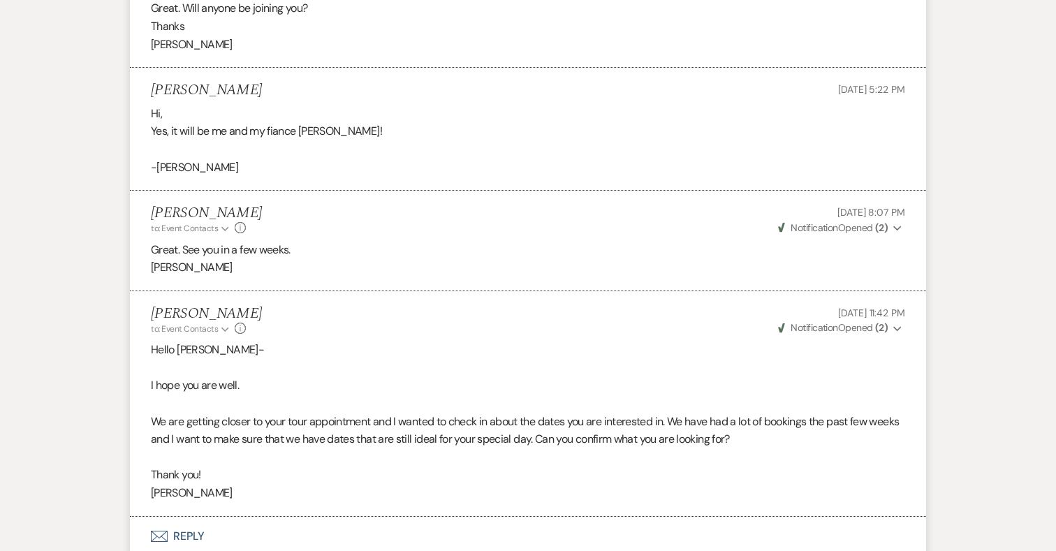
scroll to position [1745, 0]
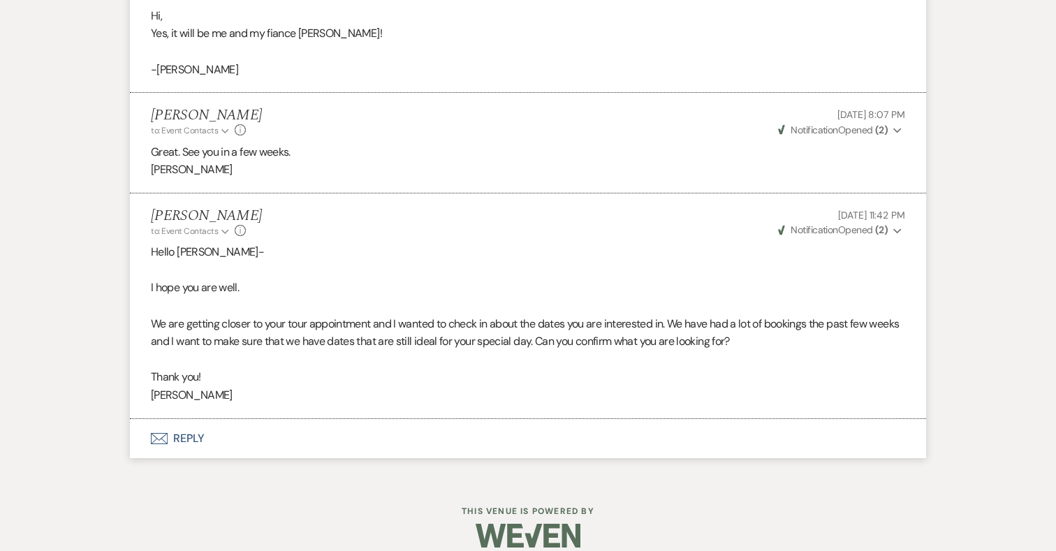
click at [191, 419] on button "Envelope Reply" at bounding box center [528, 438] width 796 height 39
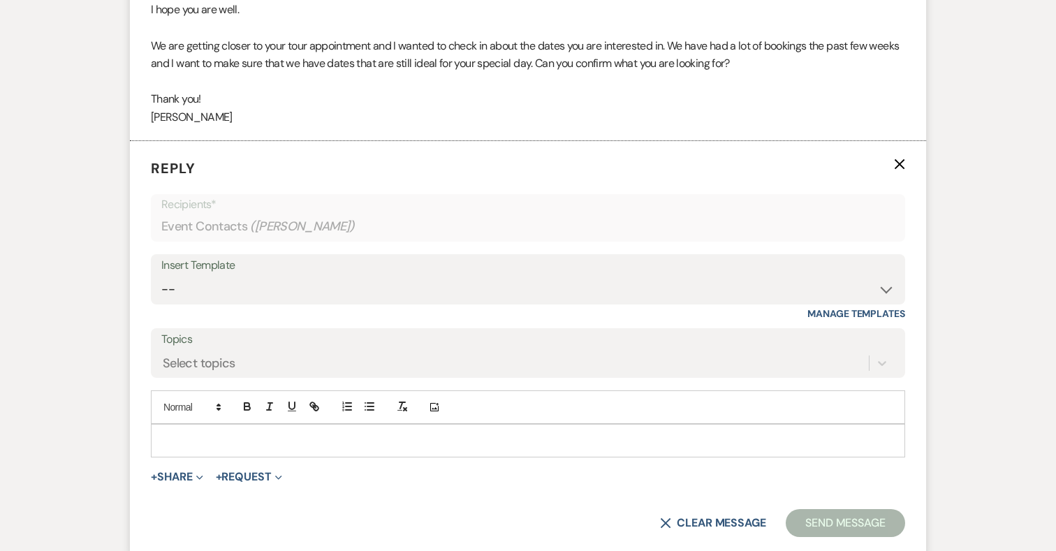
scroll to position [2102, 0]
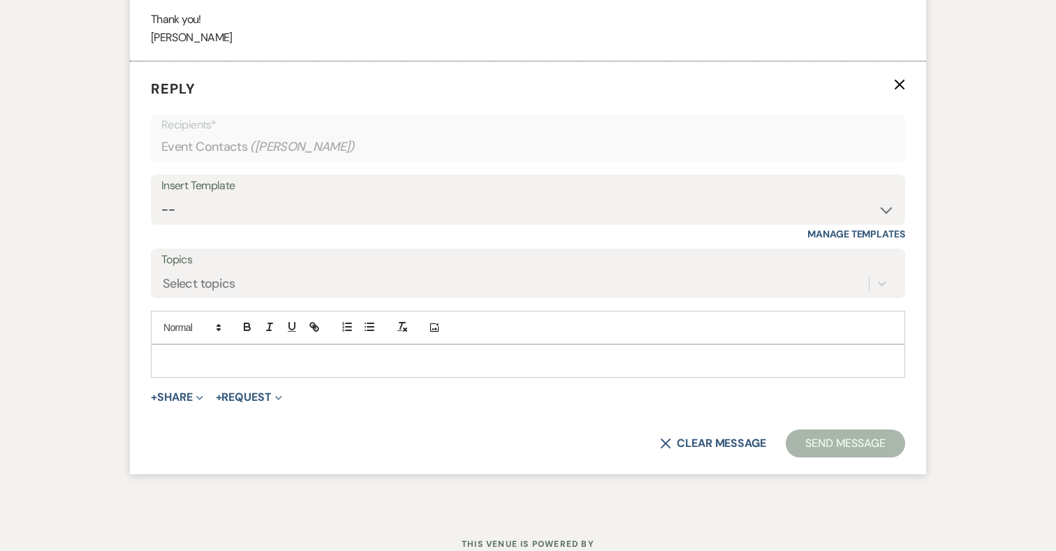
click at [369, 354] on p at bounding box center [528, 361] width 732 height 15
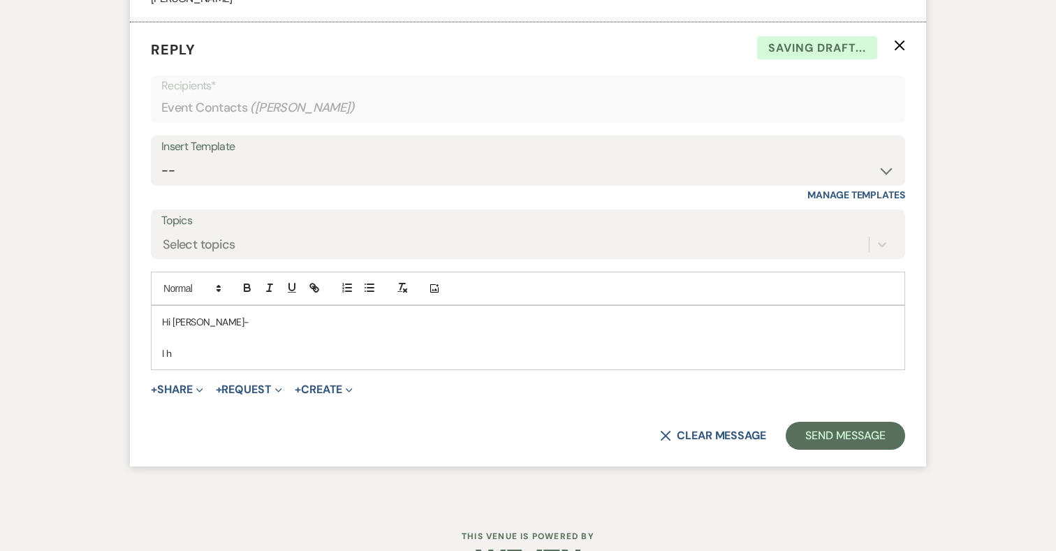
scroll to position [2144, 0]
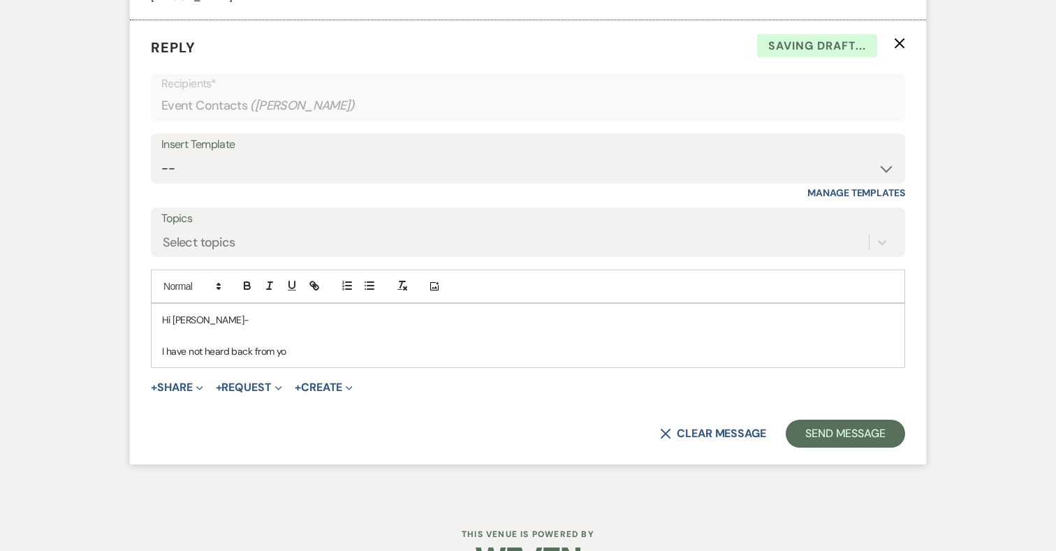
click at [161, 331] on div "Hi Ashley- I have not heard back from yo" at bounding box center [528, 336] width 753 height 64
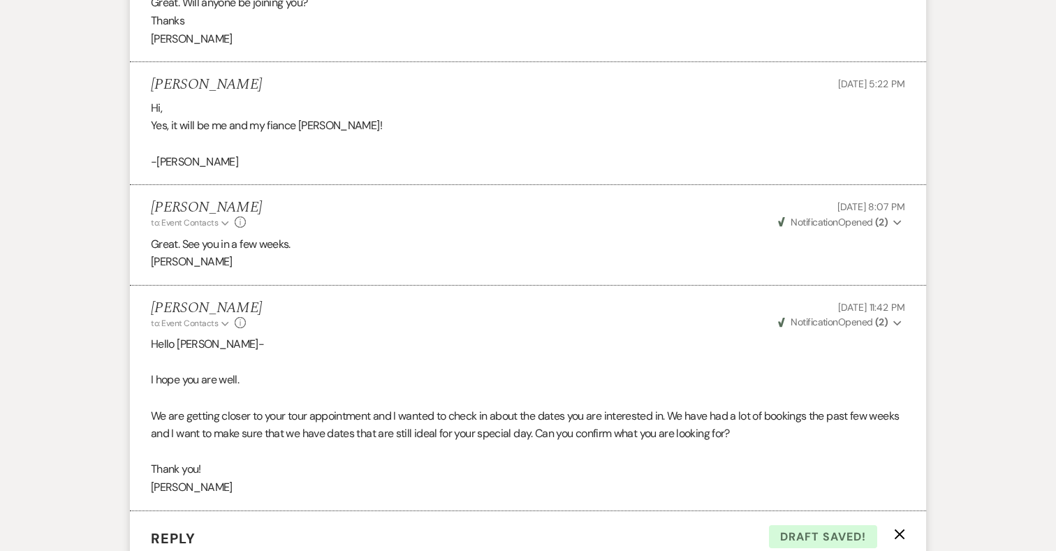
scroll to position [1636, 0]
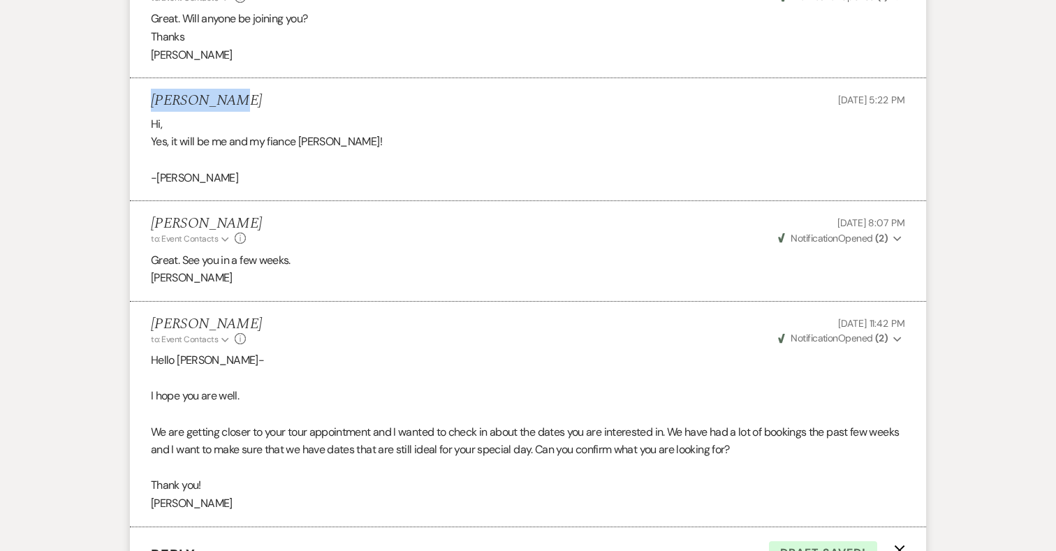
drag, startPoint x: 231, startPoint y: 80, endPoint x: 153, endPoint y: 81, distance: 77.6
click at [153, 92] on div "Ashley Dyck Jul 17, 2025, 5:22 PM" at bounding box center [528, 100] width 755 height 17
copy h5 "Ashley Dyck"
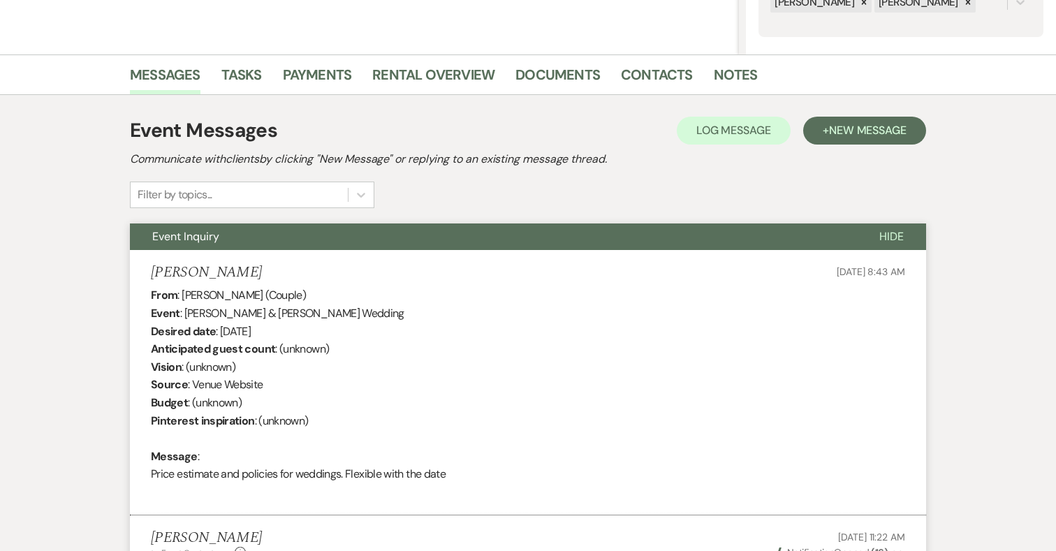
scroll to position [283, 0]
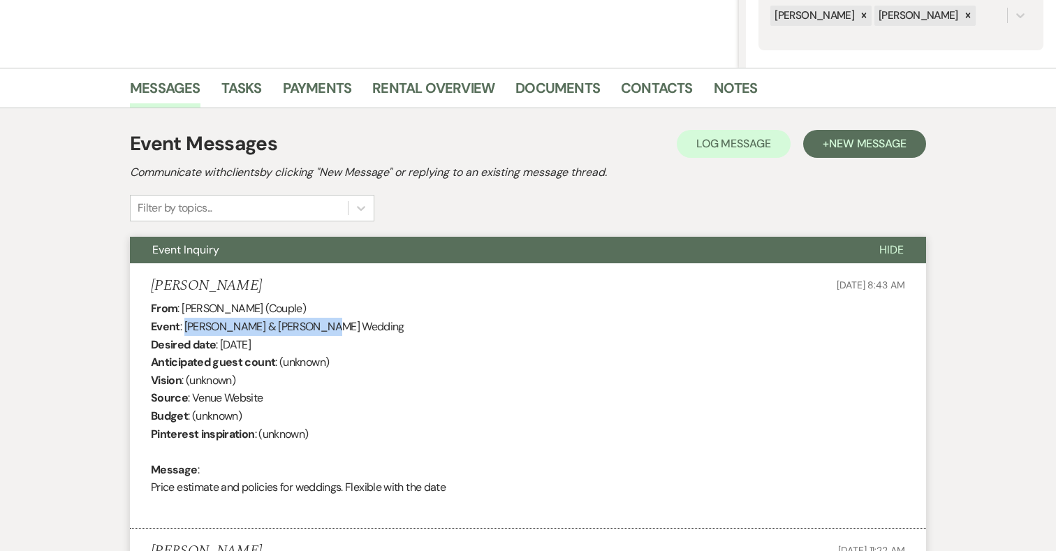
drag, startPoint x: 184, startPoint y: 327, endPoint x: 314, endPoint y: 326, distance: 130.0
click at [314, 326] on div "From : Ashley Dyck (Couple) Event : Riley Cooper & Ashley Dyck's Wedding Desire…" at bounding box center [528, 407] width 755 height 214
copy div "Riley Cooper & Ashley Dyck"
click at [653, 93] on link "Contacts" at bounding box center [657, 92] width 72 height 31
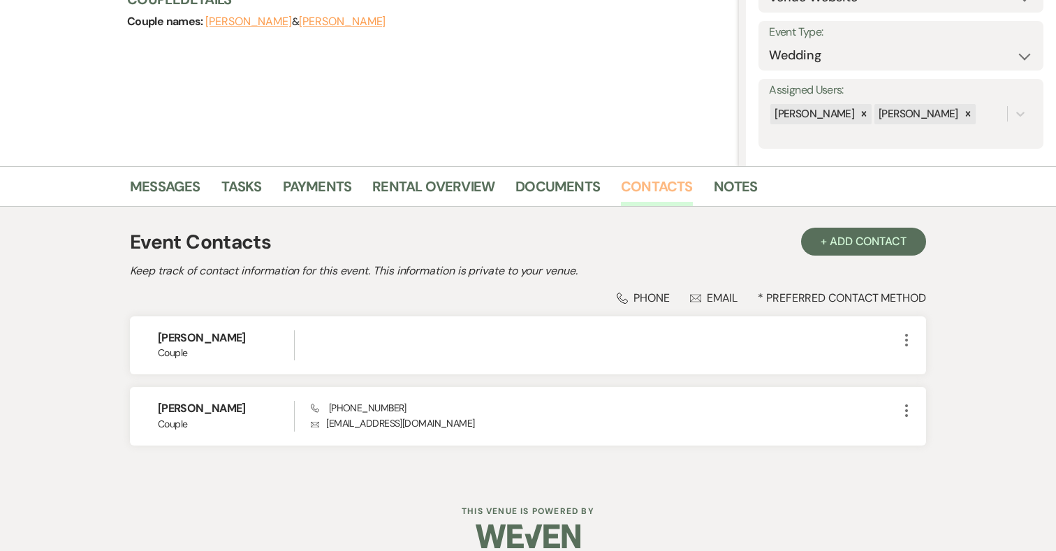
scroll to position [202, 0]
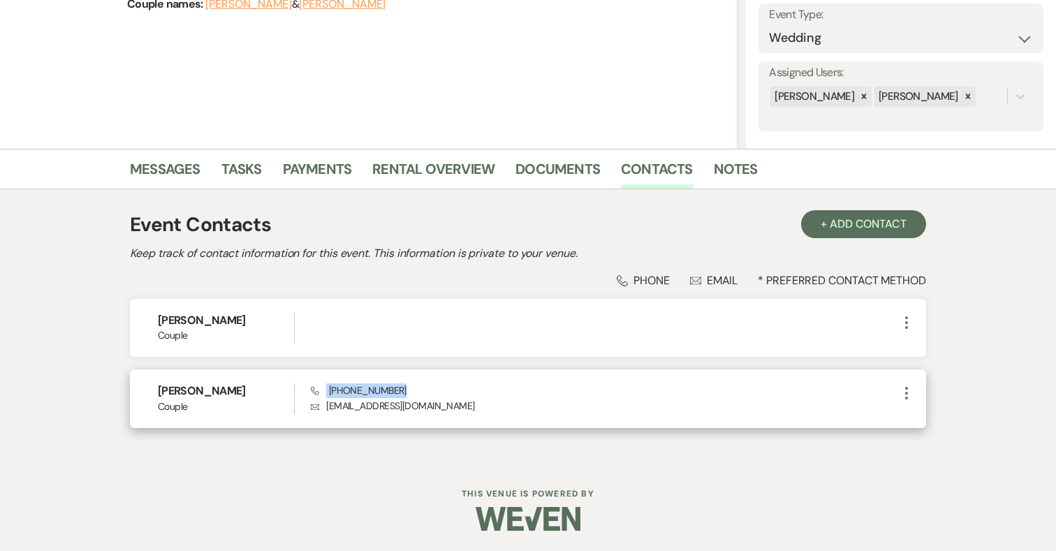
drag, startPoint x: 395, startPoint y: 388, endPoint x: 326, endPoint y: 387, distance: 68.5
click at [326, 387] on div "Phone (951) 479-2011 Envelope ashdyck1@gmail.com" at bounding box center [605, 399] width 588 height 30
copy span "(951) 479-2011"
drag, startPoint x: 432, startPoint y: 406, endPoint x: 328, endPoint y: 403, distance: 104.1
click at [328, 403] on p "Envelope ashdyck1@gmail.com" at bounding box center [605, 405] width 588 height 15
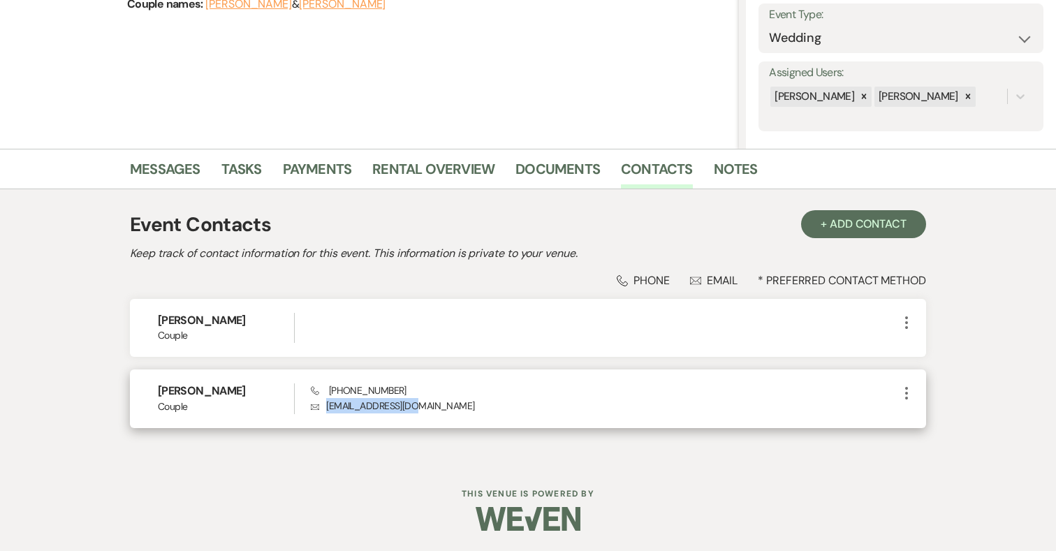
copy p "ashdyck1@gmail.com"
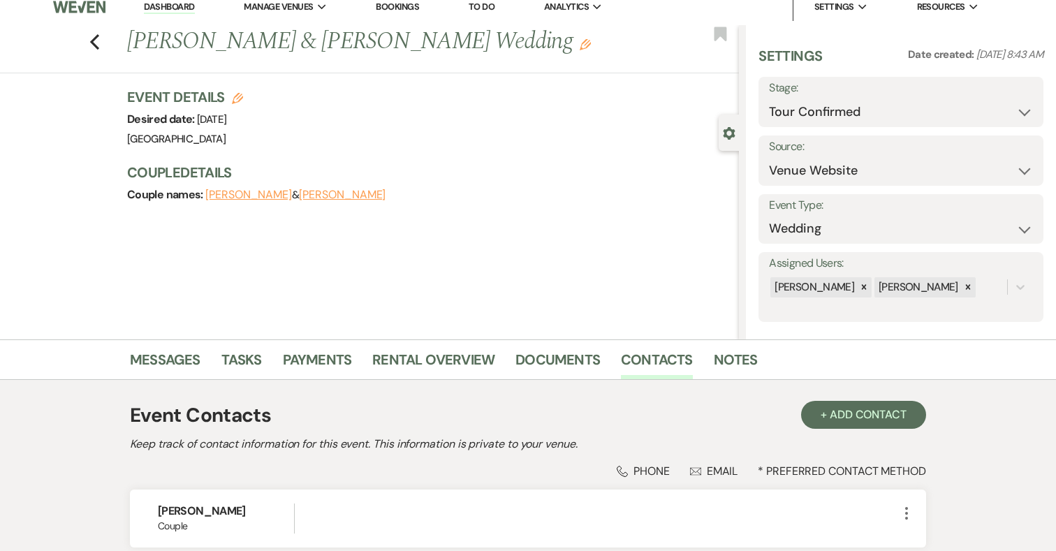
scroll to position [0, 0]
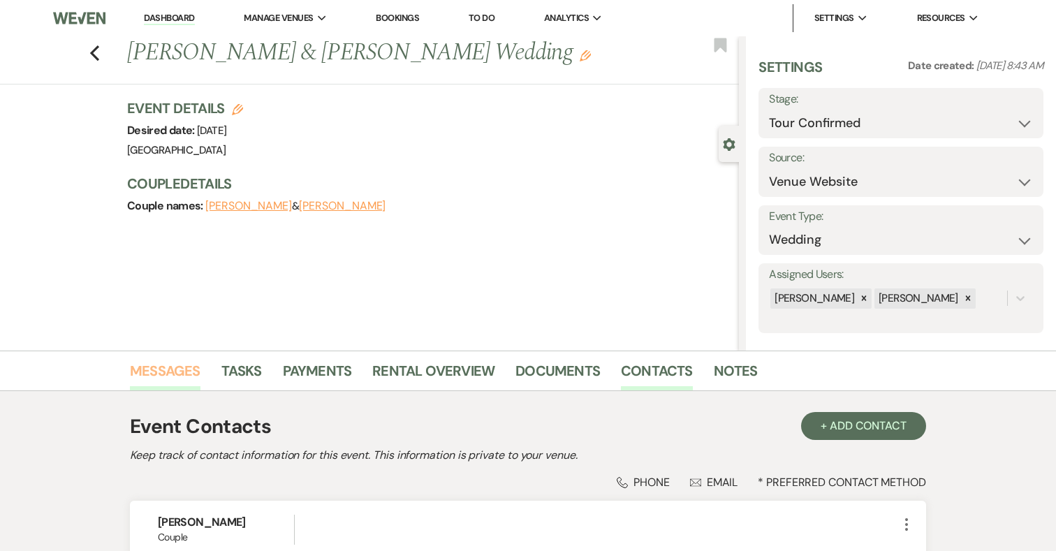
click at [182, 377] on link "Messages" at bounding box center [165, 375] width 71 height 31
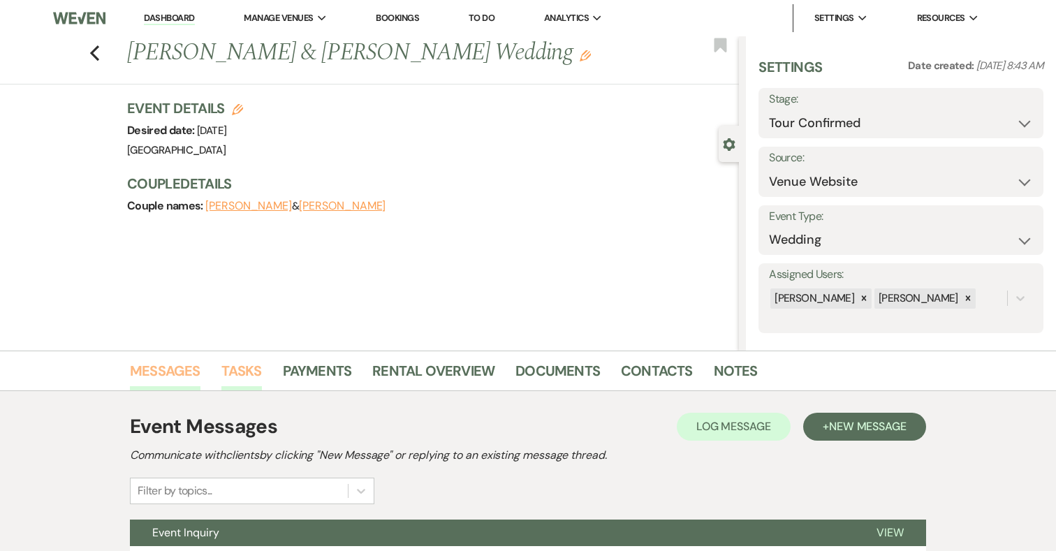
scroll to position [129, 0]
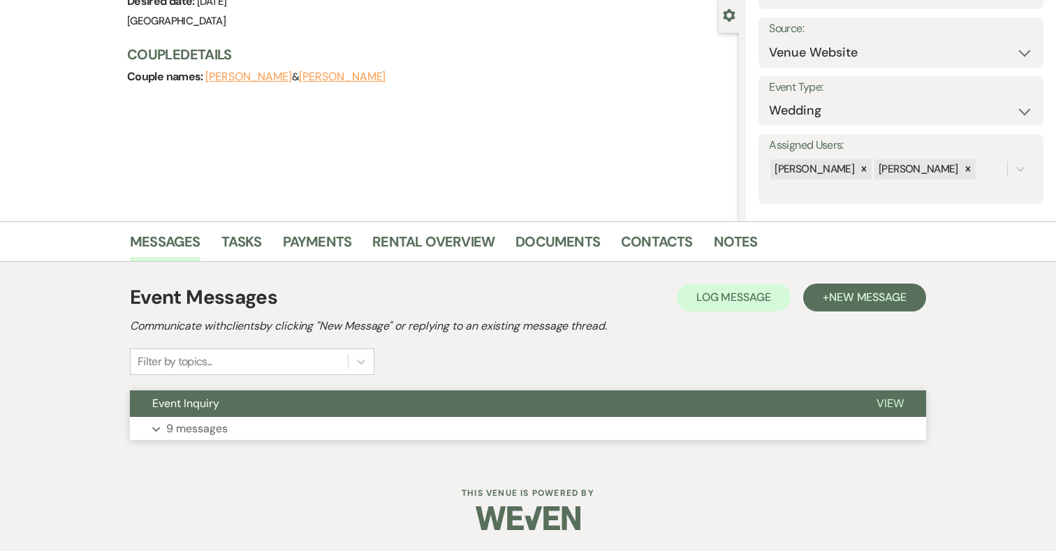
click at [233, 430] on button "Expand 9 messages" at bounding box center [528, 429] width 796 height 24
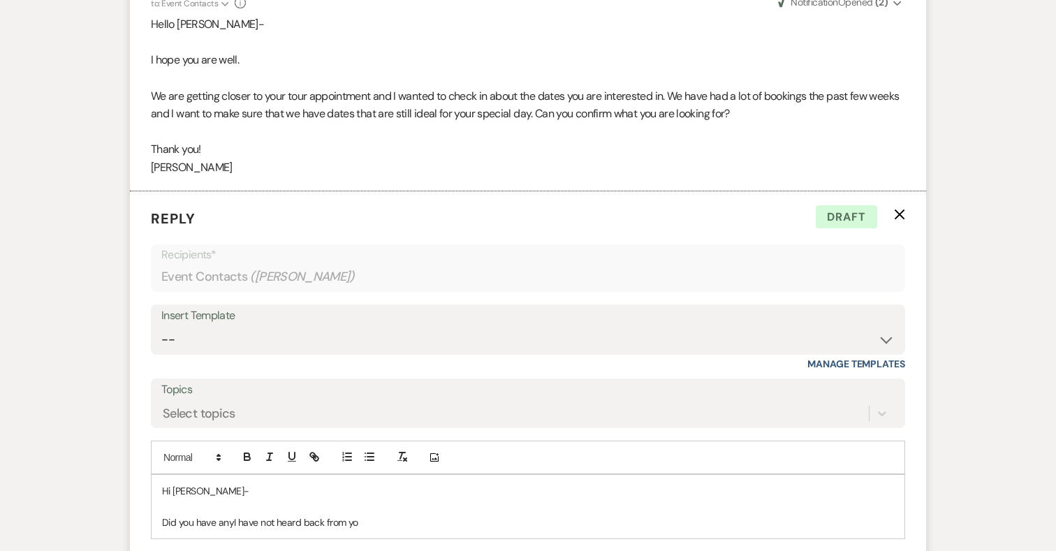
scroll to position [2167, 0]
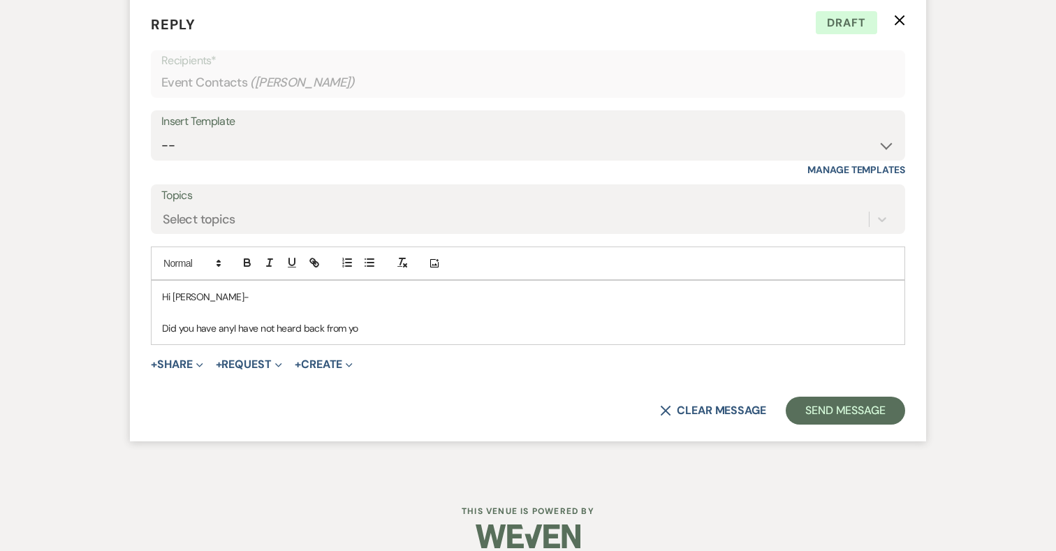
click at [365, 321] on p "Did you have anyI have not heard back from yo" at bounding box center [528, 328] width 732 height 15
drag, startPoint x: 365, startPoint y: 311, endPoint x: 147, endPoint y: 317, distance: 218.1
click at [147, 317] on form "Reply X Draft Recipients* Event Contacts ( Ashley Dyck ) Insert Template -- 202…" at bounding box center [528, 219] width 796 height 445
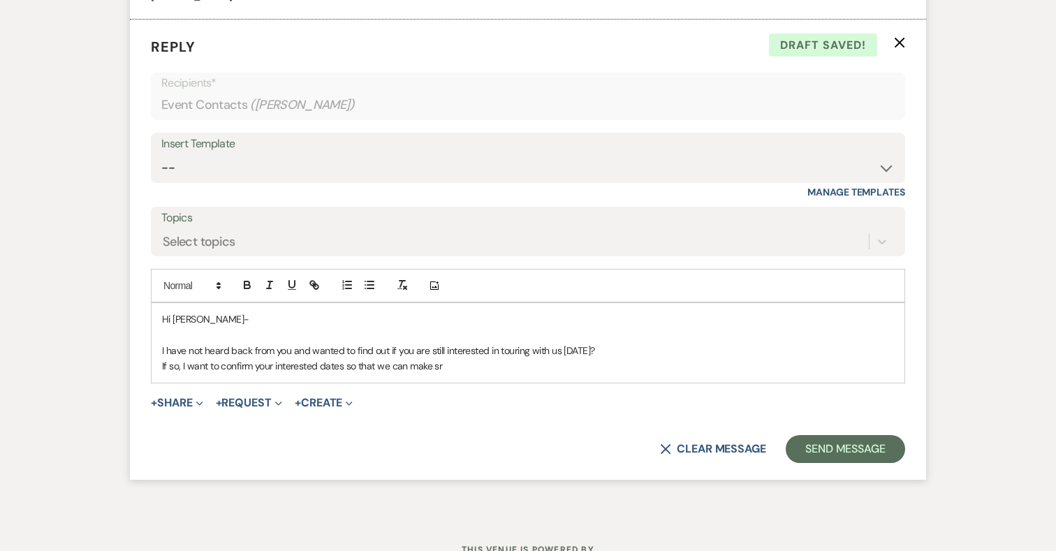
scroll to position [2153, 0]
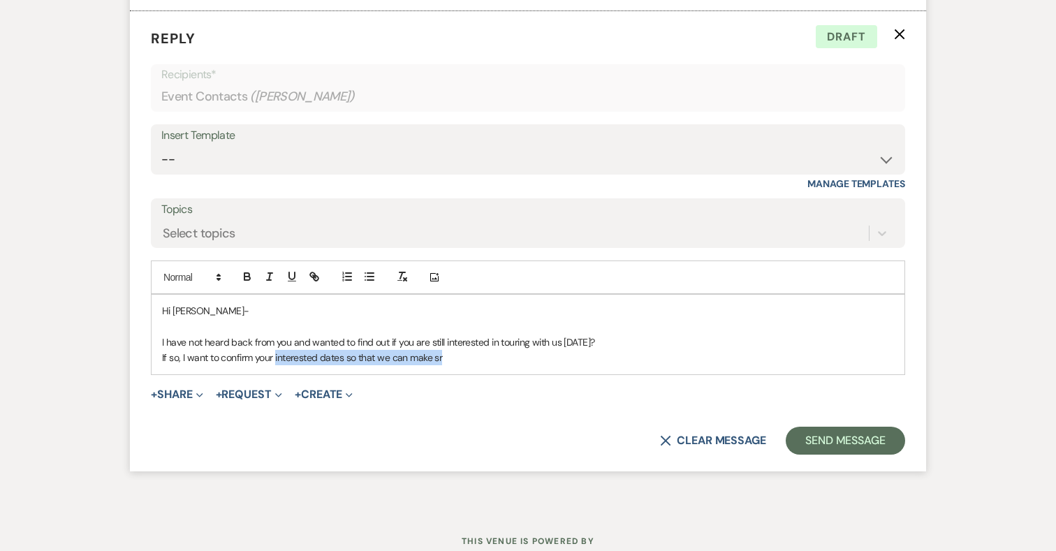
drag, startPoint x: 276, startPoint y: 339, endPoint x: 456, endPoint y: 361, distance: 180.9
click at [456, 361] on form "Reply X Draft Recipients* Event Contacts ( Ashley Dyck ) Insert Template -- 202…" at bounding box center [528, 241] width 796 height 460
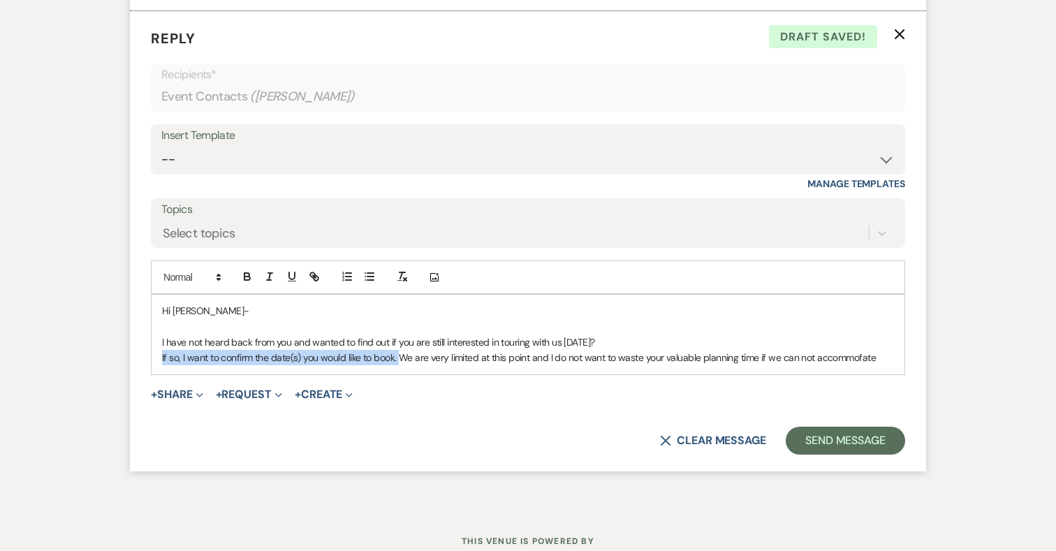
drag, startPoint x: 400, startPoint y: 340, endPoint x: 140, endPoint y: 340, distance: 259.9
click at [140, 340] on form "Reply X Draft saved! Recipients* Event Contacts ( Ashley Dyck ) Insert Template…" at bounding box center [528, 241] width 796 height 460
copy p "If so, I want to confirm the date(s) you would like to book."
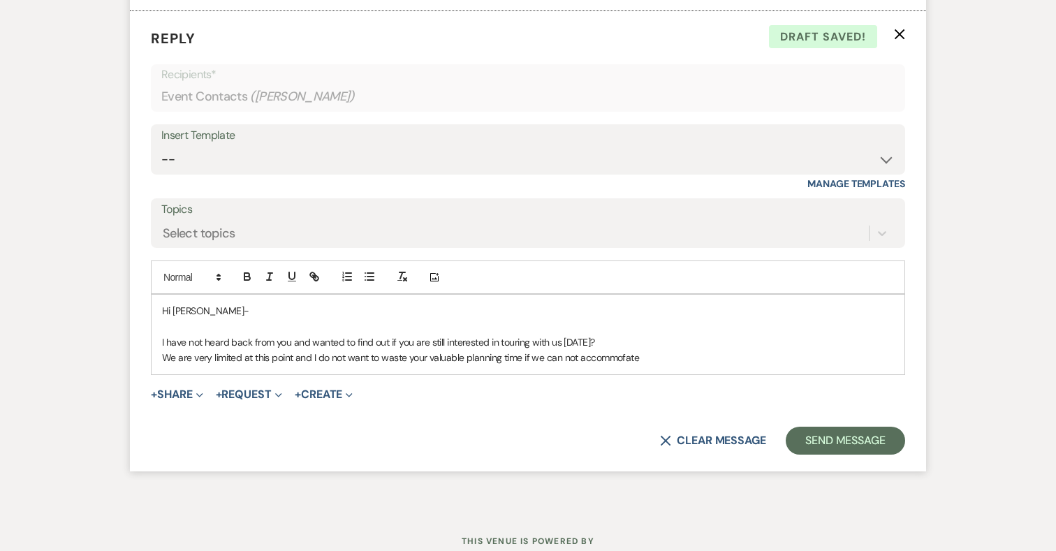
click at [293, 350] on p "We are very limited at this point and I do not want to waste your valuable plan…" at bounding box center [528, 357] width 732 height 15
drag, startPoint x: 660, startPoint y: 340, endPoint x: 689, endPoint y: 344, distance: 29.6
click at [689, 350] on p "We are very limited at this point for dates and I do not want to waste your val…" at bounding box center [528, 357] width 732 height 15
click at [704, 350] on p "We are very limited at this point for dates and I do not want to waste your val…" at bounding box center [528, 357] width 732 height 15
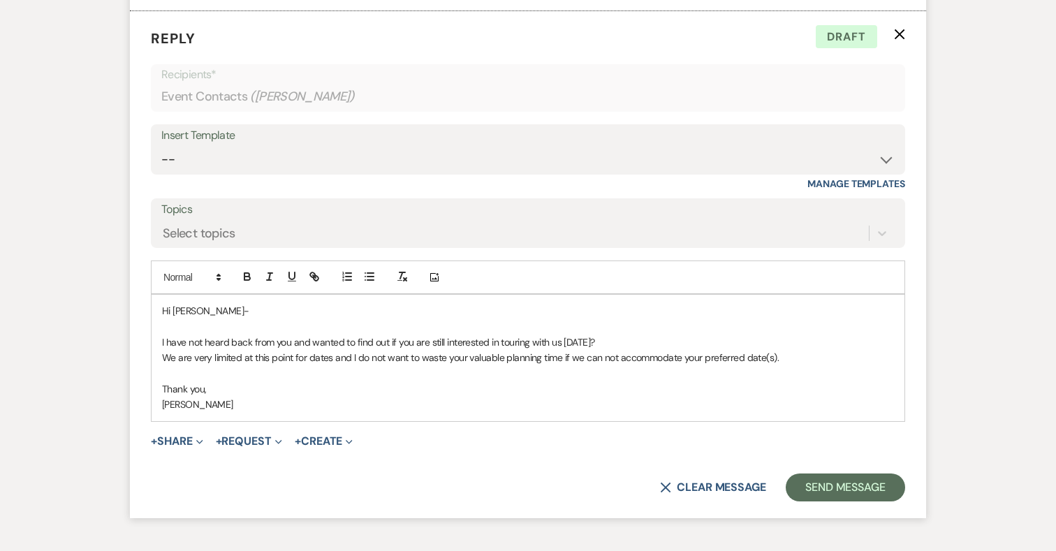
click at [161, 340] on div "Hi Ashley- I have not heard back from you and wanted to find out if you are sti…" at bounding box center [528, 358] width 753 height 126
click at [184, 350] on p "If yes, we are very limited at this point for dates and I do not want to waste …" at bounding box center [528, 357] width 732 height 15
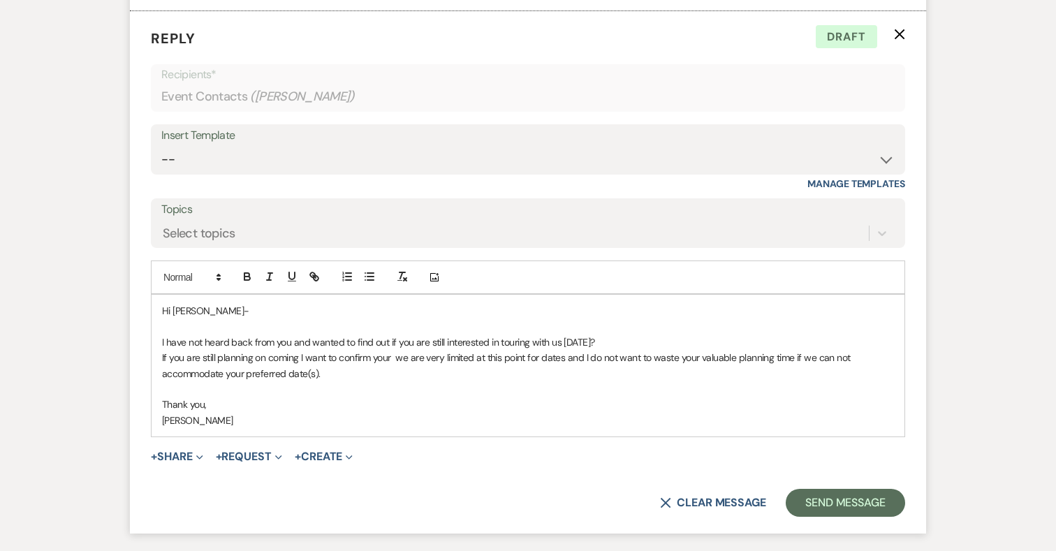
drag, startPoint x: 325, startPoint y: 356, endPoint x: 247, endPoint y: 354, distance: 77.6
click at [247, 354] on p "If you are still planning on coming I want to confirm your we are very limited …" at bounding box center [528, 365] width 732 height 31
copy p "preferred date(s)."
click at [393, 350] on p "If you are still planning on coming I want to confirm your we are very limited …" at bounding box center [528, 365] width 732 height 31
click at [299, 350] on p "If you are still planning on coming I want to confirm your preferred date(s). w…" at bounding box center [528, 365] width 732 height 31
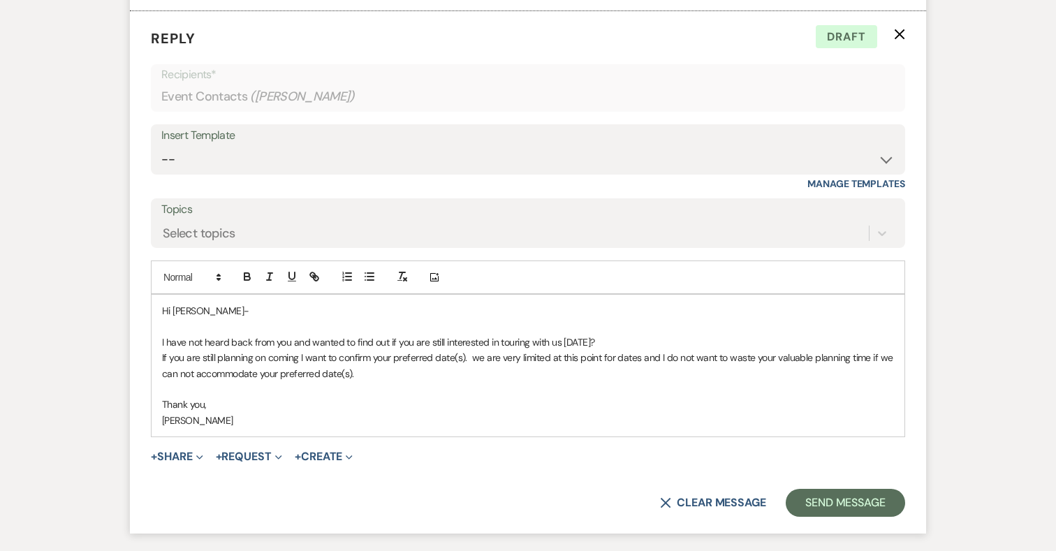
click at [476, 350] on p "If you are still planning on coming I want to confirm your preferred date(s). w…" at bounding box center [528, 365] width 732 height 31
drag, startPoint x: 354, startPoint y: 355, endPoint x: 261, endPoint y: 351, distance: 92.3
click at [261, 352] on p "If you are still planning on coming I want to confirm your preferred date(s). W…" at bounding box center [528, 365] width 732 height 31
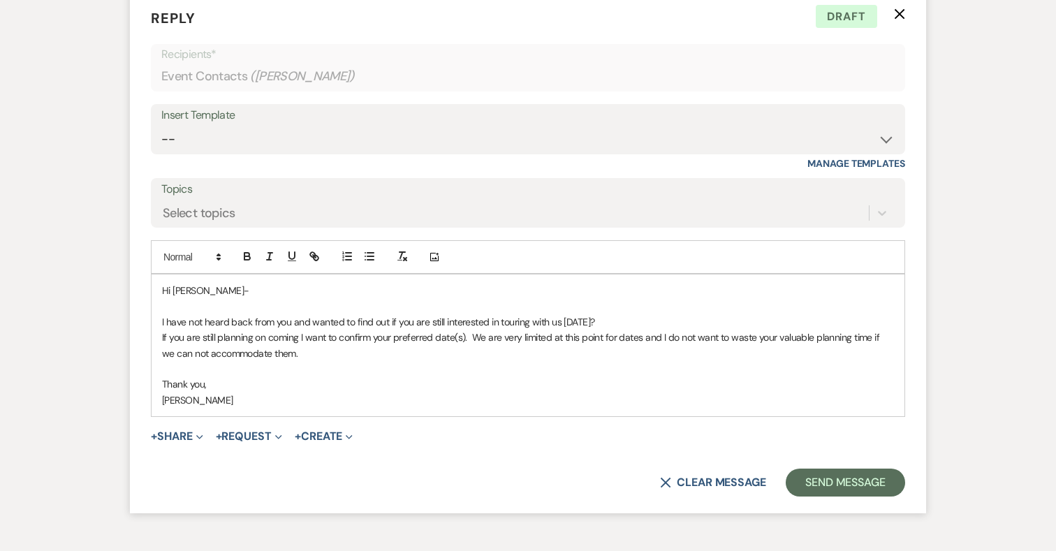
scroll to position [2179, 0]
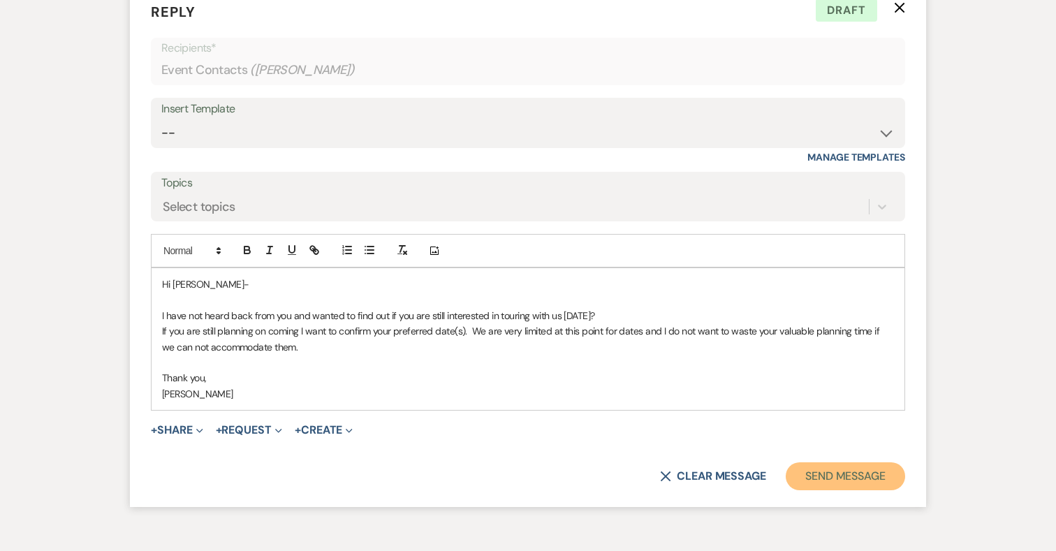
click at [870, 463] on button "Send Message" at bounding box center [845, 477] width 119 height 28
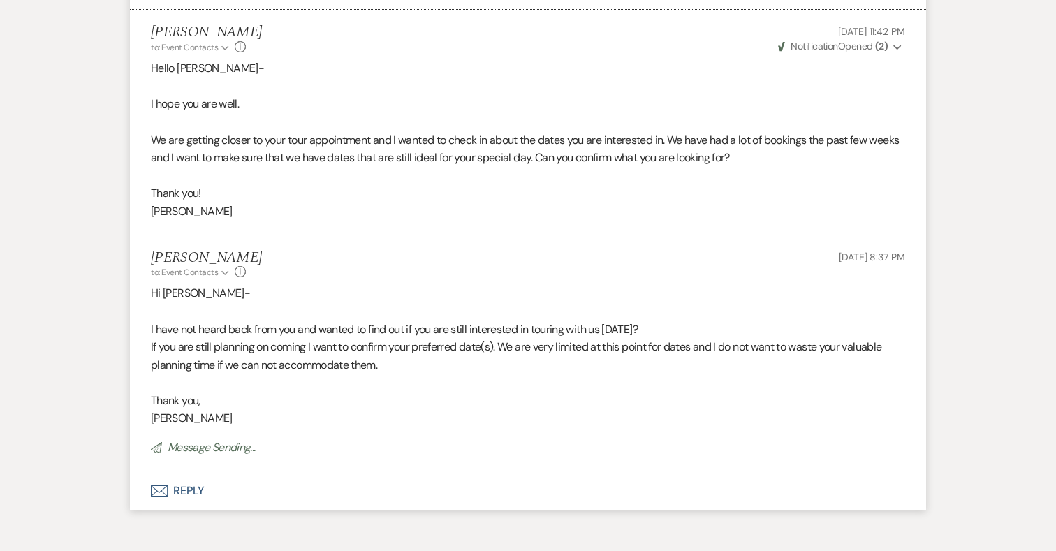
scroll to position [1916, 0]
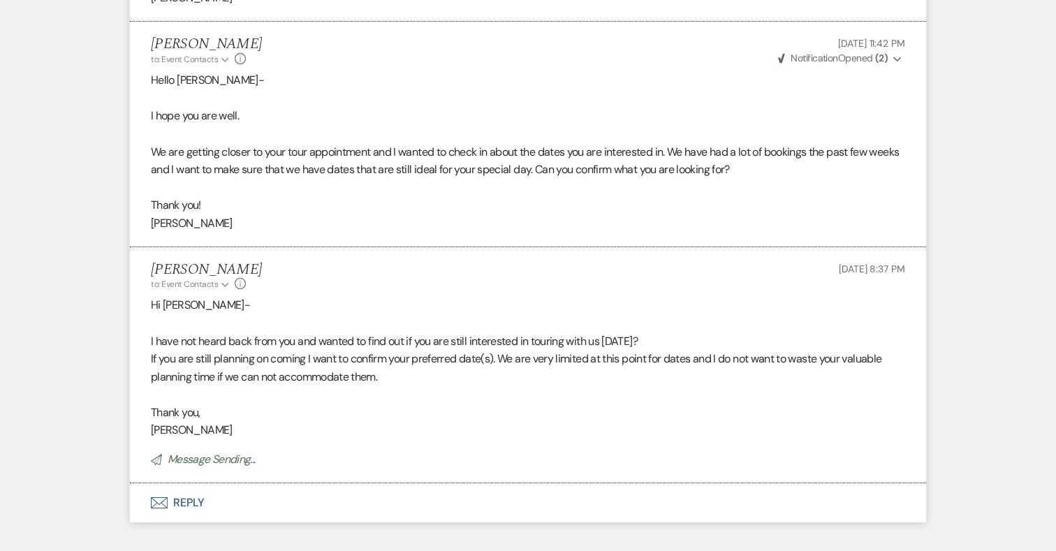
click at [873, 52] on span "Weven Check Notification Opened ( 2 )" at bounding box center [833, 58] width 110 height 13
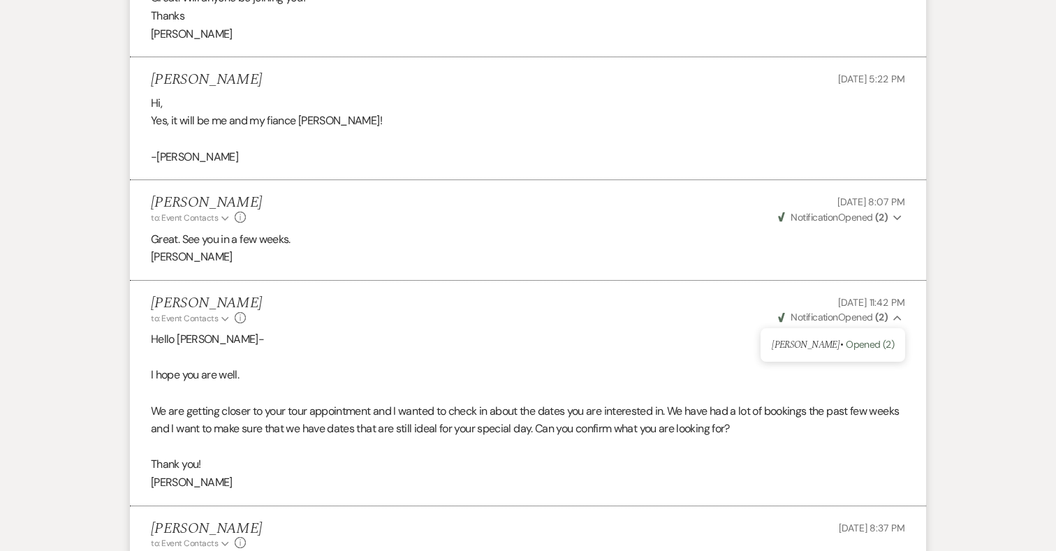
scroll to position [1615, 0]
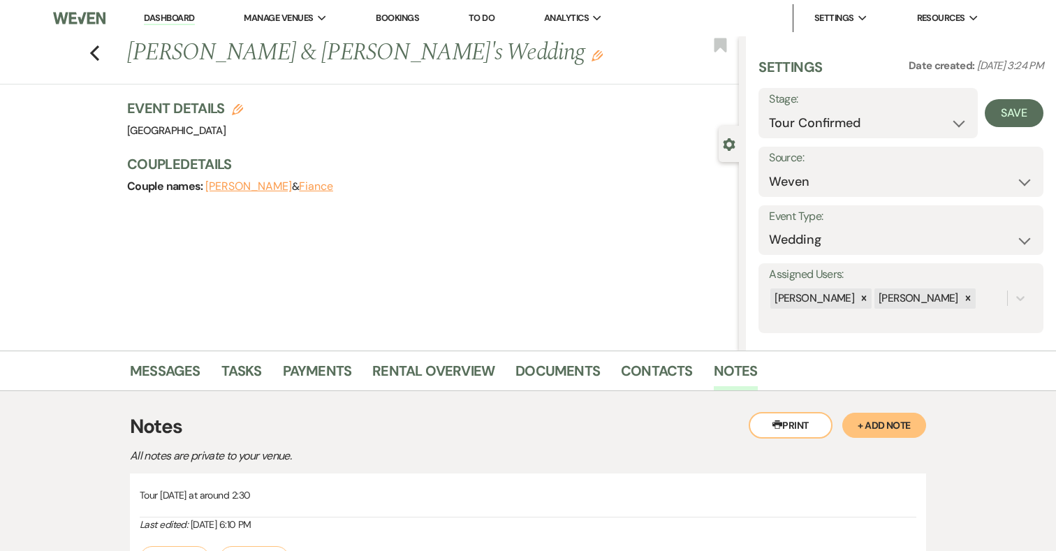
select select "4"
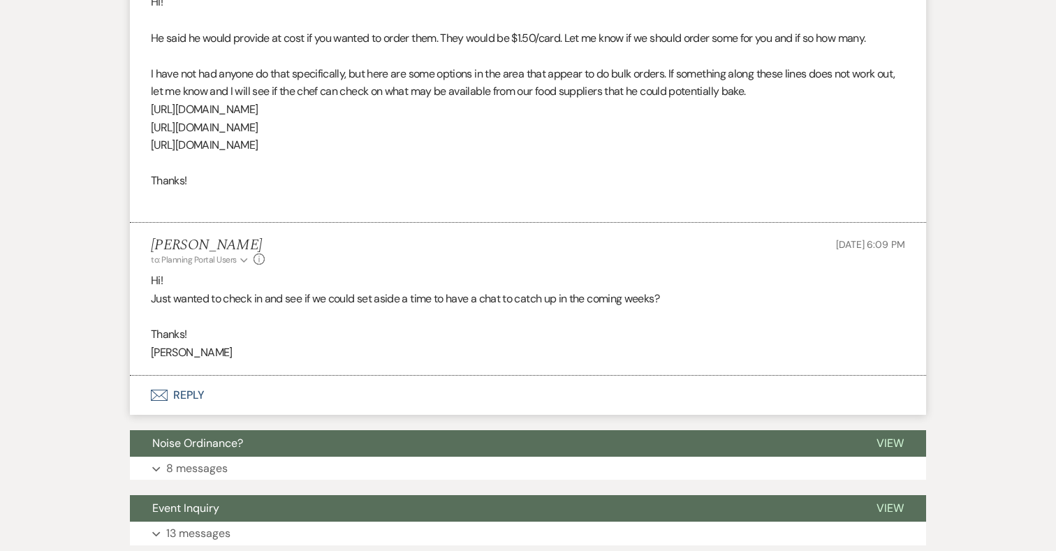
scroll to position [13916, 0]
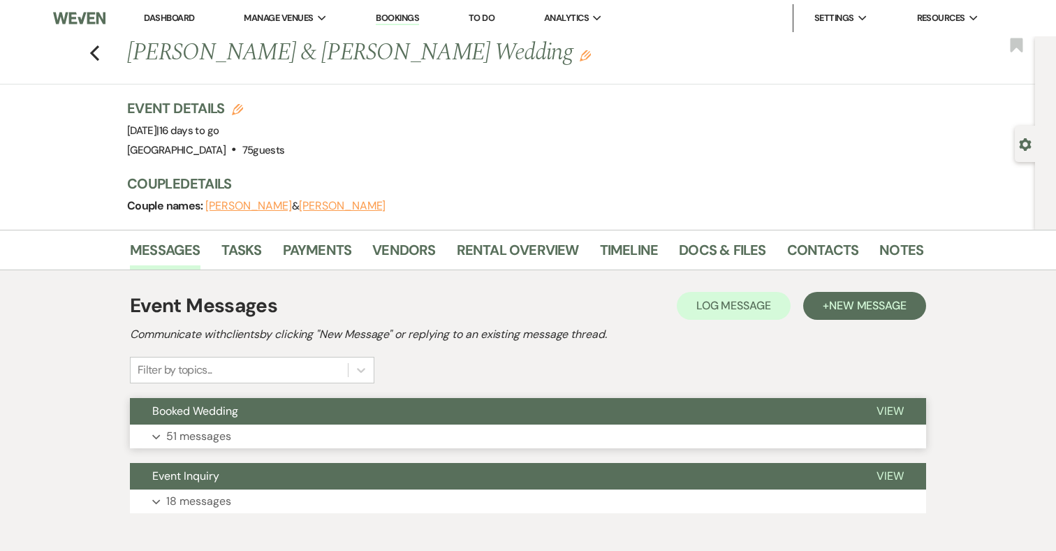
click at [398, 426] on button "Expand 51 messages" at bounding box center [528, 437] width 796 height 24
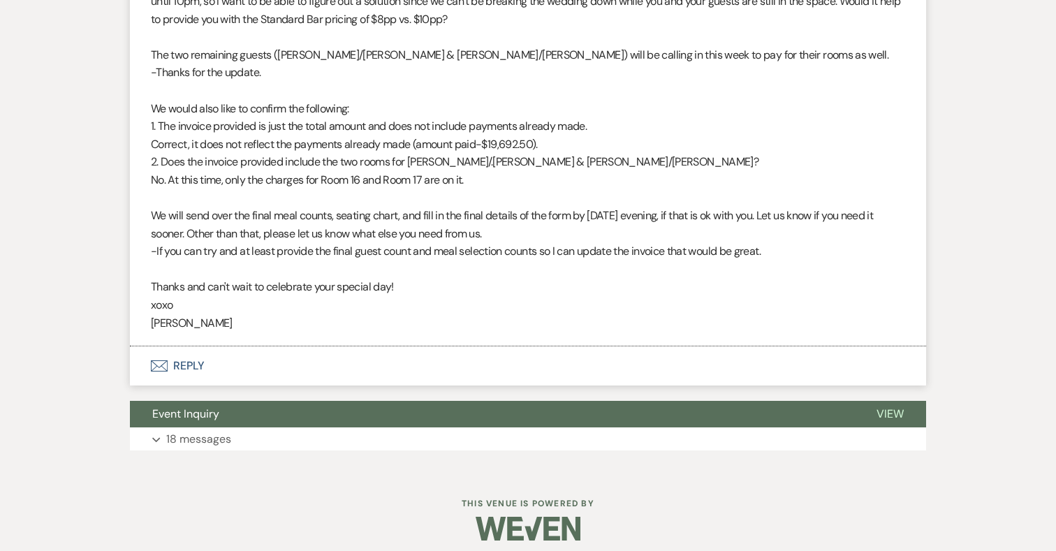
scroll to position [12322, 0]
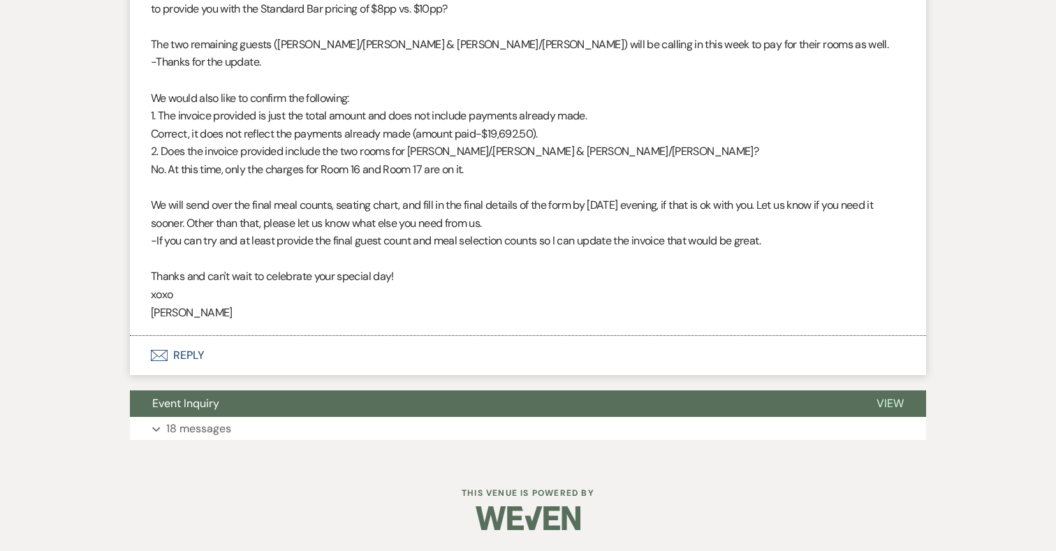
click at [184, 356] on button "Envelope Reply" at bounding box center [528, 355] width 796 height 39
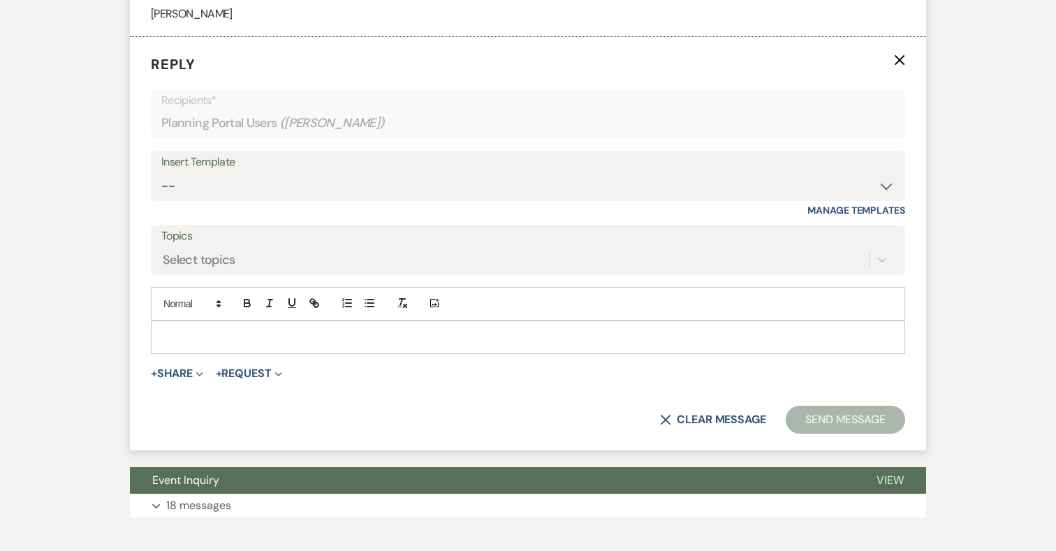
scroll to position [12698, 0]
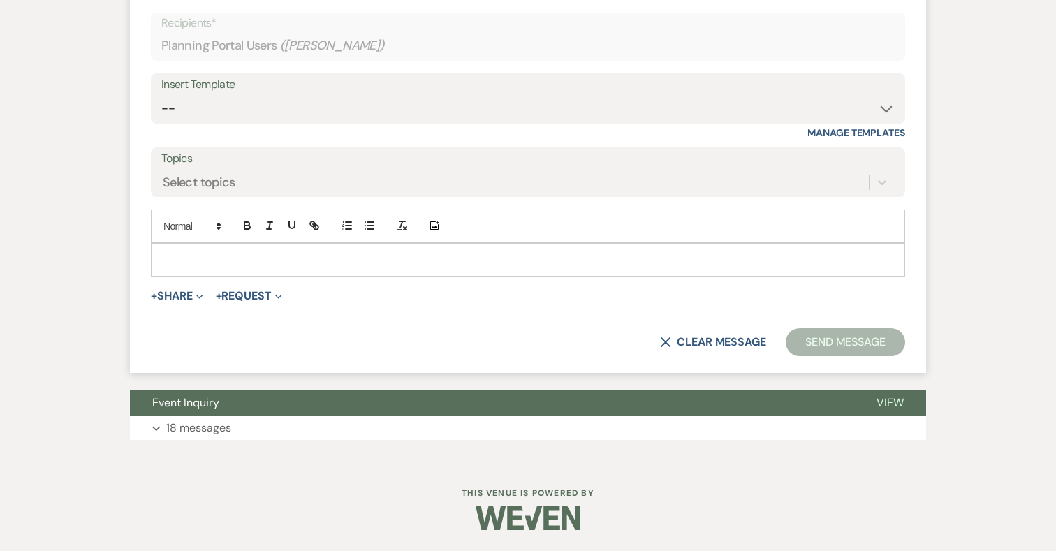
click at [355, 252] on p at bounding box center [528, 259] width 732 height 15
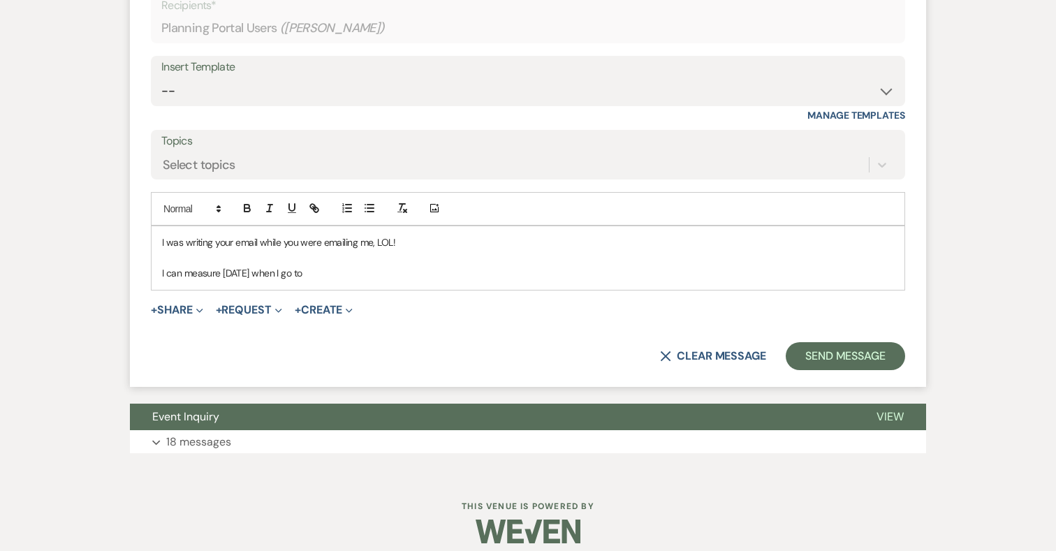
click at [219, 281] on p "I can measure [DATE] when I go to" at bounding box center [528, 272] width 732 height 15
click at [354, 281] on p "I can measure the arch [DATE] when I go to" at bounding box center [528, 272] width 732 height 15
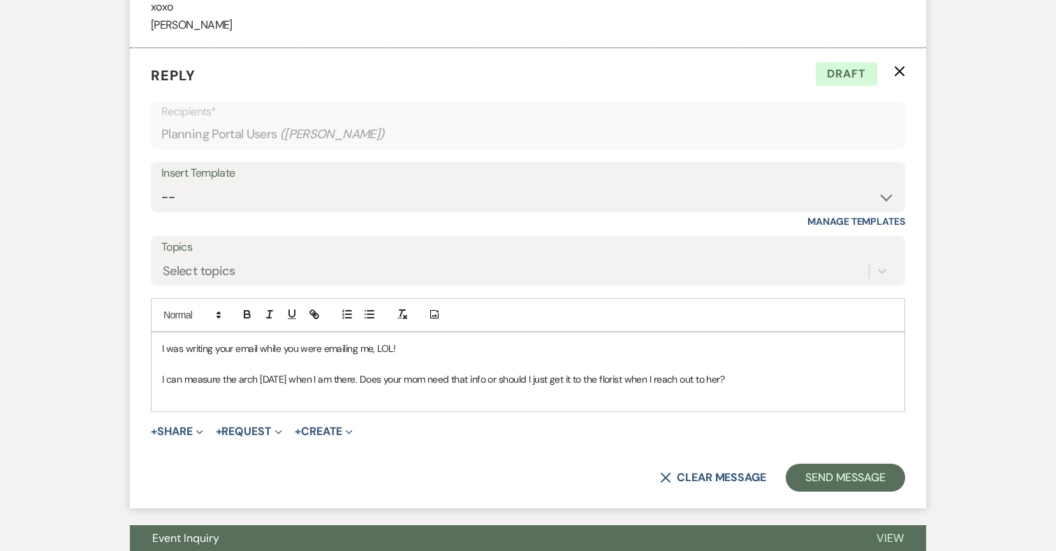
scroll to position [12717, 0]
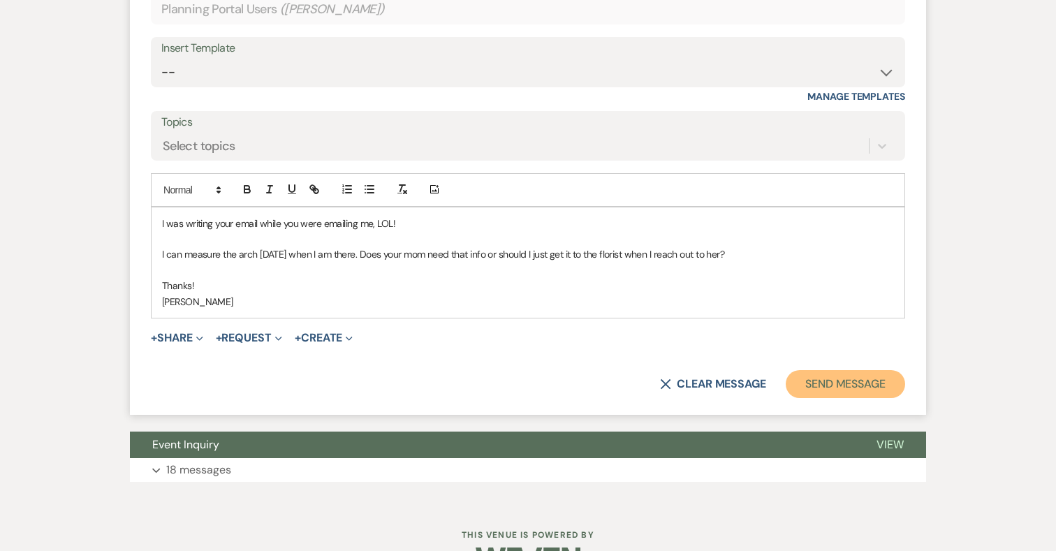
click at [819, 398] on button "Send Message" at bounding box center [845, 384] width 119 height 28
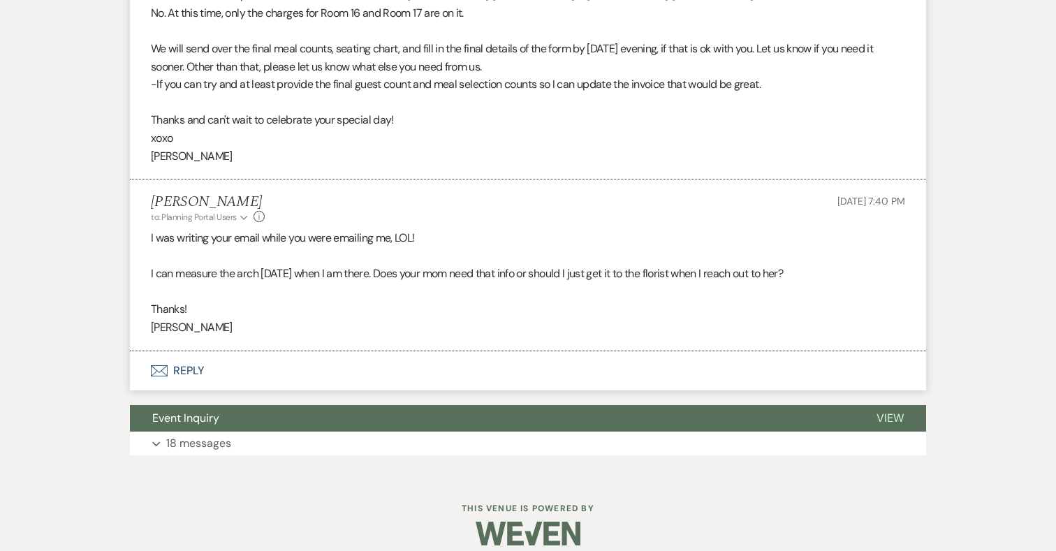
scroll to position [12493, 0]
